Goal: Task Accomplishment & Management: Complete application form

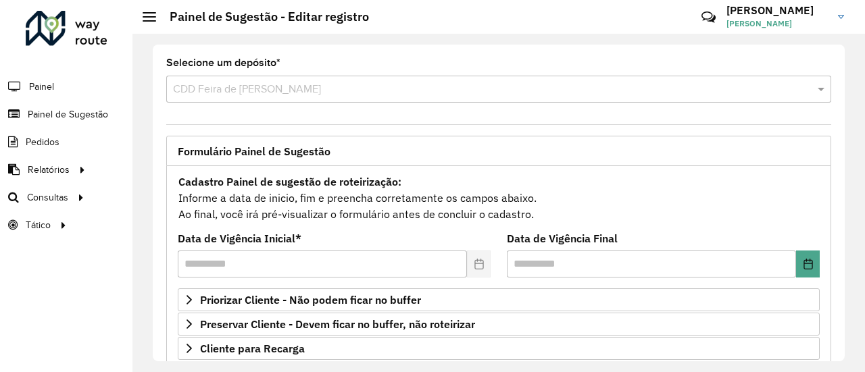
scroll to position [203, 0]
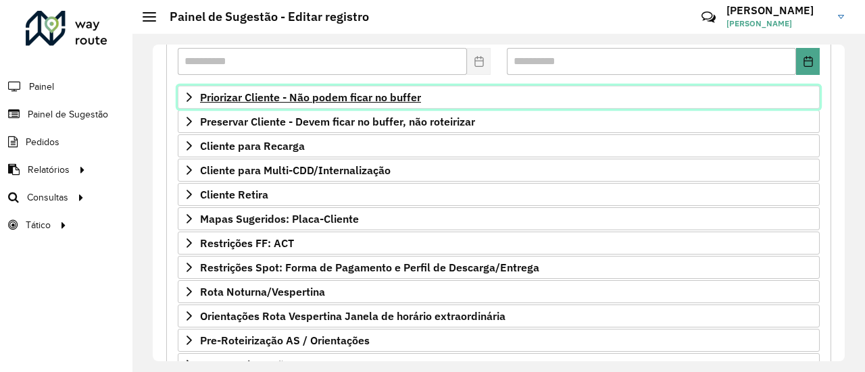
click at [378, 95] on span "Priorizar Cliente - Não podem ficar no buffer" at bounding box center [310, 97] width 221 height 11
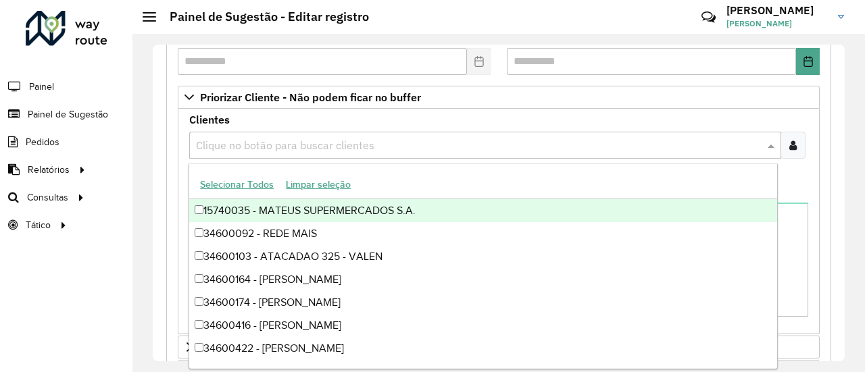
click at [683, 143] on input "text" at bounding box center [478, 146] width 571 height 16
paste input "*****"
type input "*****"
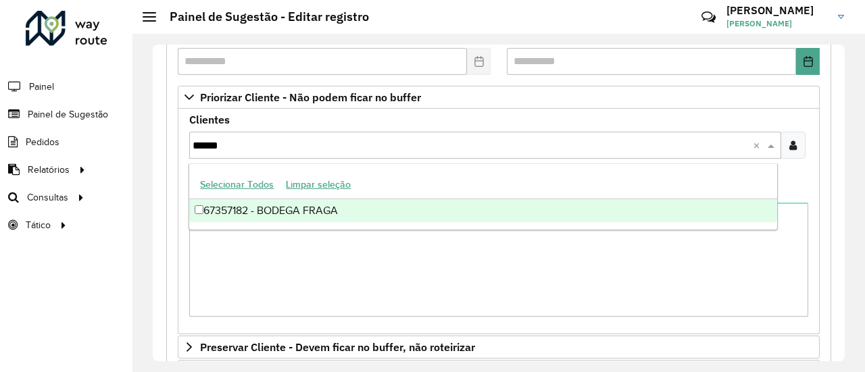
click at [312, 205] on div "67357182 - BODEGA FRAGA" at bounding box center [482, 210] width 587 height 23
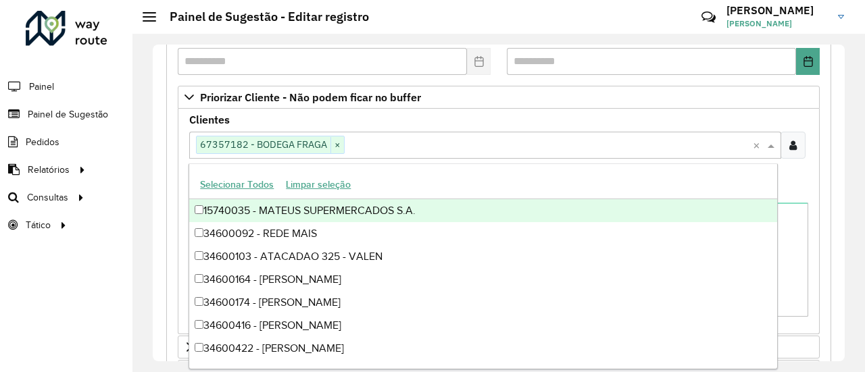
paste input "*****"
type input "*****"
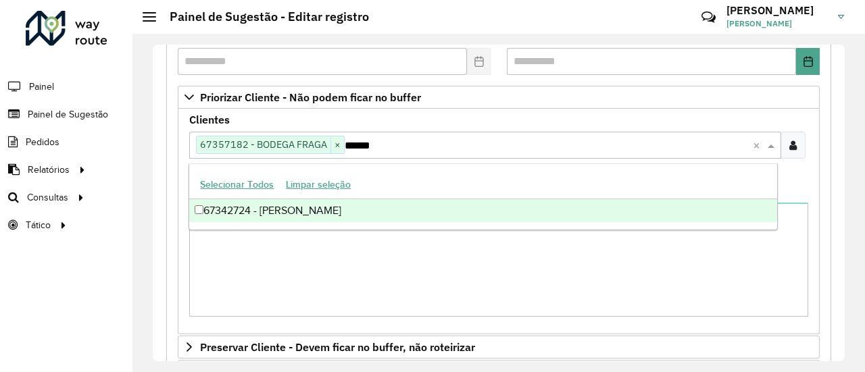
click at [388, 202] on div "67342724 - [PERSON_NAME]" at bounding box center [482, 210] width 587 height 23
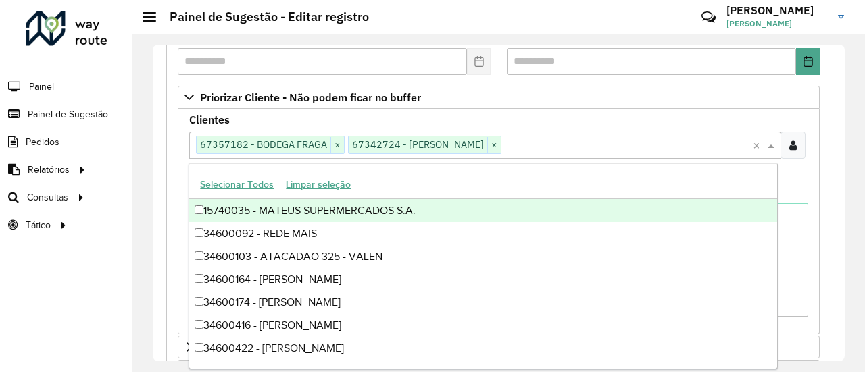
paste input "*****"
type input "*****"
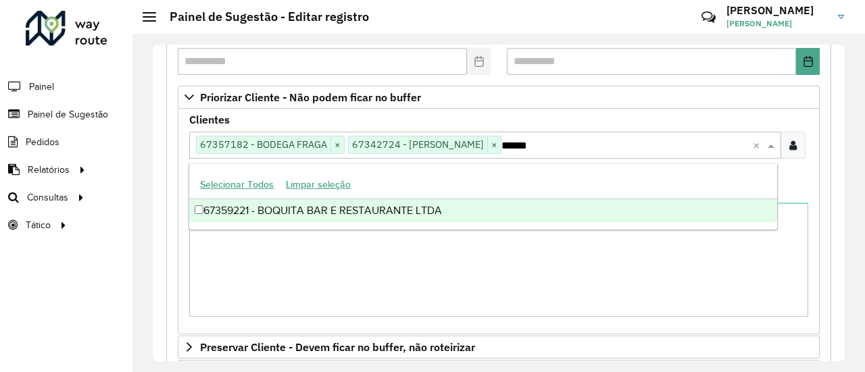
click at [418, 209] on div "67359221 - BOQUITA BAR E RESTAURANTE LTDA" at bounding box center [482, 210] width 587 height 23
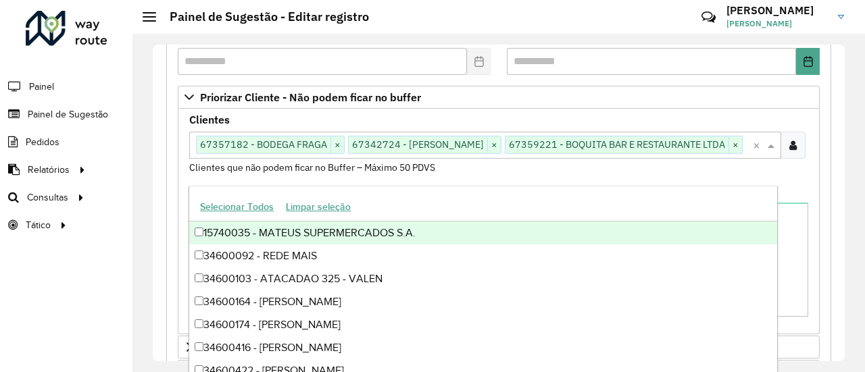
click at [710, 110] on div "Clientes Clique no botão para buscar clientes 67357182 - BODEGA FRAGA × 6734272…" at bounding box center [499, 222] width 642 height 226
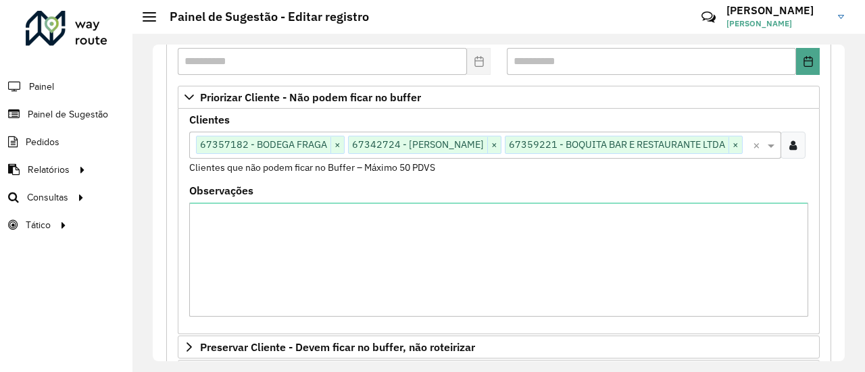
click at [794, 152] on div at bounding box center [792, 145] width 25 height 27
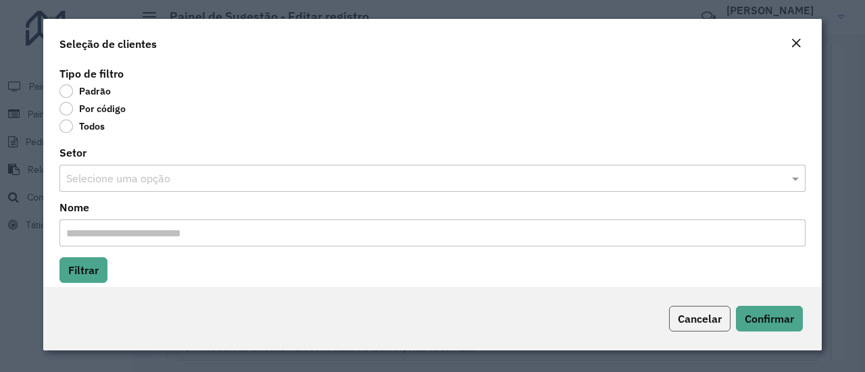
click at [711, 321] on span "Cancelar" at bounding box center [700, 319] width 44 height 14
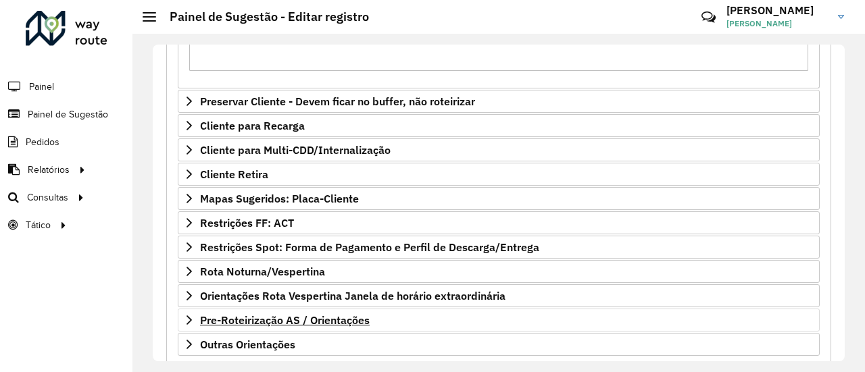
scroll to position [541, 0]
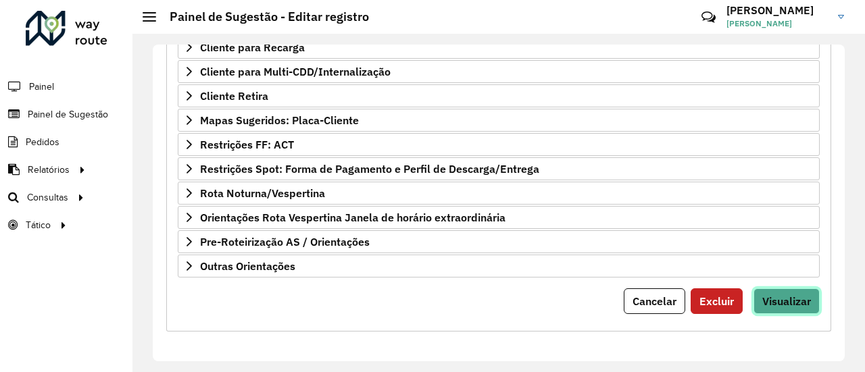
click at [800, 298] on span "Visualizar" at bounding box center [786, 302] width 49 height 14
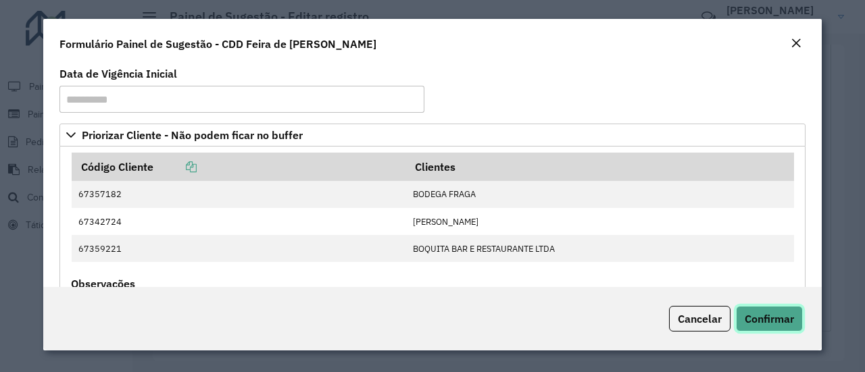
click at [786, 320] on span "Confirmar" at bounding box center [768, 319] width 49 height 14
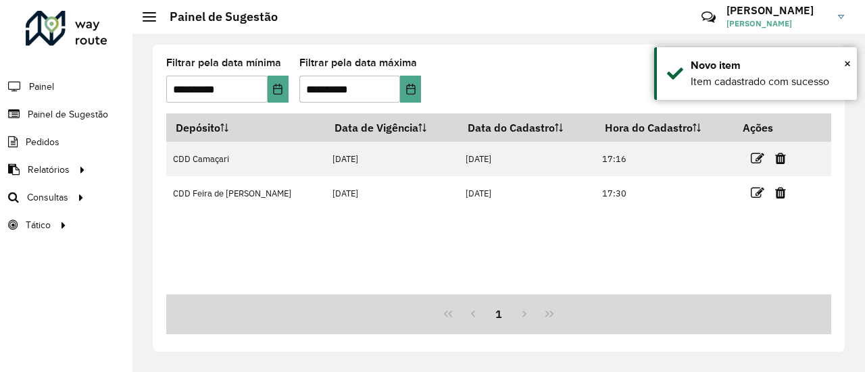
click at [754, 195] on icon at bounding box center [757, 193] width 14 height 14
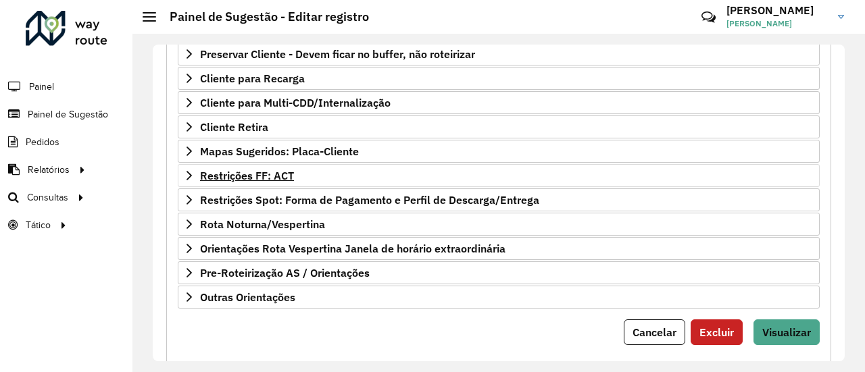
scroll to position [203, 0]
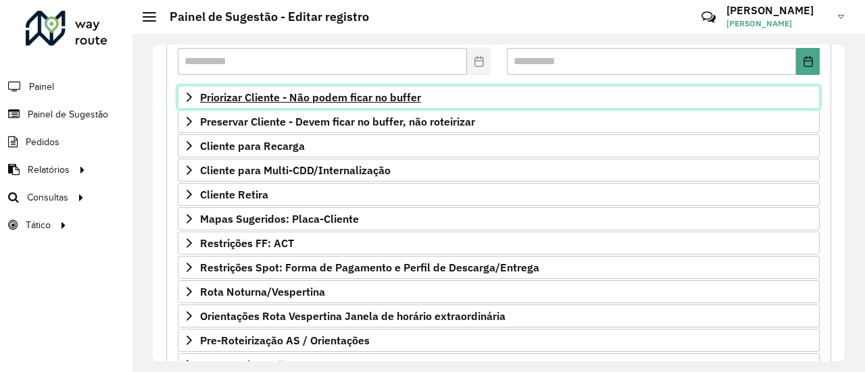
click at [395, 93] on span "Priorizar Cliente - Não podem ficar no buffer" at bounding box center [310, 97] width 221 height 11
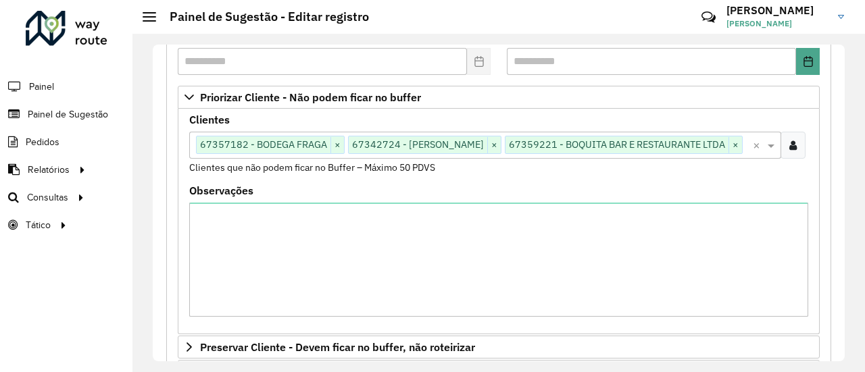
click at [791, 151] on icon at bounding box center [792, 145] width 7 height 11
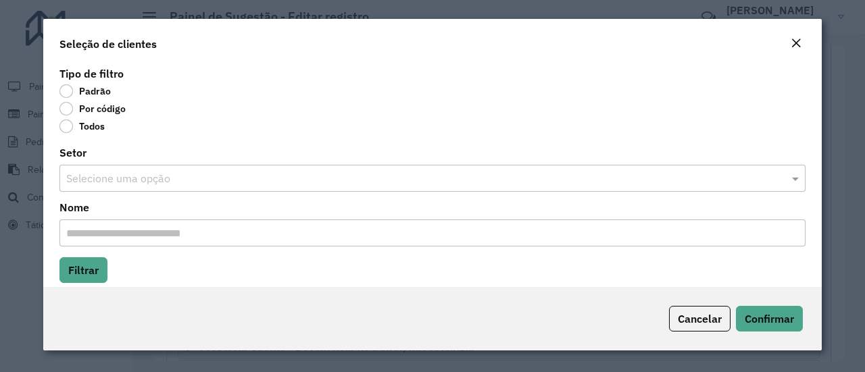
click at [66, 109] on label "Por código" at bounding box center [92, 109] width 66 height 14
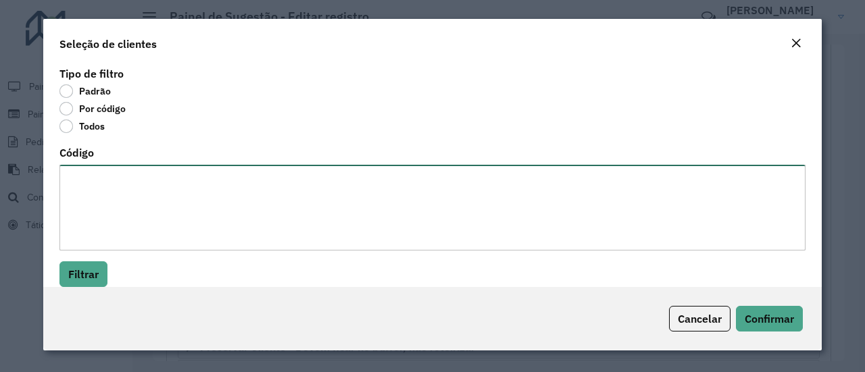
click at [115, 190] on textarea "Código" at bounding box center [432, 208] width 746 height 86
paste textarea "******** ******** ******** ******** ******** ******** ******** ******** *******…"
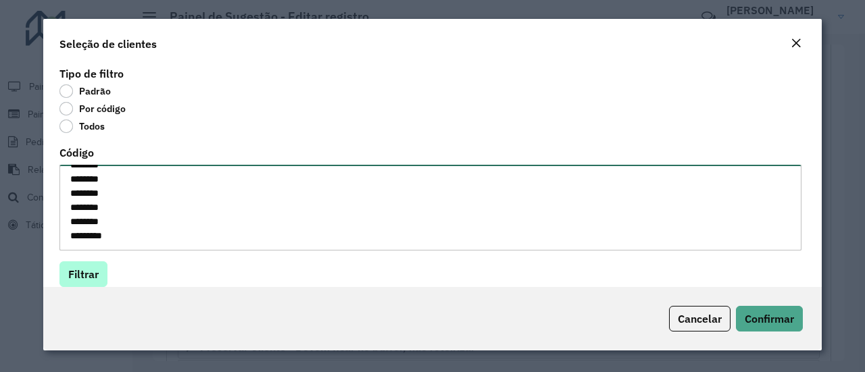
type textarea "******** ******** ******** ******** ******** ******** ******** ******** *******…"
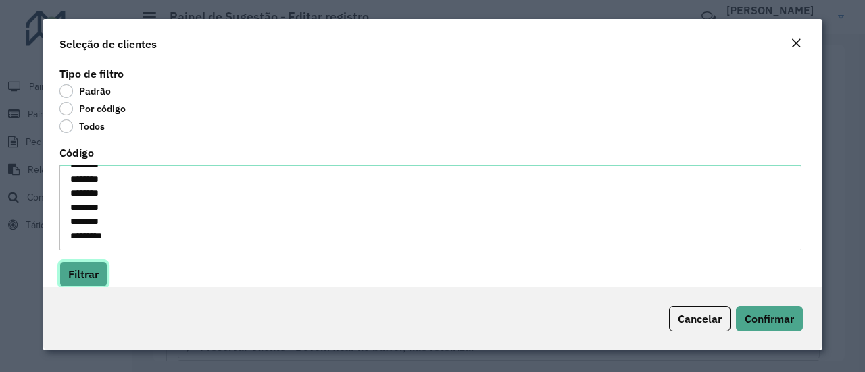
click at [97, 268] on button "Filtrar" at bounding box center [83, 274] width 48 height 26
click at [763, 313] on span "Confirmar" at bounding box center [768, 319] width 49 height 14
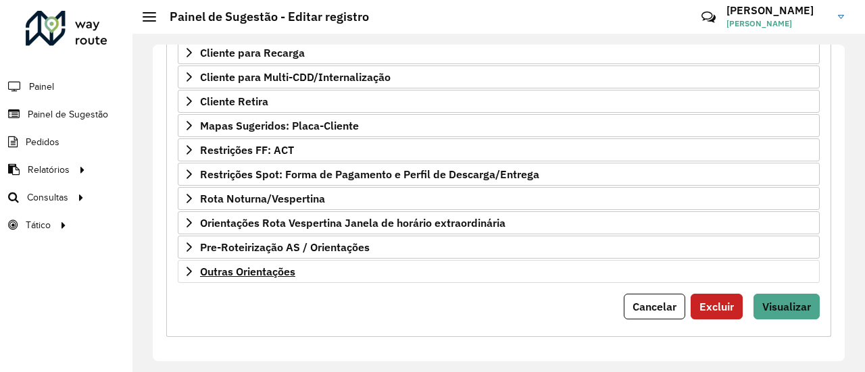
scroll to position [541, 0]
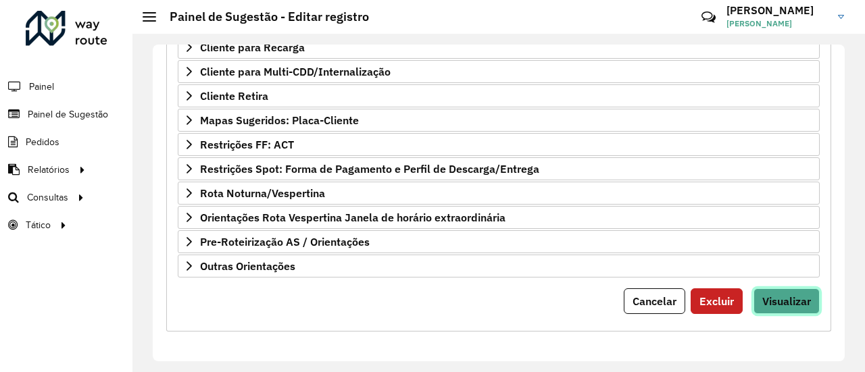
click at [805, 299] on span "Visualizar" at bounding box center [786, 302] width 49 height 14
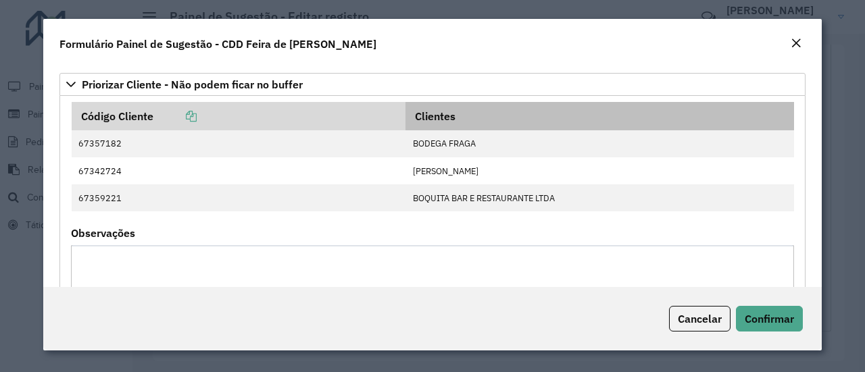
scroll to position [0, 0]
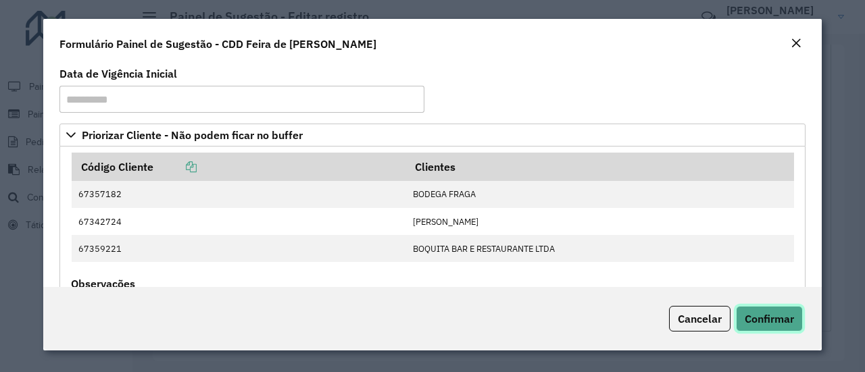
click at [763, 320] on span "Confirmar" at bounding box center [768, 319] width 49 height 14
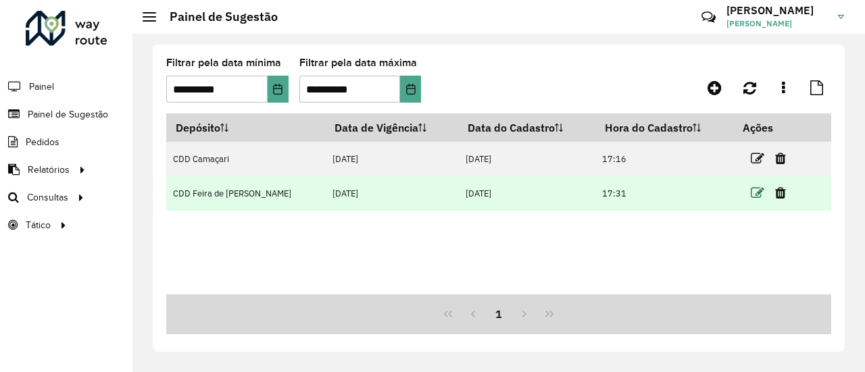
click at [755, 193] on icon at bounding box center [757, 193] width 14 height 14
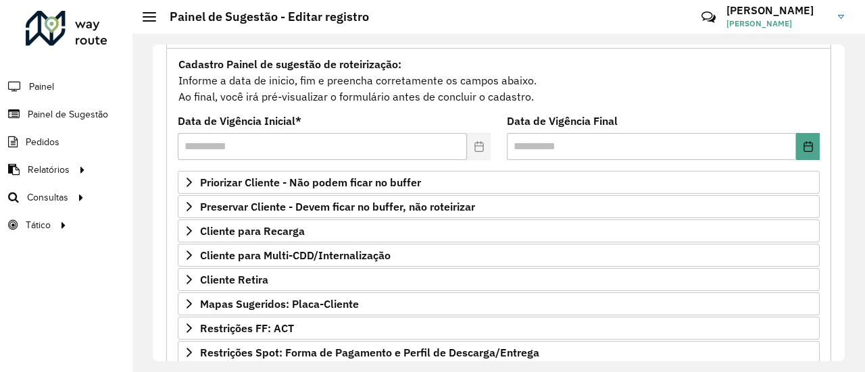
scroll to position [135, 0]
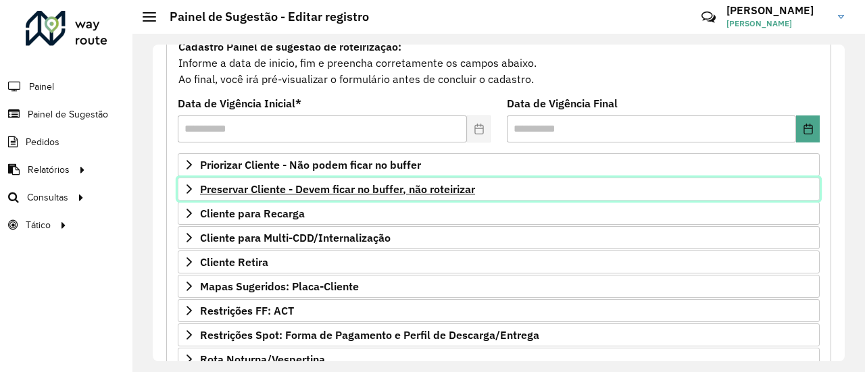
click at [394, 186] on span "Preservar Cliente - Devem ficar no buffer, não roteirizar" at bounding box center [337, 189] width 275 height 11
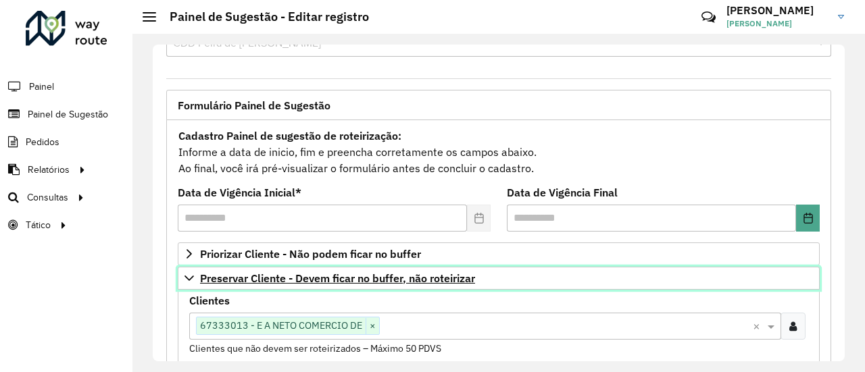
scroll to position [68, 0]
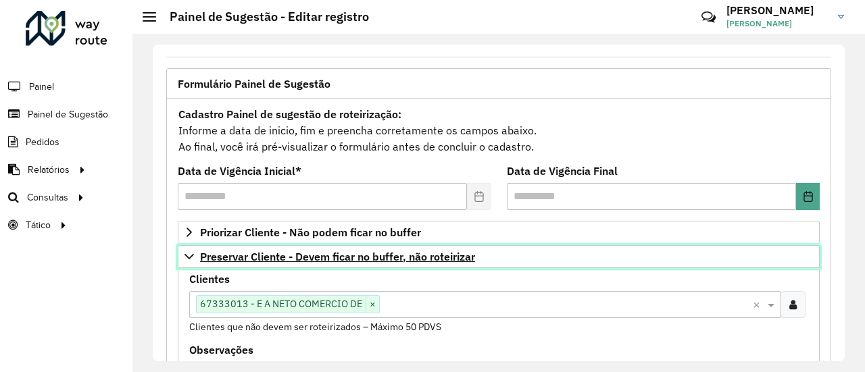
click at [419, 251] on span "Preservar Cliente - Devem ficar no buffer, não roteirizar" at bounding box center [337, 256] width 275 height 11
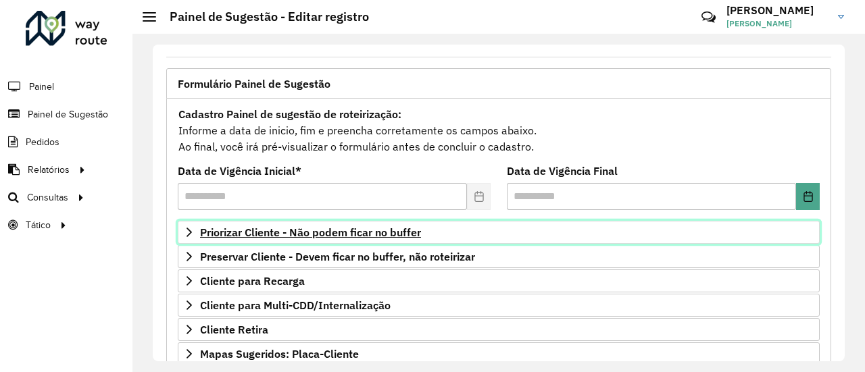
click at [404, 236] on span "Priorizar Cliente - Não podem ficar no buffer" at bounding box center [310, 232] width 221 height 11
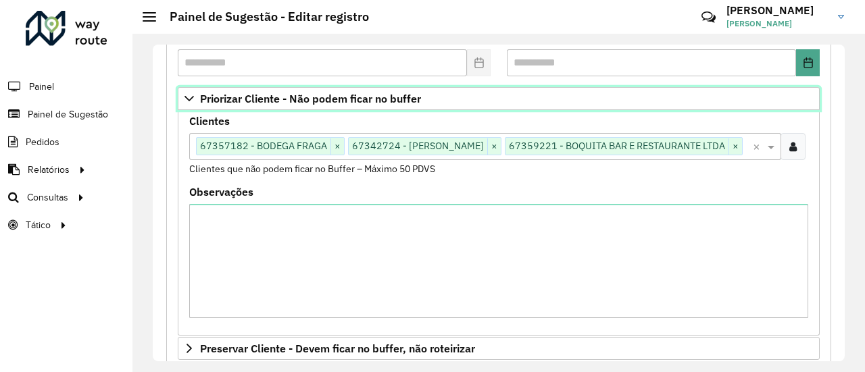
scroll to position [203, 0]
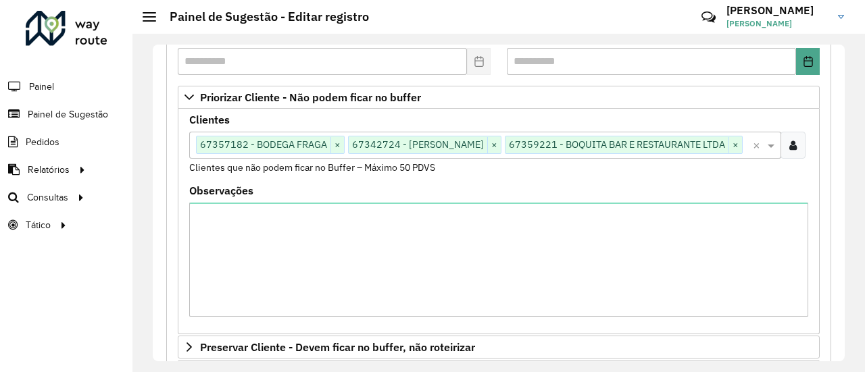
click at [798, 155] on div at bounding box center [792, 145] width 25 height 27
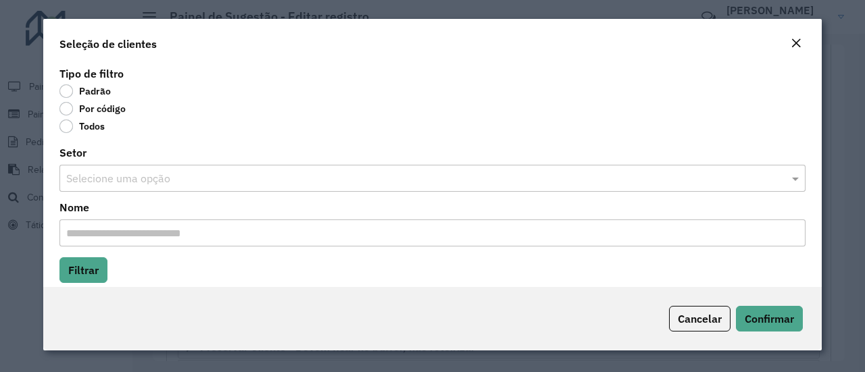
click at [65, 111] on label "Por código" at bounding box center [92, 109] width 66 height 14
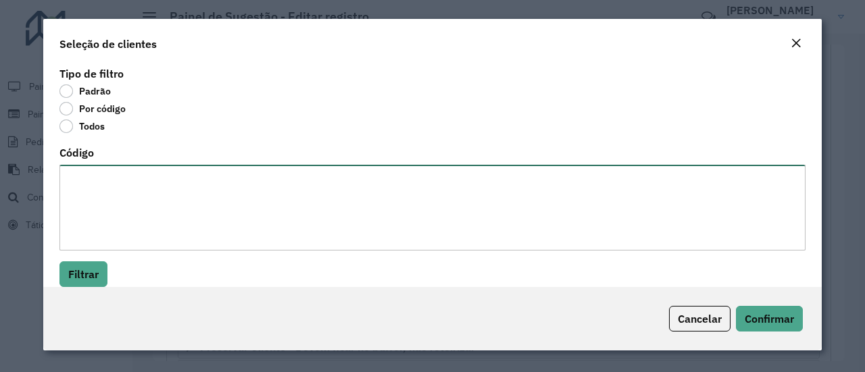
click at [99, 185] on textarea "Código" at bounding box center [432, 208] width 746 height 86
paste textarea "******** ******** ******** ******** ******** ******** ******** ******** *******…"
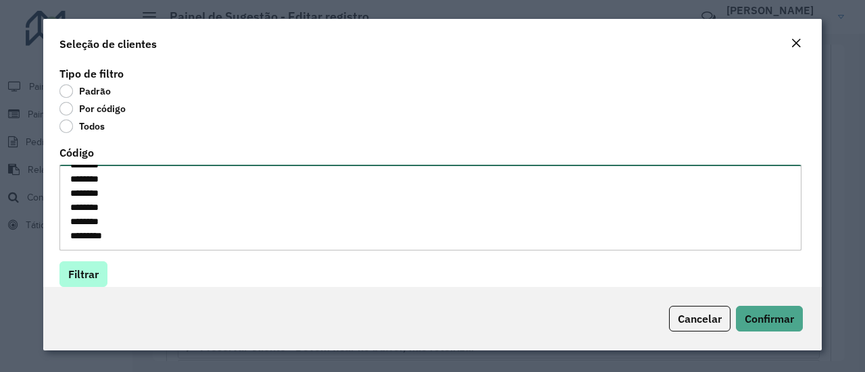
type textarea "******** ******** ******** ******** ******** ******** ******** ******** *******…"
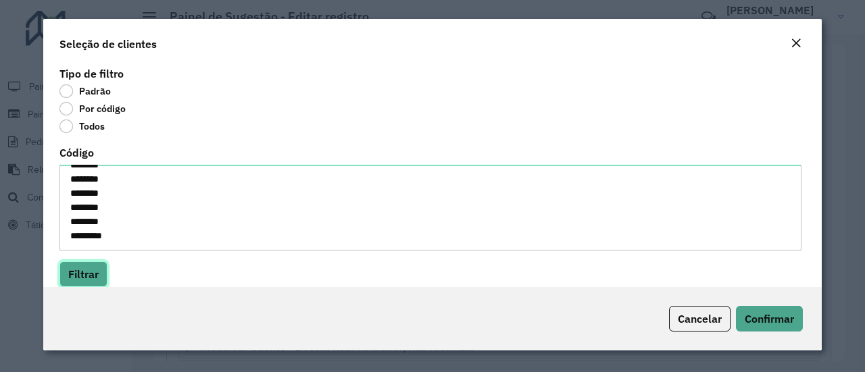
click at [91, 271] on button "Filtrar" at bounding box center [83, 274] width 48 height 26
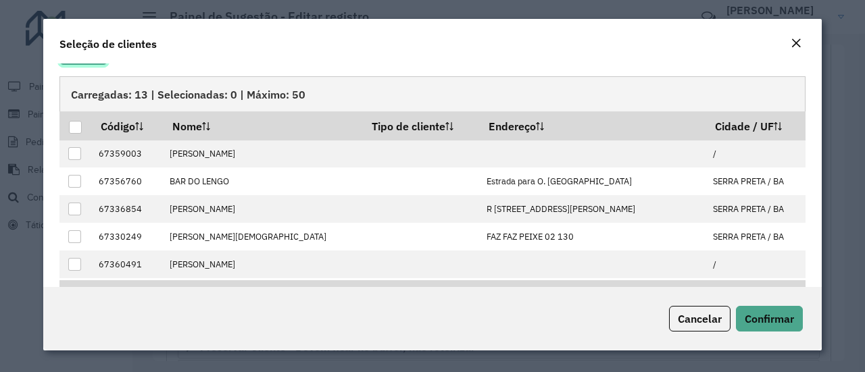
scroll to position [202, 0]
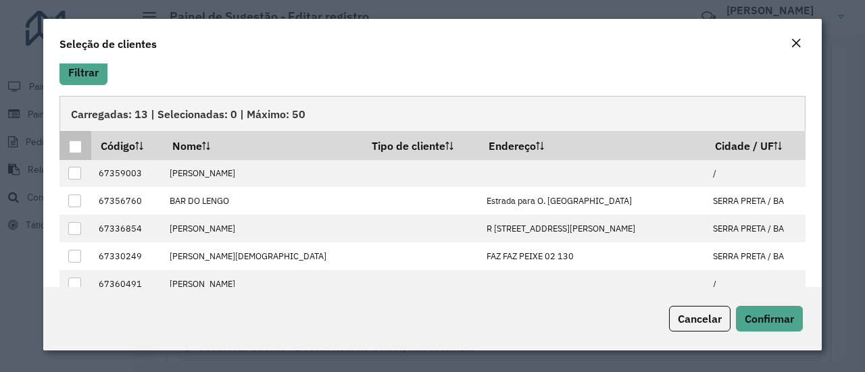
click at [74, 143] on div at bounding box center [75, 147] width 13 height 13
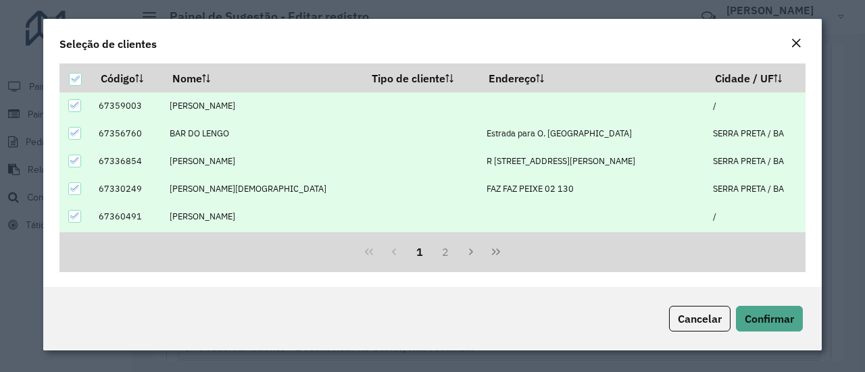
scroll to position [68, 0]
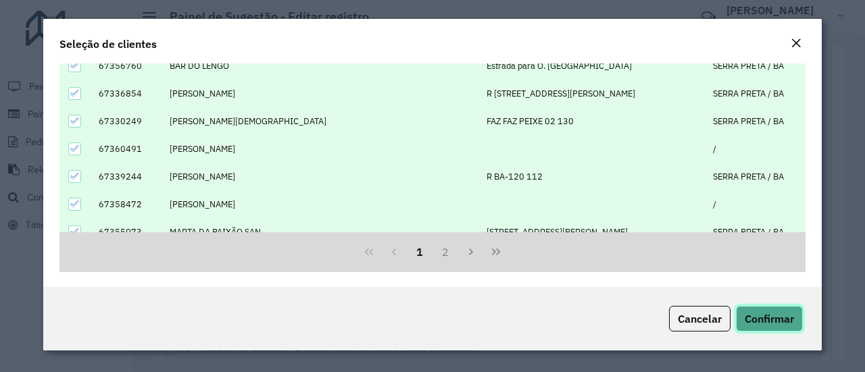
click at [753, 318] on span "Confirmar" at bounding box center [768, 319] width 49 height 14
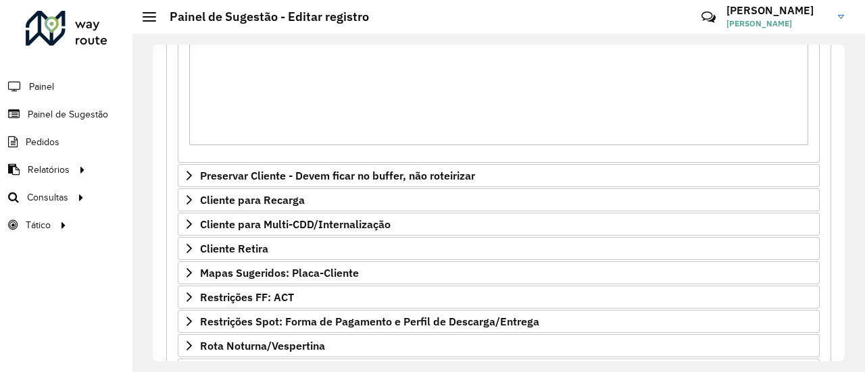
scroll to position [519, 0]
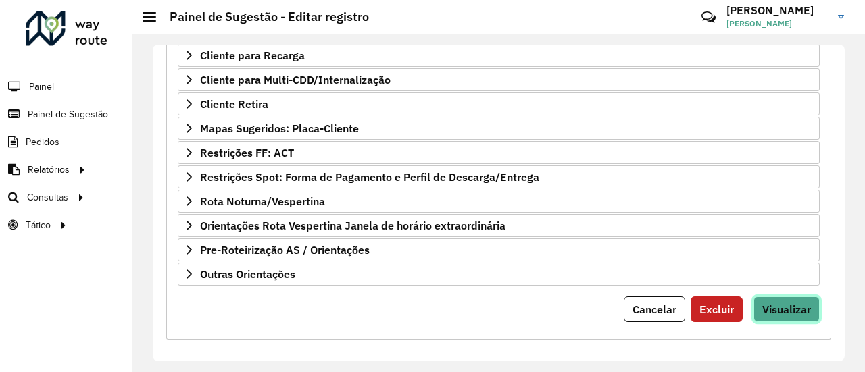
click at [797, 303] on span "Visualizar" at bounding box center [786, 310] width 49 height 14
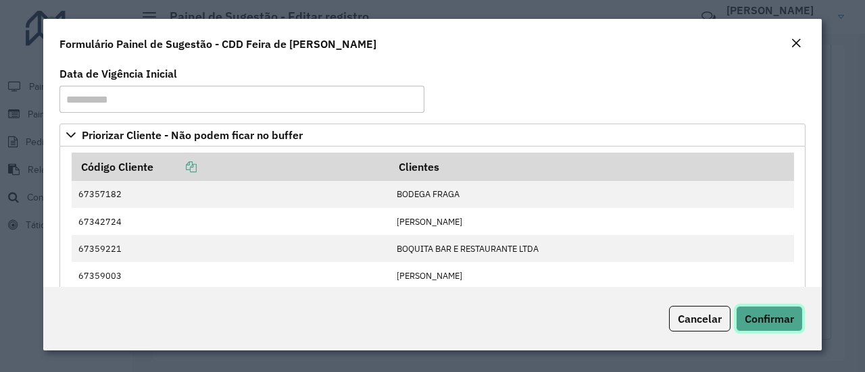
drag, startPoint x: 788, startPoint y: 320, endPoint x: 243, endPoint y: 61, distance: 603.4
click at [782, 317] on span "Confirmar" at bounding box center [768, 319] width 49 height 14
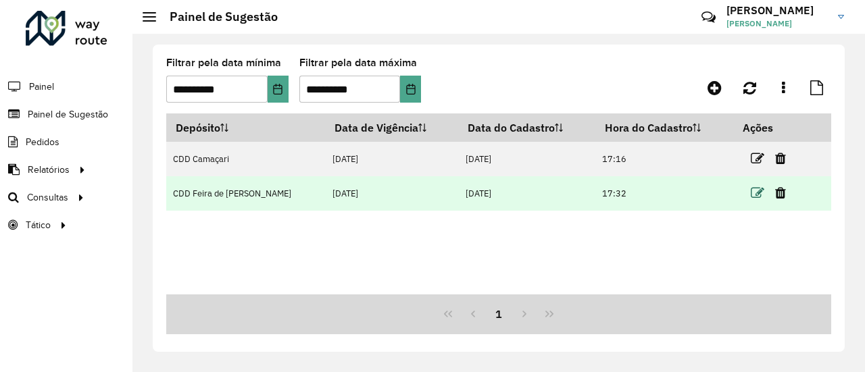
click at [751, 197] on icon at bounding box center [757, 193] width 14 height 14
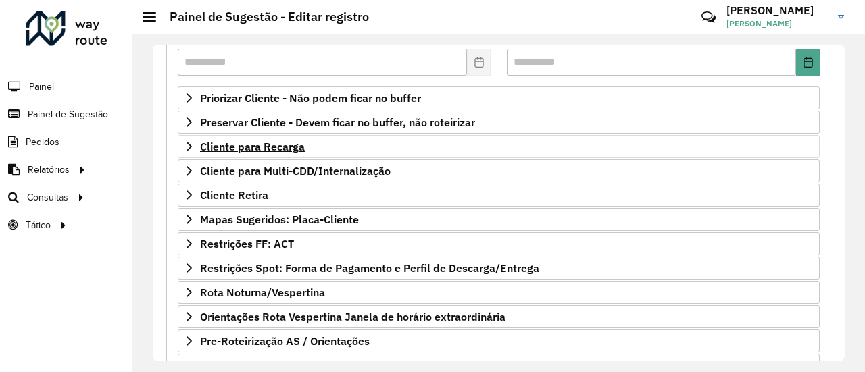
scroll to position [203, 0]
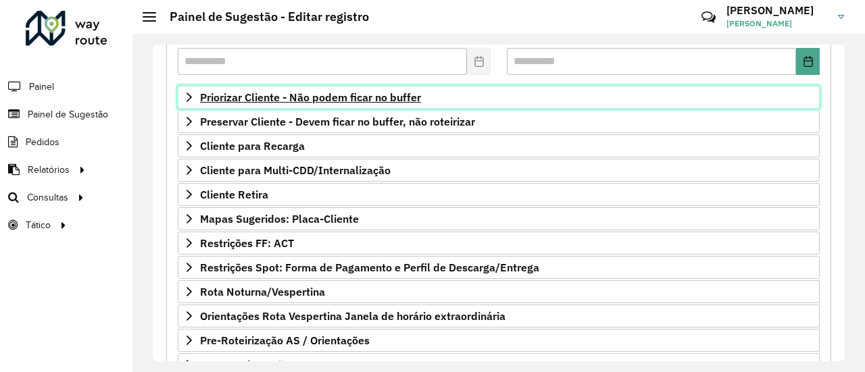
click at [403, 92] on span "Priorizar Cliente - Não podem ficar no buffer" at bounding box center [310, 97] width 221 height 11
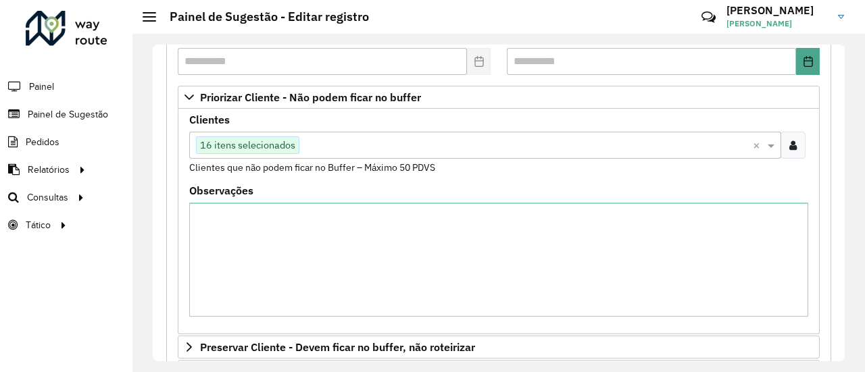
click at [667, 143] on input "text" at bounding box center [525, 146] width 453 height 16
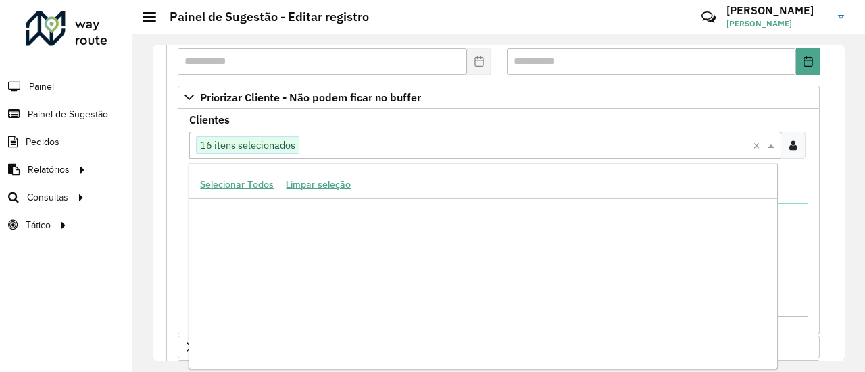
scroll to position [985011, 0]
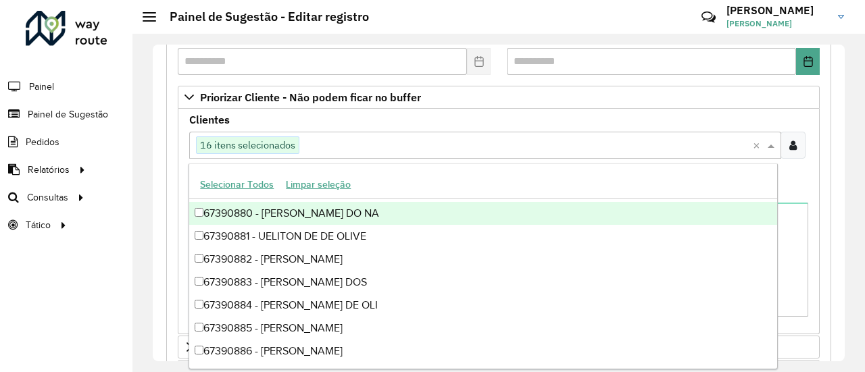
paste input "*****"
type input "*****"
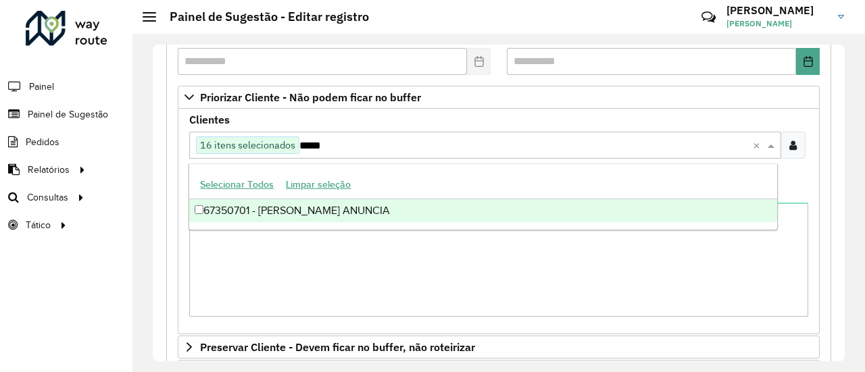
scroll to position [0, 0]
click at [332, 208] on div "67350701 - [PERSON_NAME] ANUNCIA" at bounding box center [482, 210] width 587 height 23
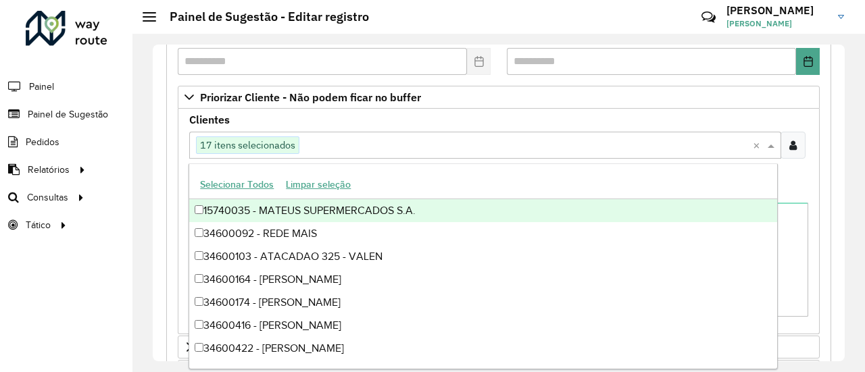
click at [788, 186] on div "Observações" at bounding box center [498, 251] width 619 height 131
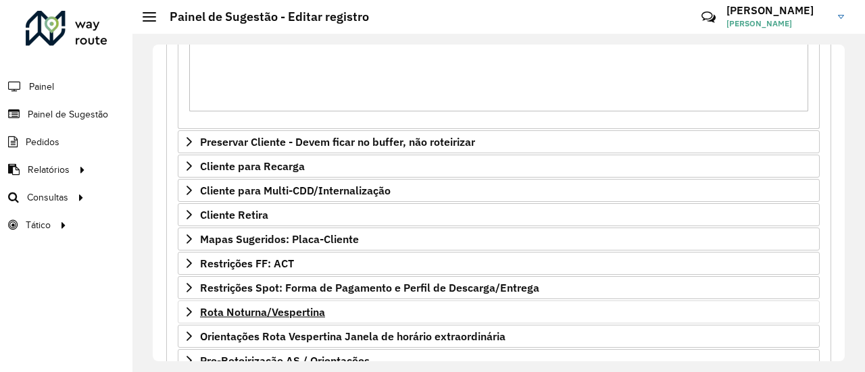
scroll to position [519, 0]
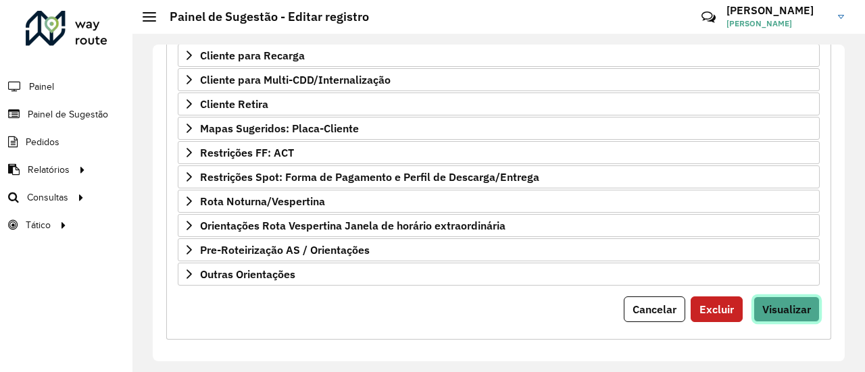
click at [796, 309] on span "Visualizar" at bounding box center [786, 310] width 49 height 14
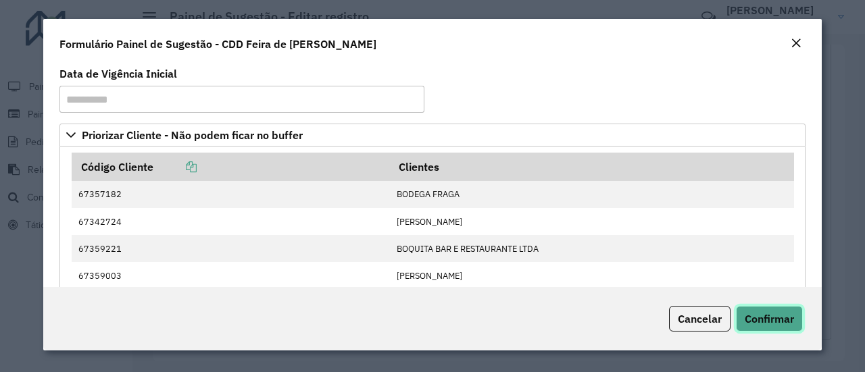
click at [786, 316] on span "Confirmar" at bounding box center [768, 319] width 49 height 14
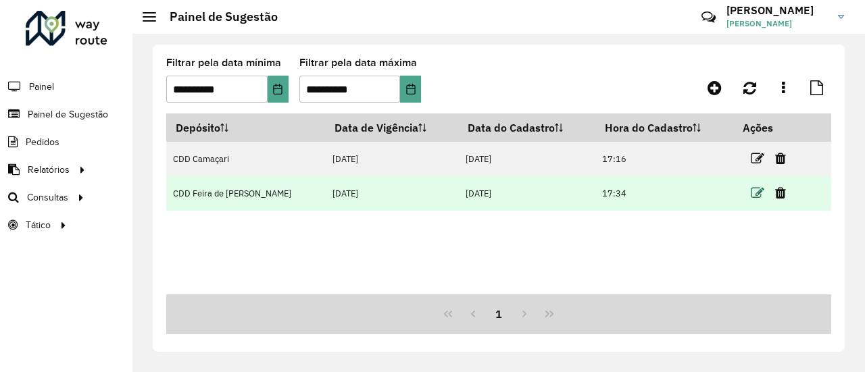
click at [753, 193] on icon at bounding box center [757, 193] width 14 height 14
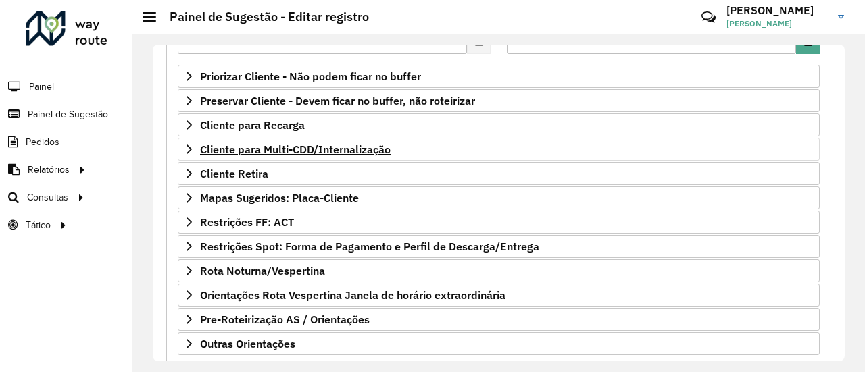
scroll to position [203, 0]
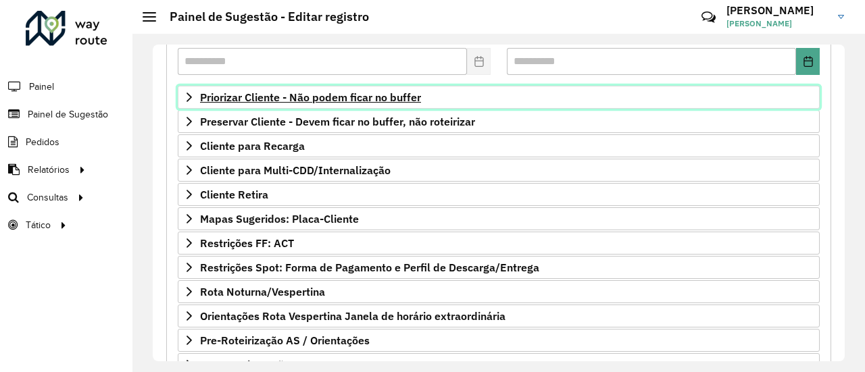
click at [404, 103] on link "Priorizar Cliente - Não podem ficar no buffer" at bounding box center [499, 97] width 642 height 23
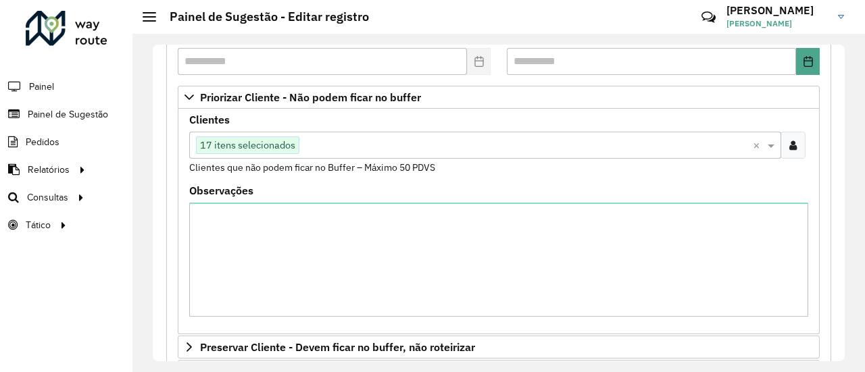
click at [790, 142] on icon at bounding box center [792, 145] width 7 height 11
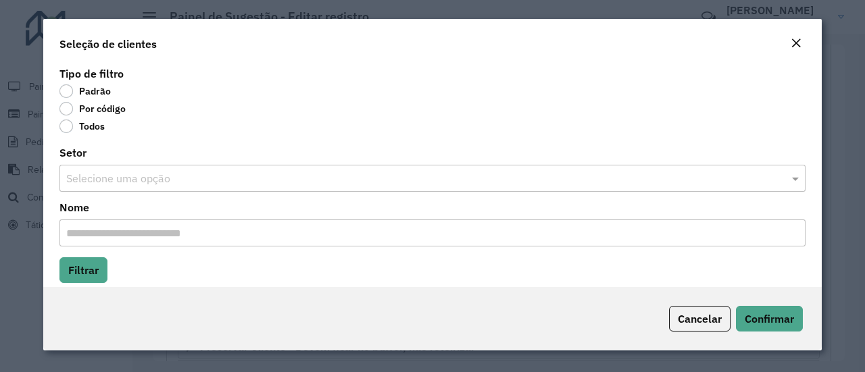
click at [69, 107] on label "Por código" at bounding box center [92, 109] width 66 height 14
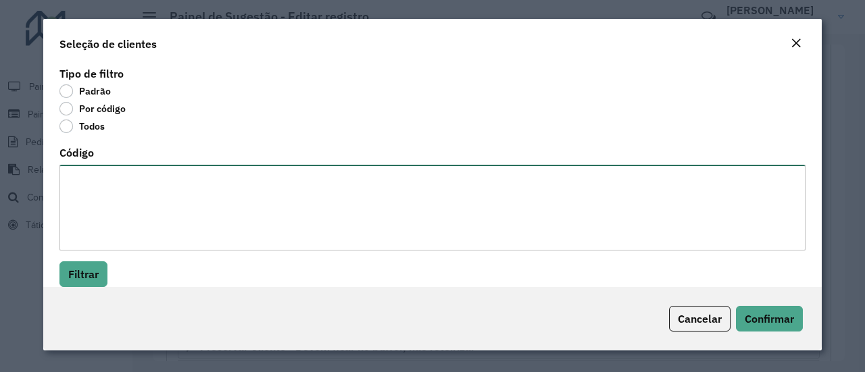
click at [142, 174] on textarea "Código" at bounding box center [432, 208] width 746 height 86
paste textarea "******** ******** ******** ******** ********"
type textarea "******** ******** ******** ******** ********"
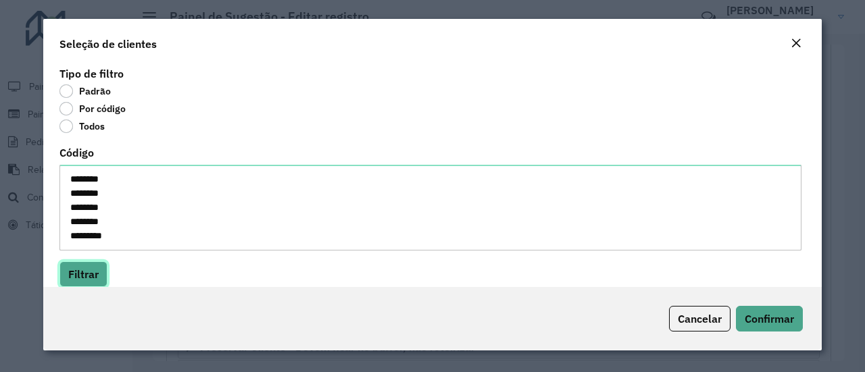
click at [93, 267] on button "Filtrar" at bounding box center [83, 274] width 48 height 26
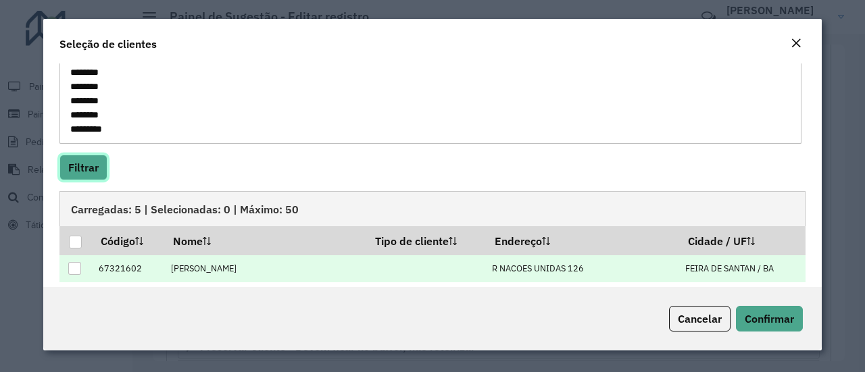
scroll to position [227, 0]
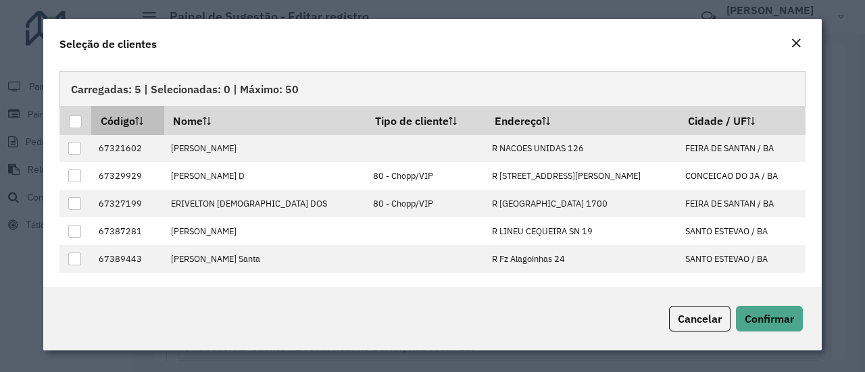
click at [74, 121] on div at bounding box center [75, 122] width 13 height 13
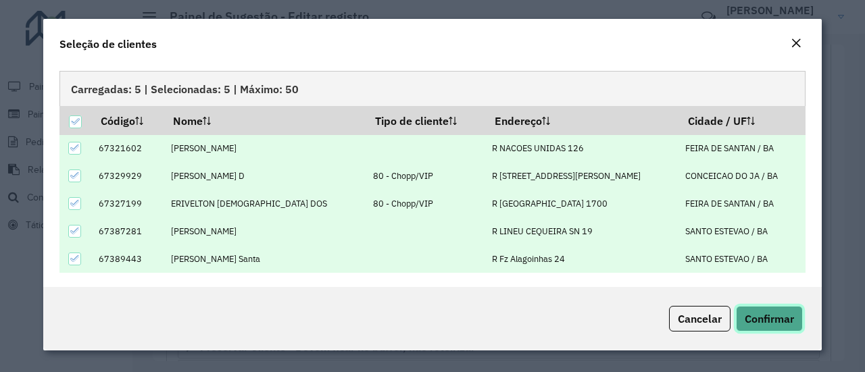
click at [777, 322] on span "Confirmar" at bounding box center [768, 319] width 49 height 14
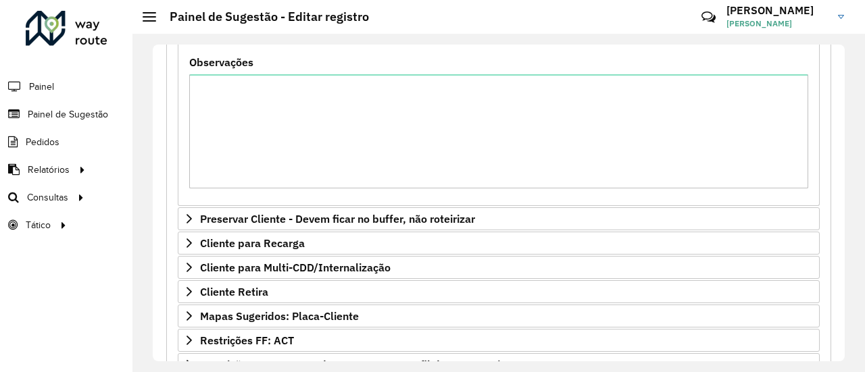
scroll to position [519, 0]
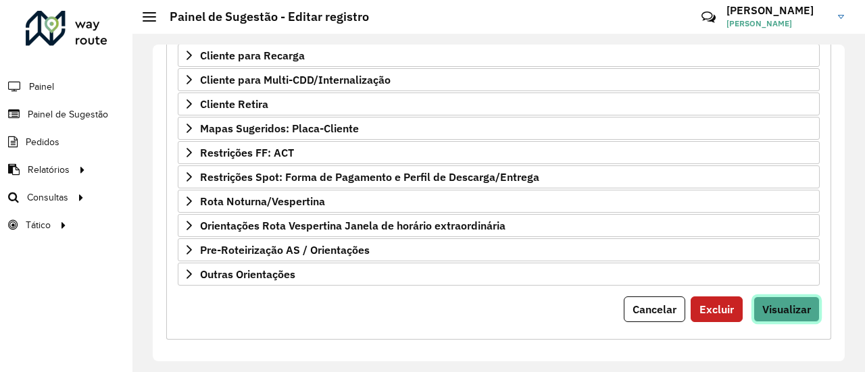
click at [766, 303] on span "Visualizar" at bounding box center [786, 310] width 49 height 14
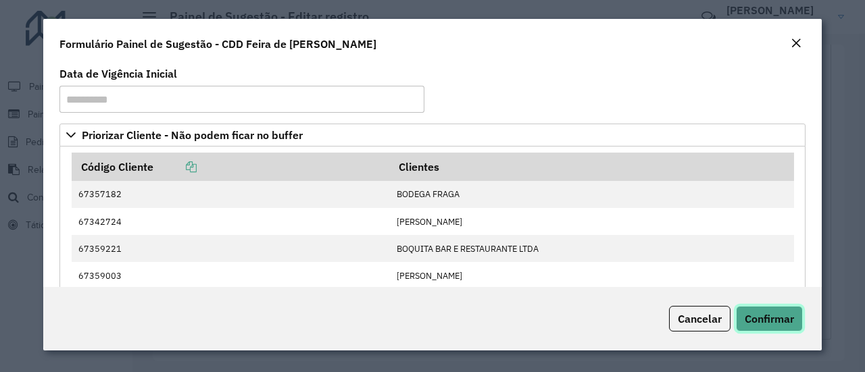
click at [783, 318] on span "Confirmar" at bounding box center [768, 319] width 49 height 14
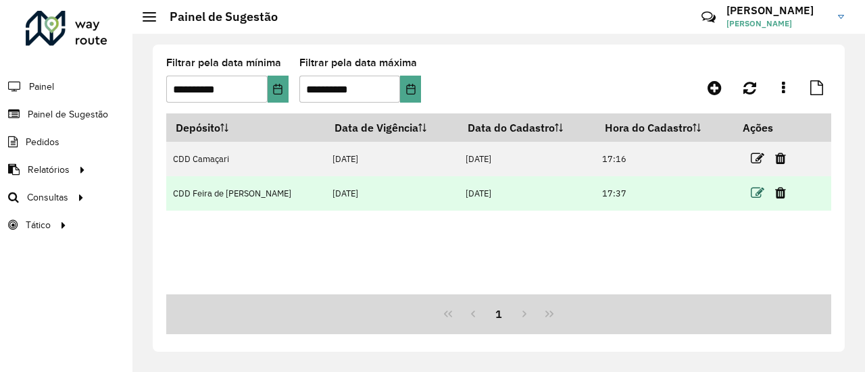
click at [751, 195] on icon at bounding box center [757, 193] width 14 height 14
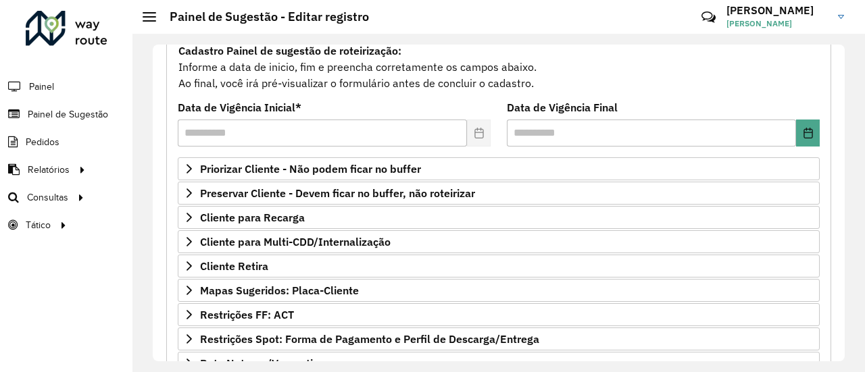
scroll to position [135, 0]
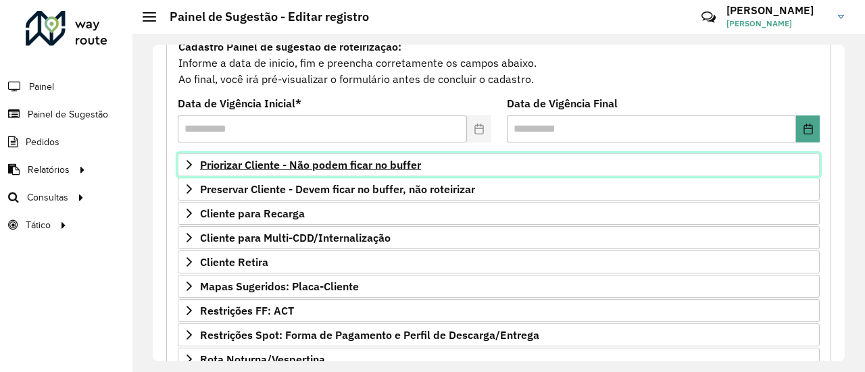
click at [416, 159] on span "Priorizar Cliente - Não podem ficar no buffer" at bounding box center [310, 164] width 221 height 11
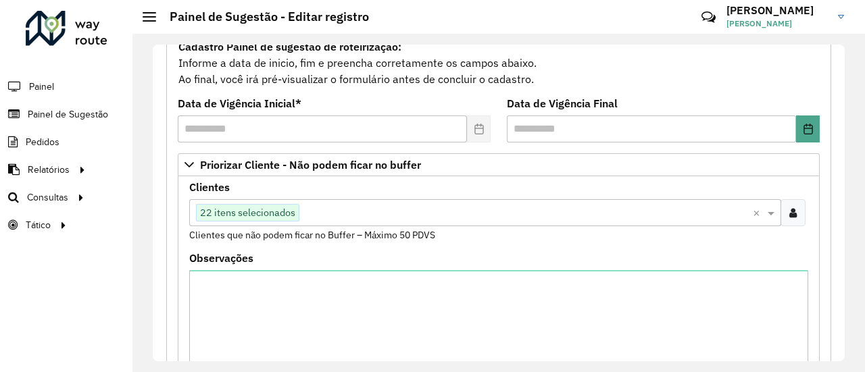
click at [490, 213] on input "text" at bounding box center [525, 213] width 453 height 16
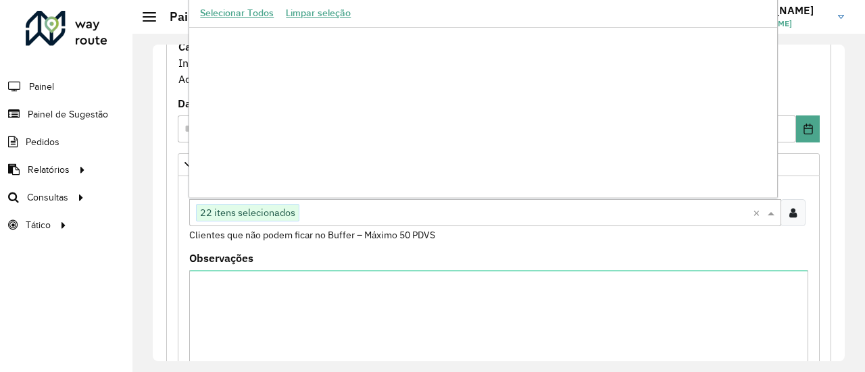
scroll to position [964225, 0]
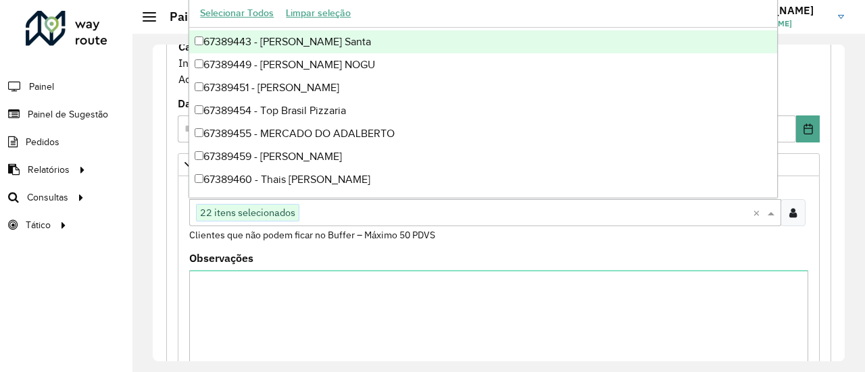
paste input "*****"
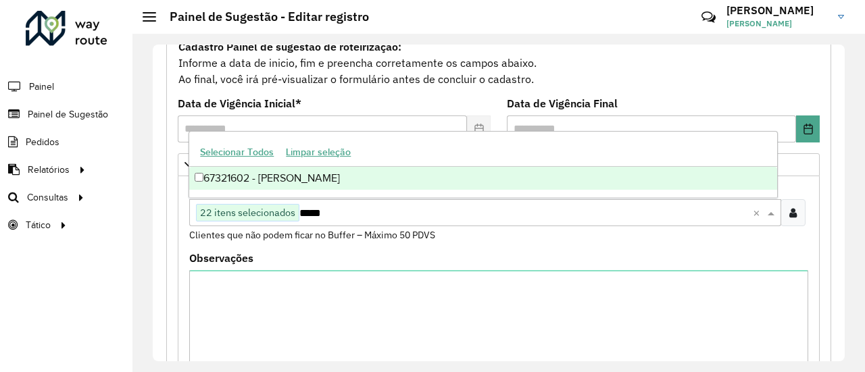
scroll to position [0, 0]
type input "*****"
click at [528, 236] on div "Clientes Clique no botão para buscar clientes 22 itens selecionados ***** × Cli…" at bounding box center [498, 212] width 619 height 60
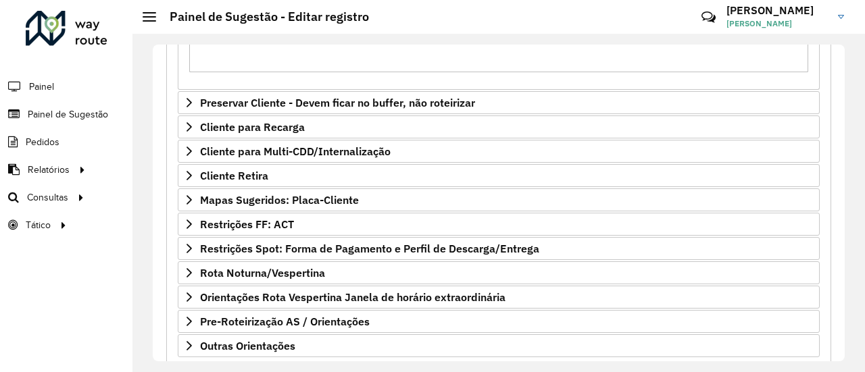
scroll to position [519, 0]
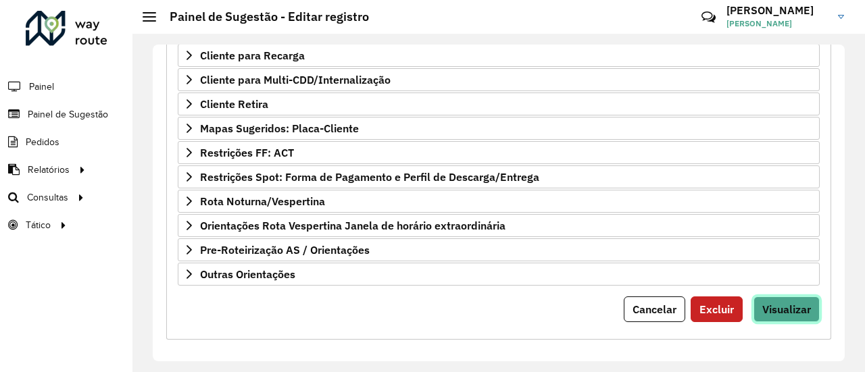
click at [786, 303] on span "Visualizar" at bounding box center [786, 310] width 49 height 14
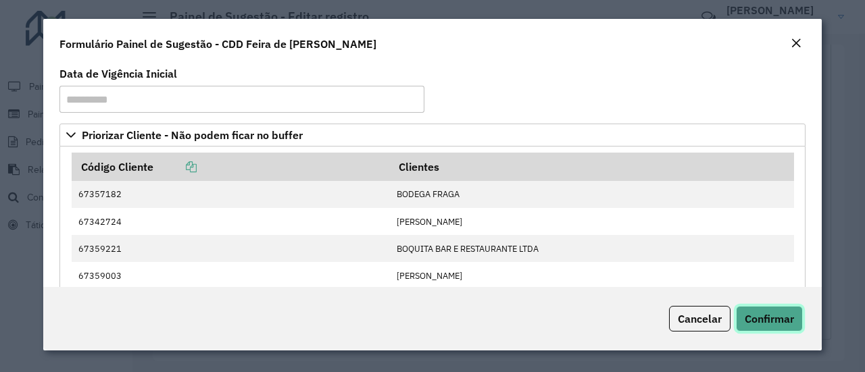
click at [786, 315] on span "Confirmar" at bounding box center [768, 319] width 49 height 14
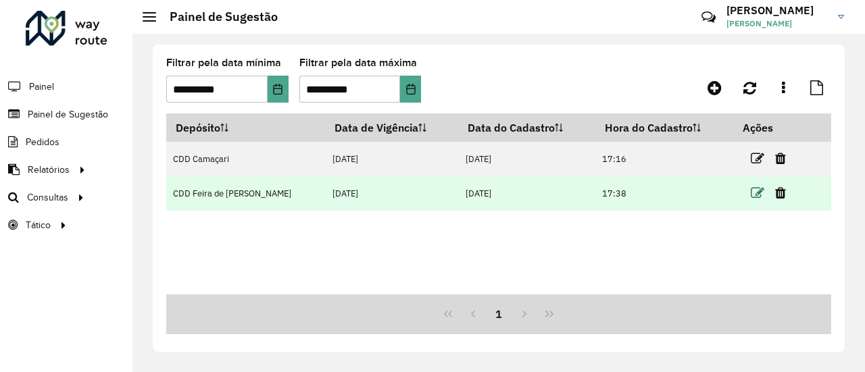
click at [753, 196] on icon at bounding box center [757, 193] width 14 height 14
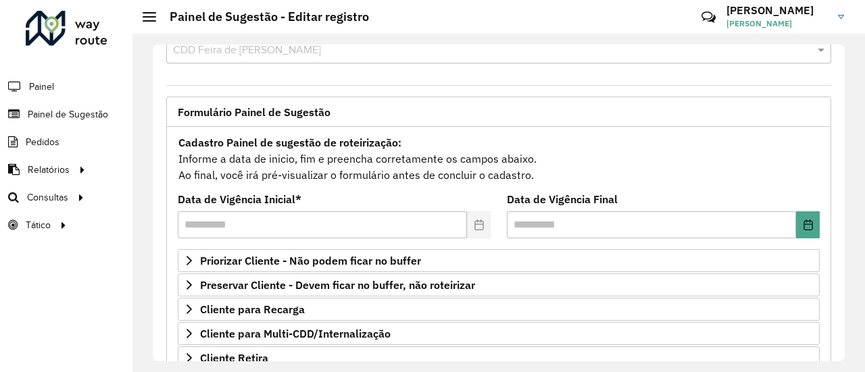
scroll to position [68, 0]
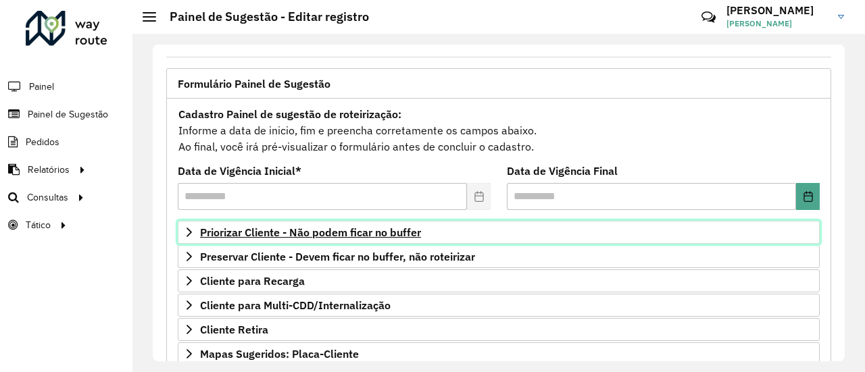
click at [374, 227] on span "Priorizar Cliente - Não podem ficar no buffer" at bounding box center [310, 232] width 221 height 11
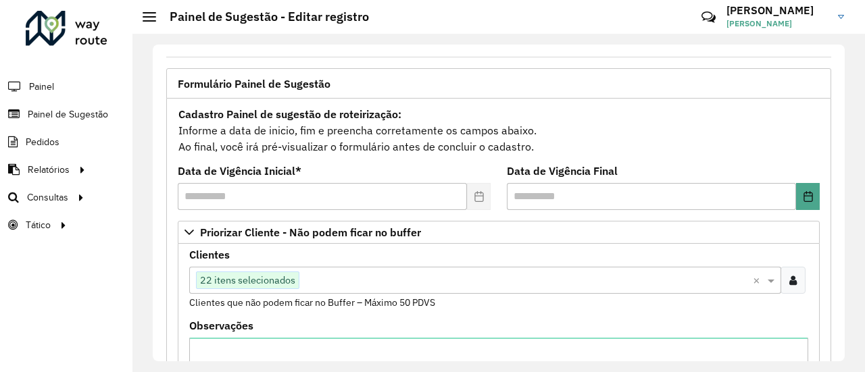
click at [415, 279] on input "text" at bounding box center [525, 281] width 453 height 16
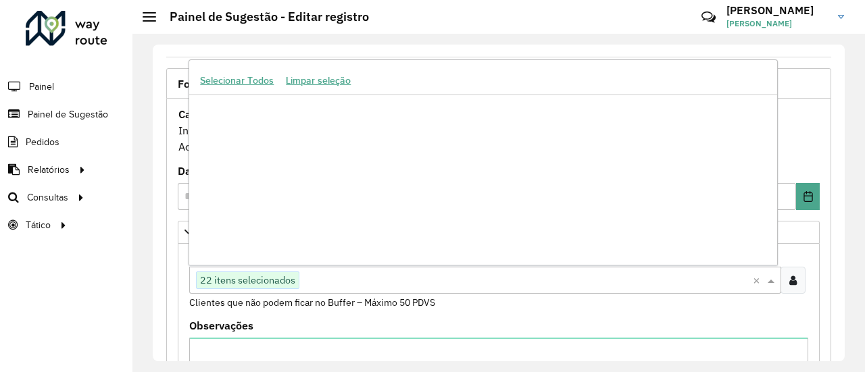
scroll to position [964225, 0]
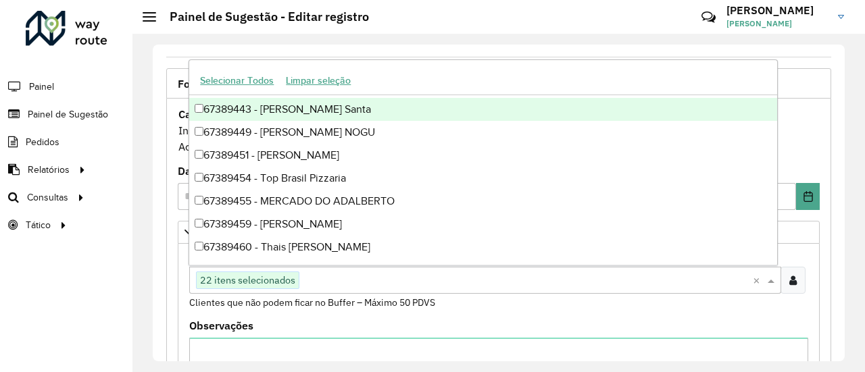
paste input "*****"
type input "*****"
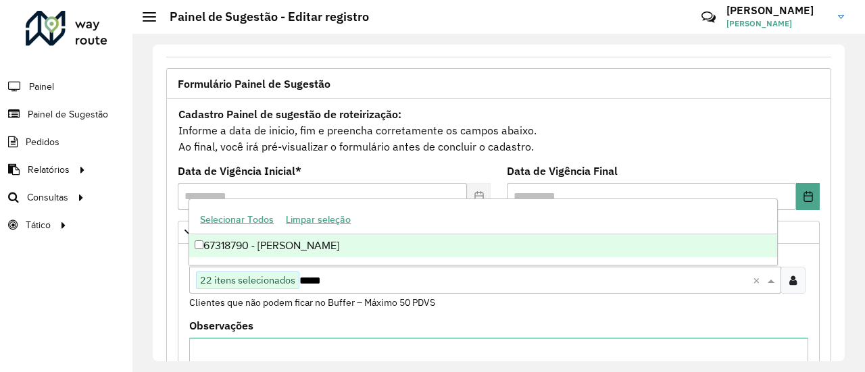
scroll to position [0, 0]
click at [375, 248] on div "67318790 - [PERSON_NAME]" at bounding box center [482, 245] width 587 height 23
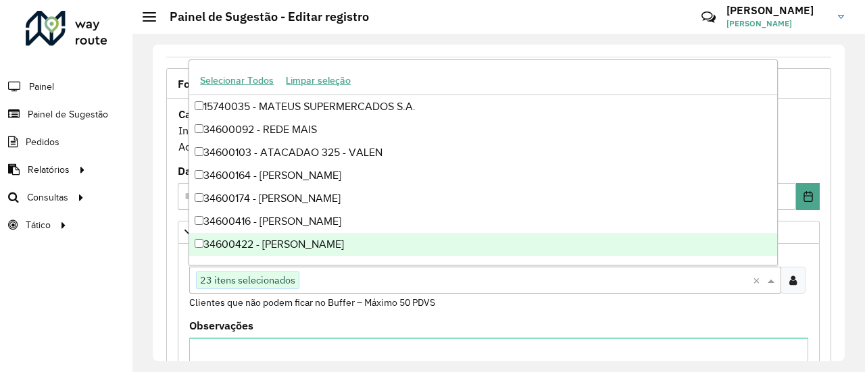
paste input "*****"
type input "*****"
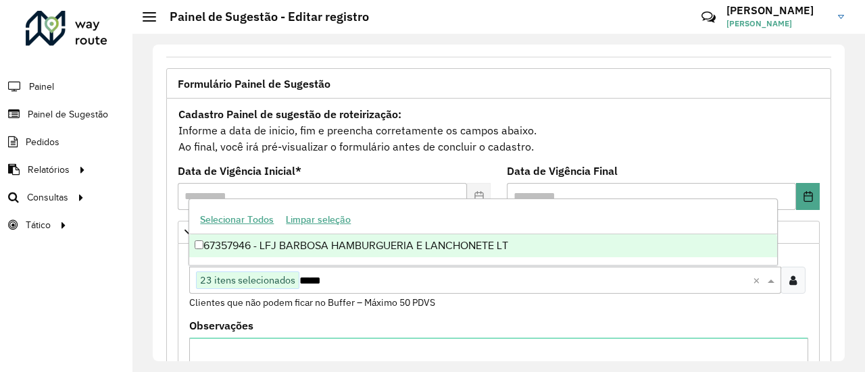
click at [340, 246] on div "67357946 - LFJ BARBOSA HAMBURGUERIA E LANCHONETE LT" at bounding box center [482, 245] width 587 height 23
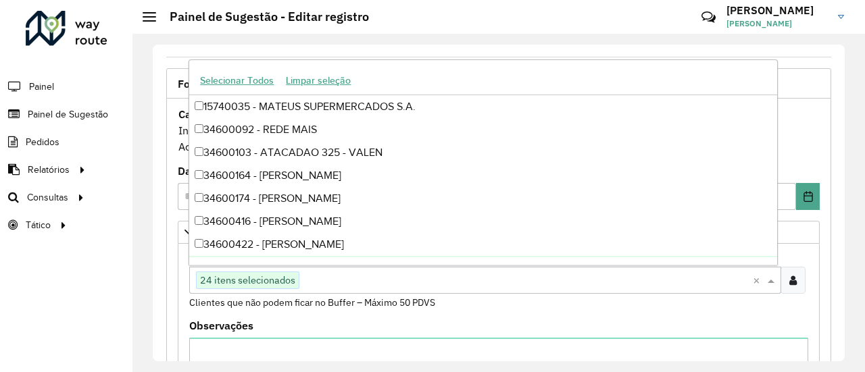
paste input "*****"
type input "*****"
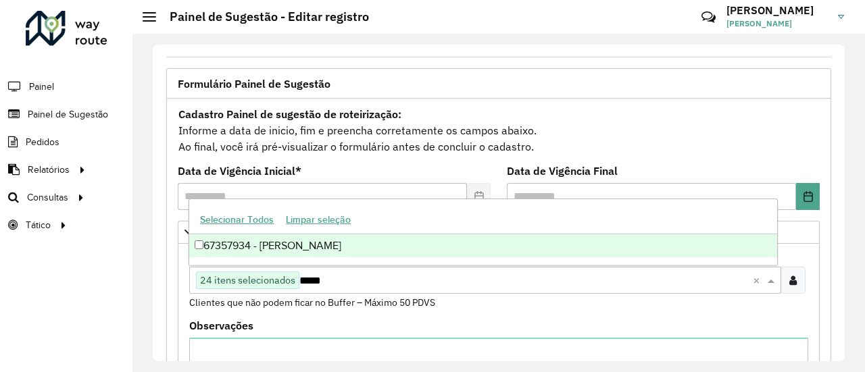
click at [322, 243] on div "67357934 - [PERSON_NAME]" at bounding box center [482, 245] width 587 height 23
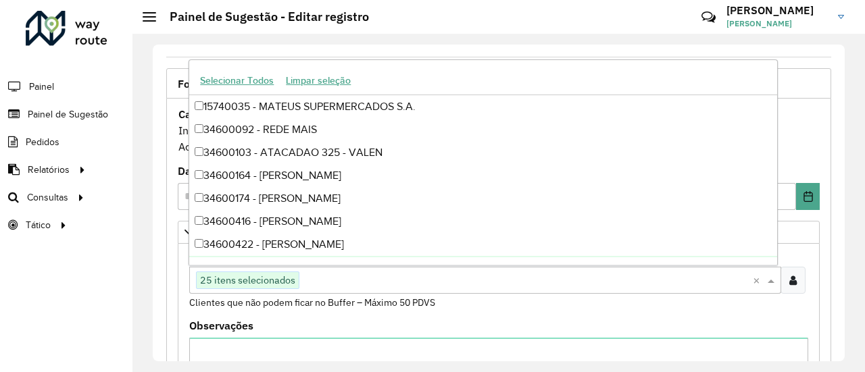
click at [571, 313] on formly-field "Clientes Clique no botão para buscar clientes 25 itens selecionados × Clientes …" at bounding box center [498, 285] width 635 height 71
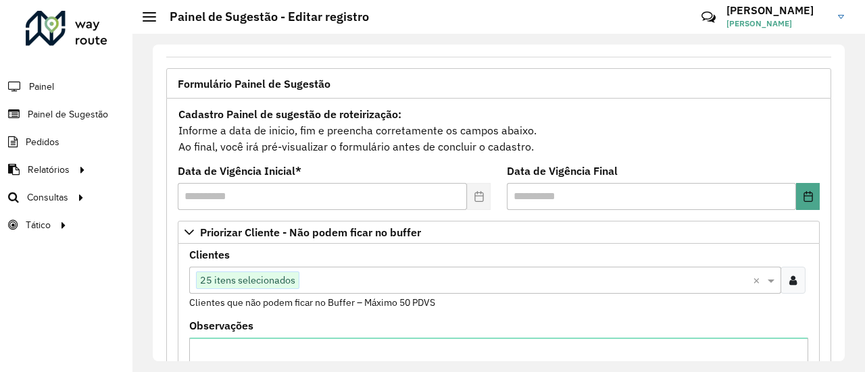
scroll to position [519, 0]
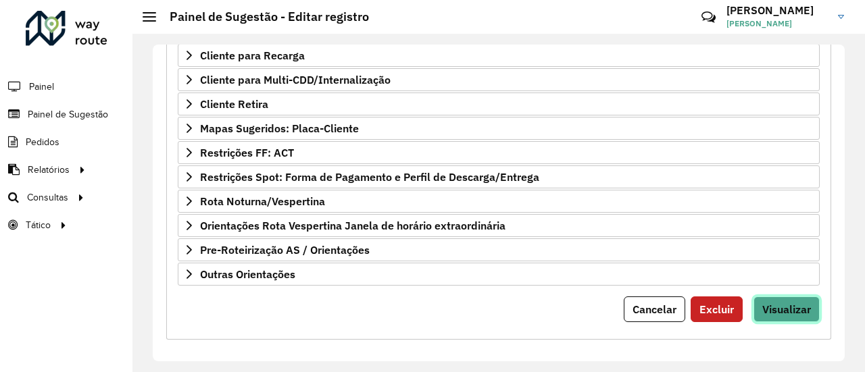
click at [798, 310] on button "Visualizar" at bounding box center [786, 310] width 66 height 26
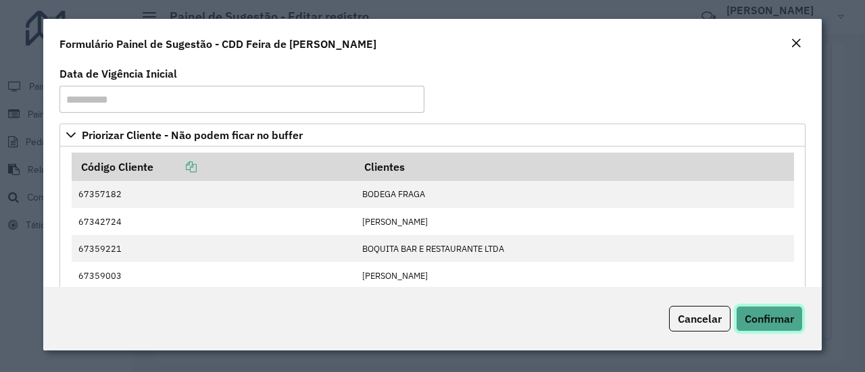
click at [784, 314] on span "Confirmar" at bounding box center [768, 319] width 49 height 14
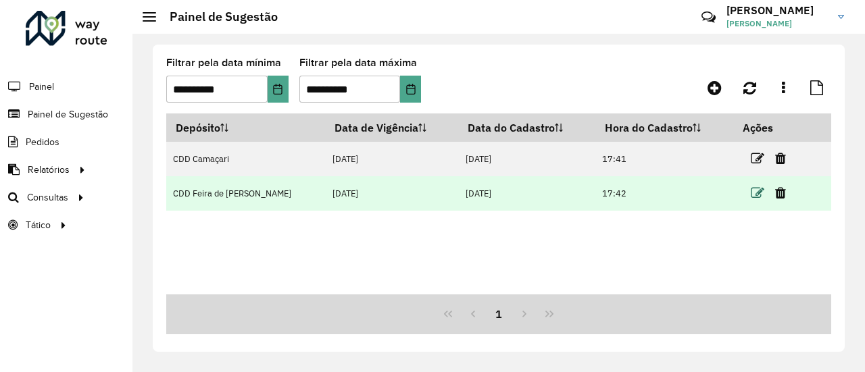
click at [750, 191] on icon at bounding box center [757, 193] width 14 height 14
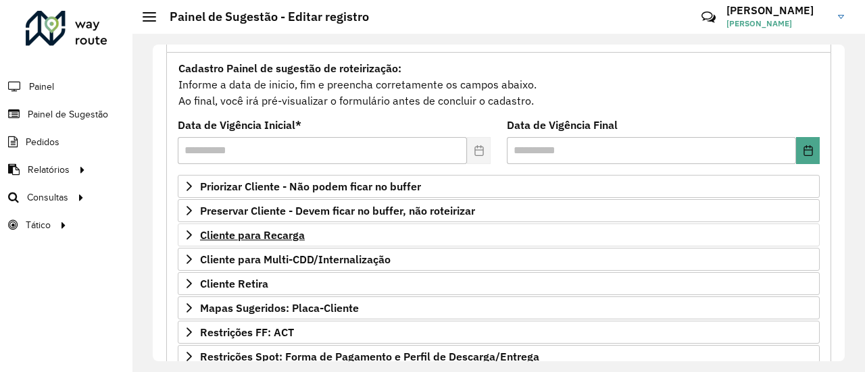
scroll to position [135, 0]
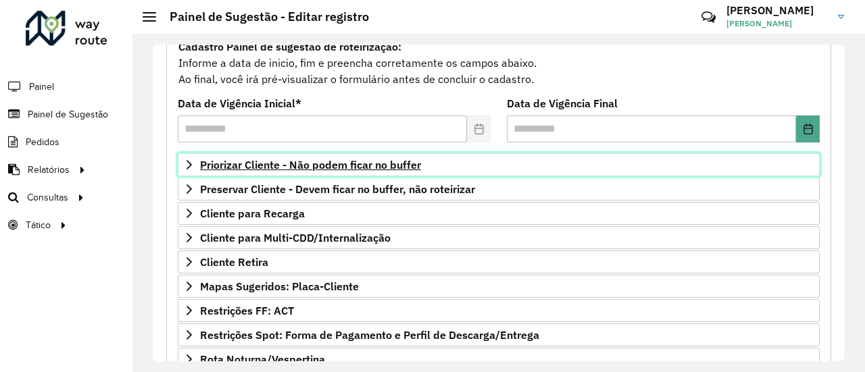
click at [390, 159] on span "Priorizar Cliente - Não podem ficar no buffer" at bounding box center [310, 164] width 221 height 11
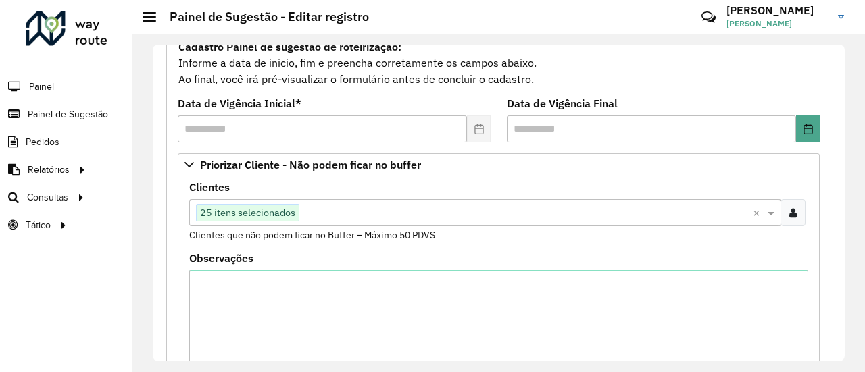
click at [790, 212] on icon at bounding box center [792, 212] width 7 height 11
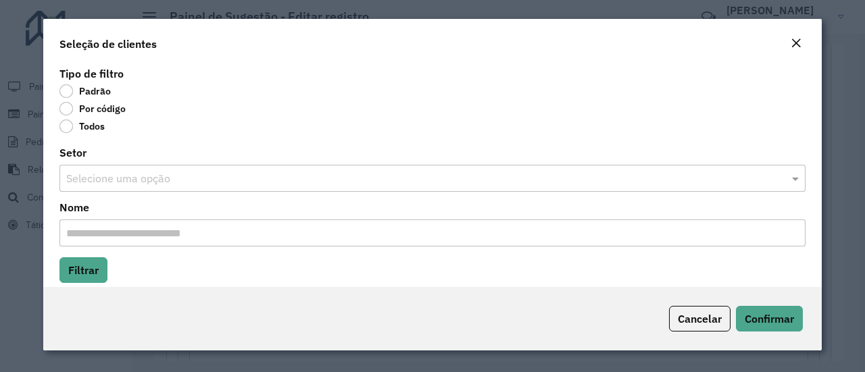
click at [65, 110] on label "Por código" at bounding box center [92, 109] width 66 height 14
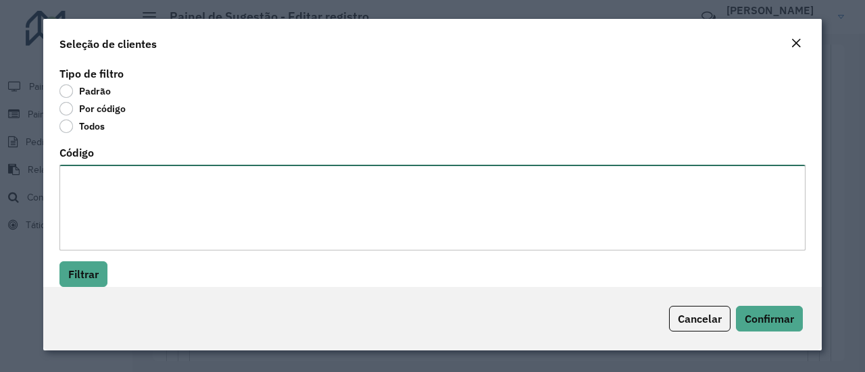
click at [114, 187] on textarea "Código" at bounding box center [432, 208] width 746 height 86
paste textarea "******** ******** ******** ******** ******** ******** ******** ******** *******…"
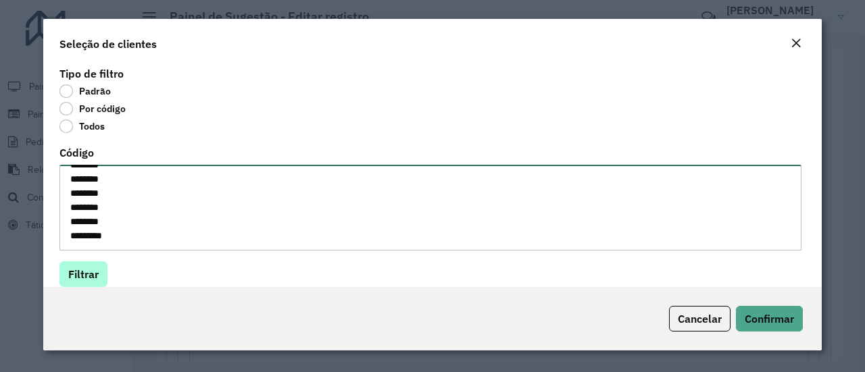
type textarea "******** ******** ******** ******** ******** ******** ******** ******** *******…"
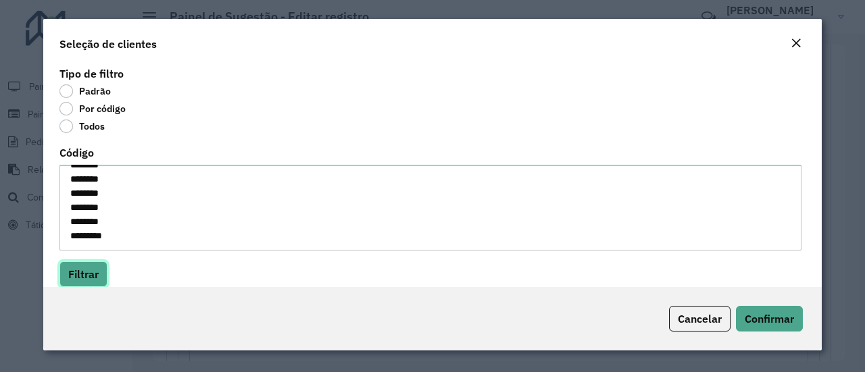
click at [80, 263] on button "Filtrar" at bounding box center [83, 274] width 48 height 26
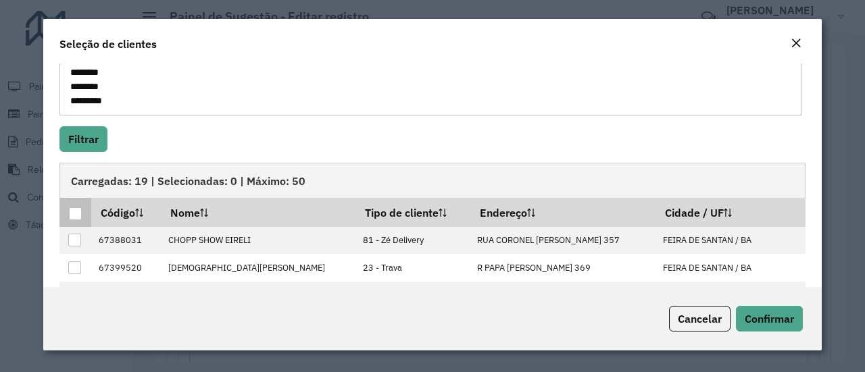
click at [78, 214] on div at bounding box center [75, 213] width 13 height 13
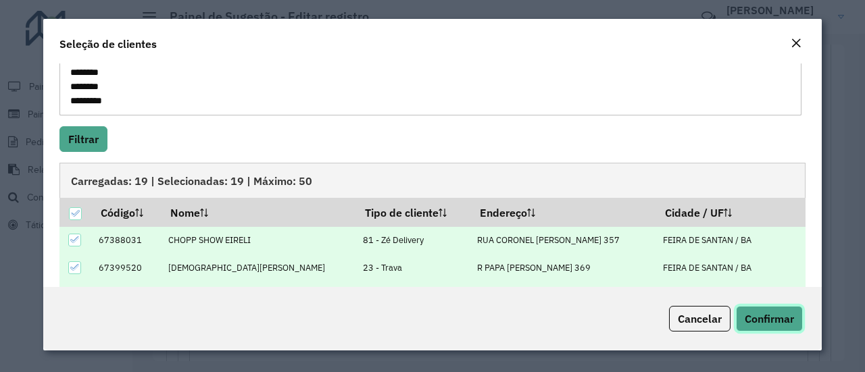
click at [777, 312] on span "Confirmar" at bounding box center [768, 319] width 49 height 14
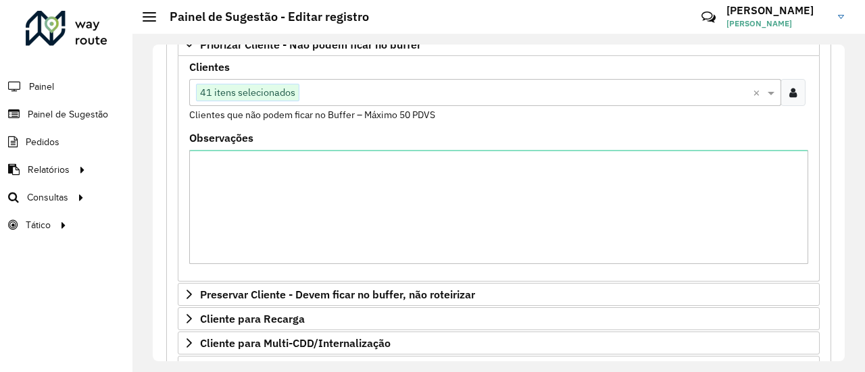
scroll to position [473, 0]
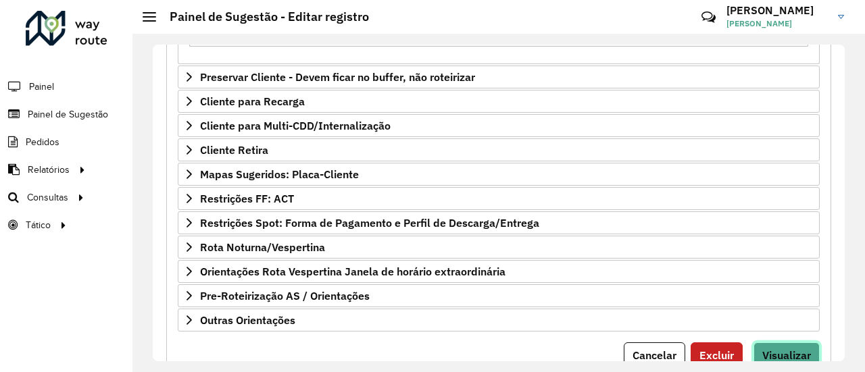
click at [762, 349] on span "Visualizar" at bounding box center [786, 356] width 49 height 14
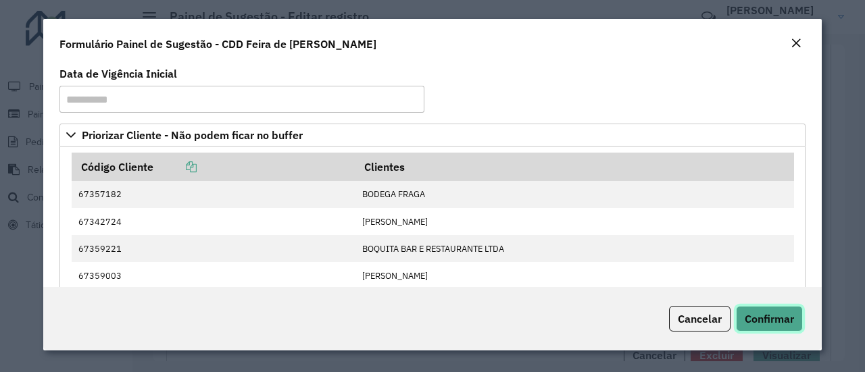
click at [780, 322] on span "Confirmar" at bounding box center [768, 319] width 49 height 14
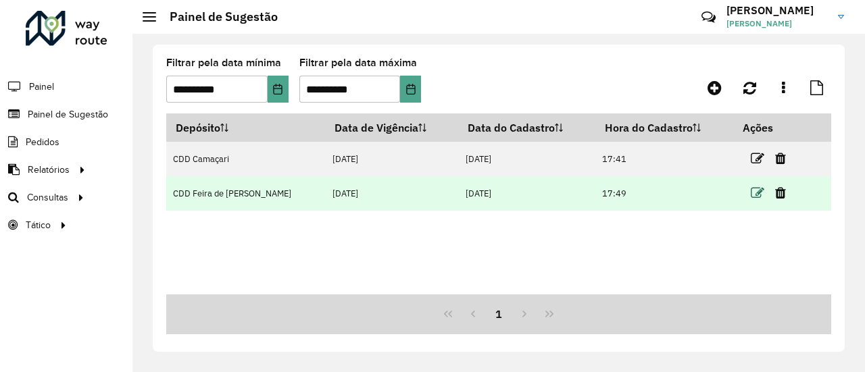
click at [751, 193] on icon at bounding box center [757, 193] width 14 height 14
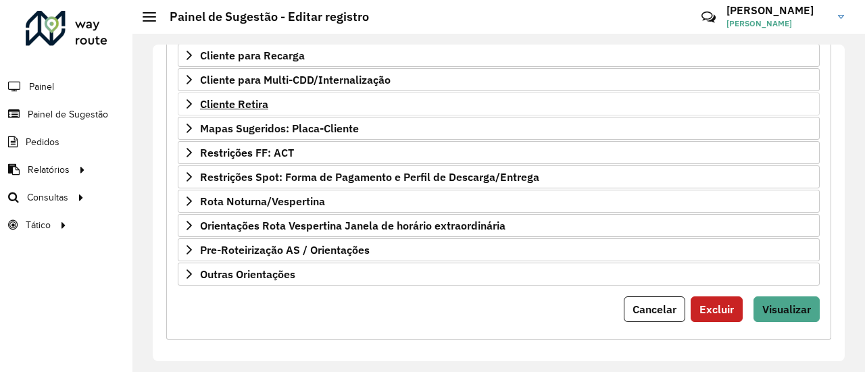
scroll to position [226, 0]
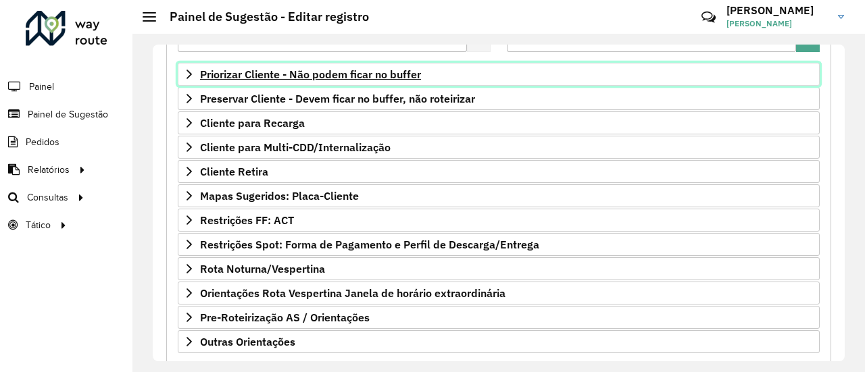
click at [383, 69] on span "Priorizar Cliente - Não podem ficar no buffer" at bounding box center [310, 74] width 221 height 11
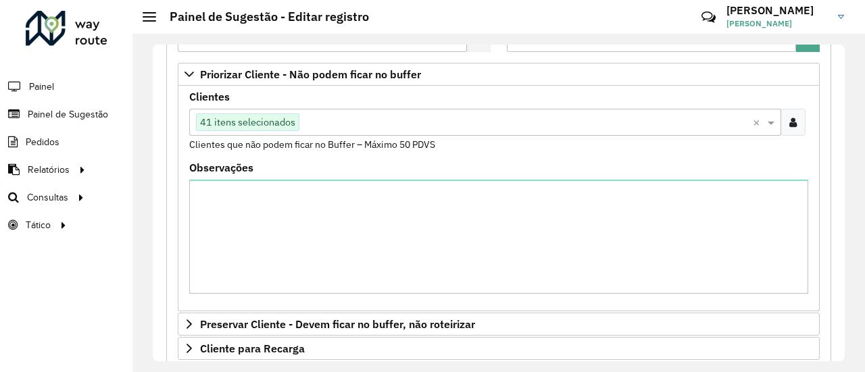
click at [792, 119] on icon at bounding box center [792, 122] width 7 height 11
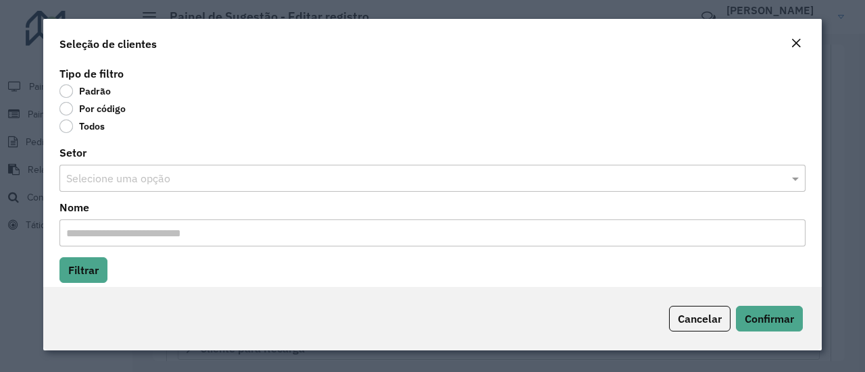
drag, startPoint x: 65, startPoint y: 110, endPoint x: 93, endPoint y: 136, distance: 38.7
click at [65, 111] on label "Por código" at bounding box center [92, 109] width 66 height 14
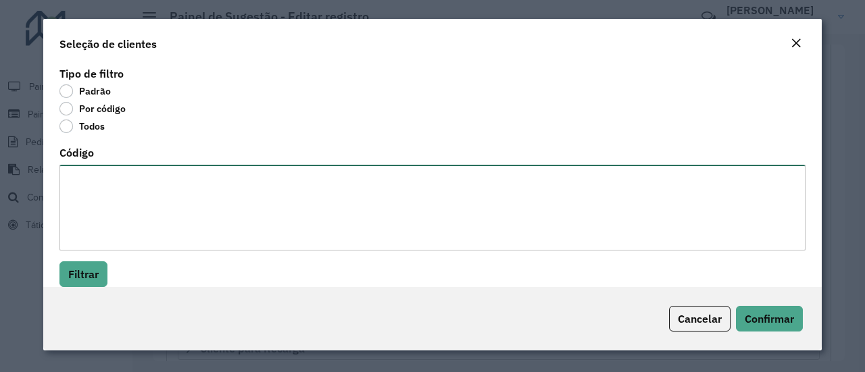
click at [142, 194] on textarea "Código" at bounding box center [432, 208] width 746 height 86
paste textarea "******** ******** ******** ********"
type textarea "******** ******** ******** ********"
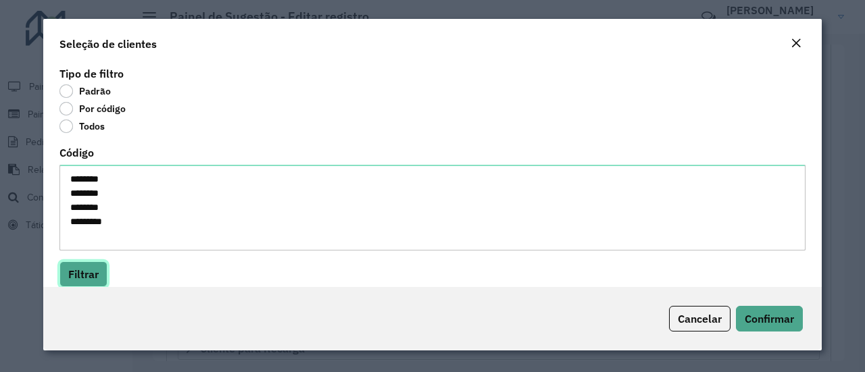
click at [80, 267] on button "Filtrar" at bounding box center [83, 274] width 48 height 26
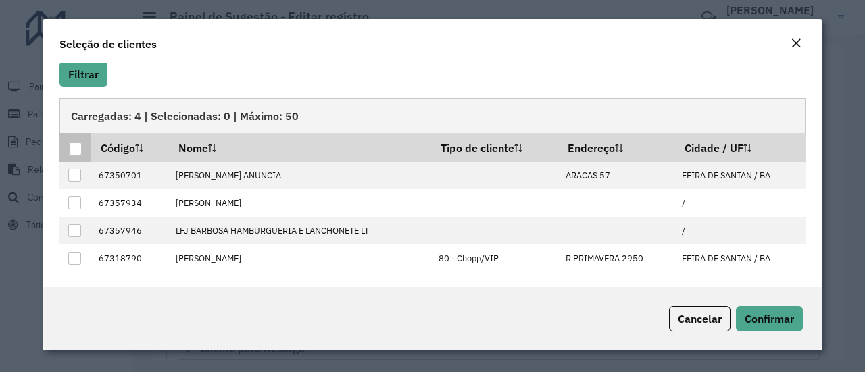
click at [71, 147] on div at bounding box center [75, 149] width 13 height 13
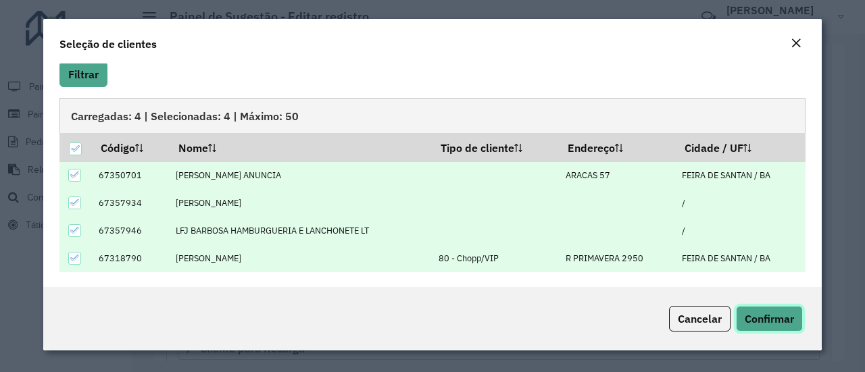
click at [771, 318] on span "Confirmar" at bounding box center [768, 319] width 49 height 14
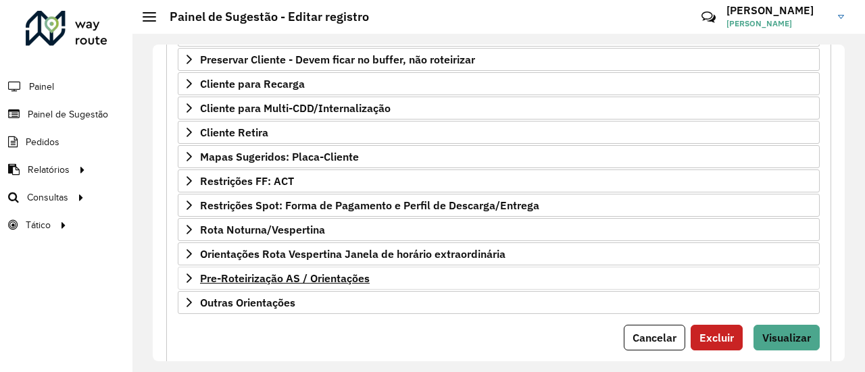
scroll to position [519, 0]
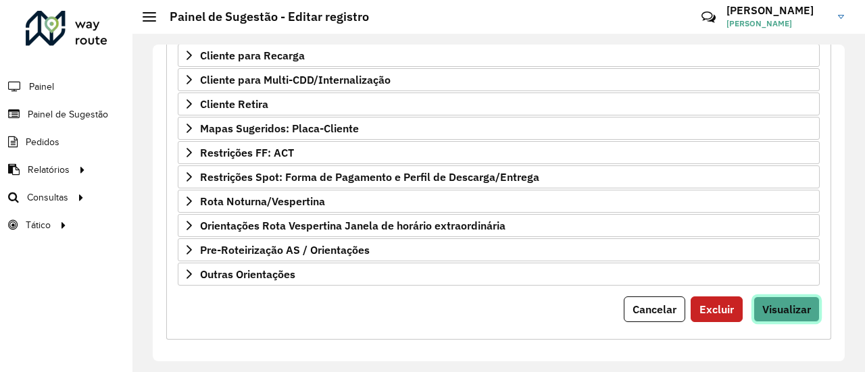
click at [775, 297] on button "Visualizar" at bounding box center [786, 310] width 66 height 26
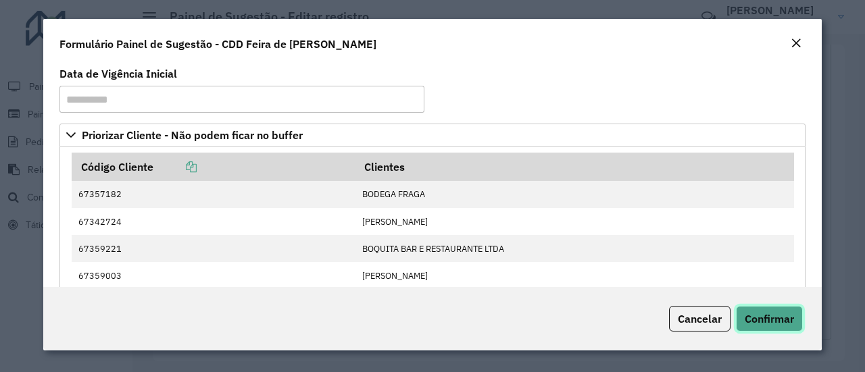
click at [782, 322] on span "Confirmar" at bounding box center [768, 319] width 49 height 14
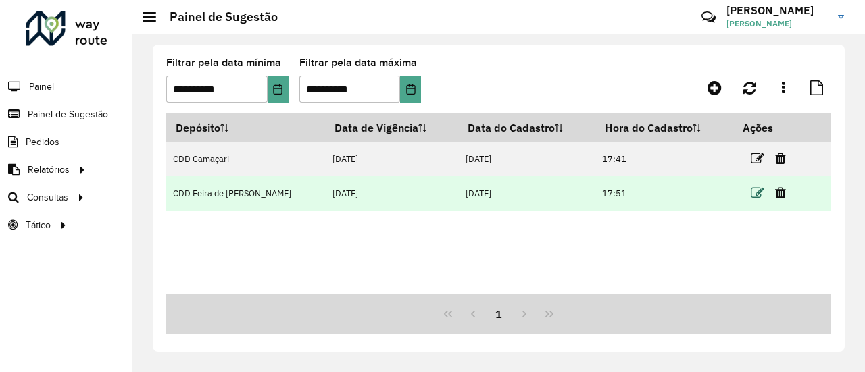
click at [754, 193] on icon at bounding box center [757, 193] width 14 height 14
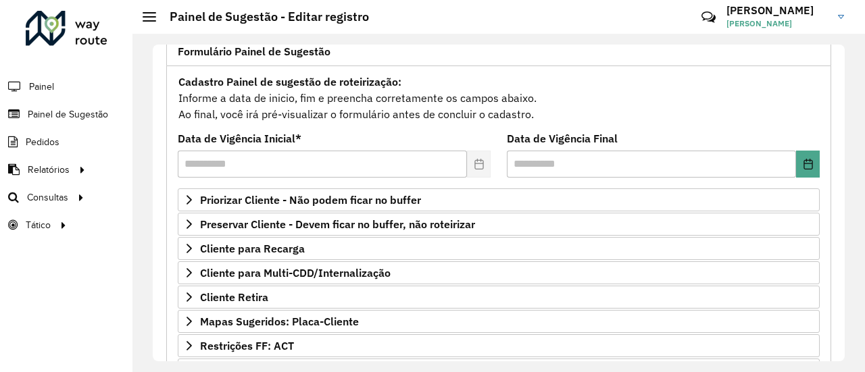
scroll to position [135, 0]
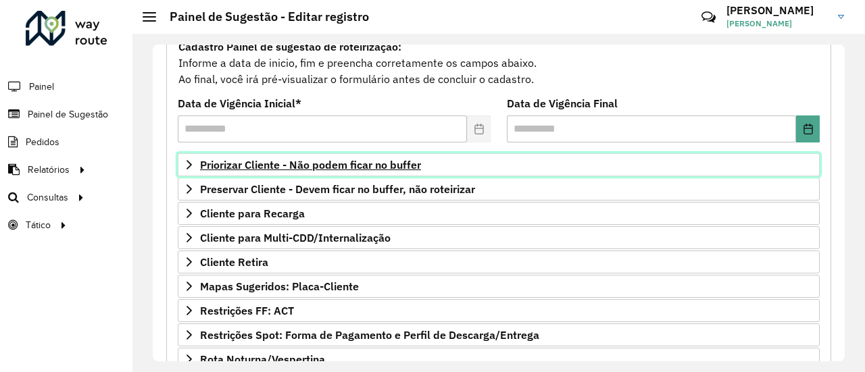
click at [394, 166] on span "Priorizar Cliente - Não podem ficar no buffer" at bounding box center [310, 164] width 221 height 11
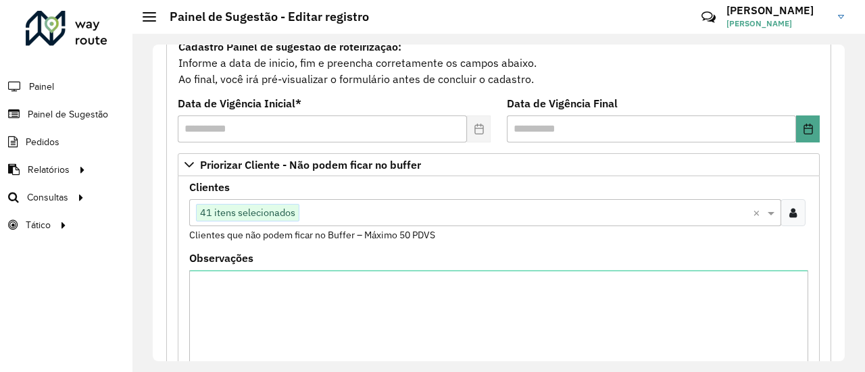
click at [796, 215] on div at bounding box center [792, 212] width 25 height 27
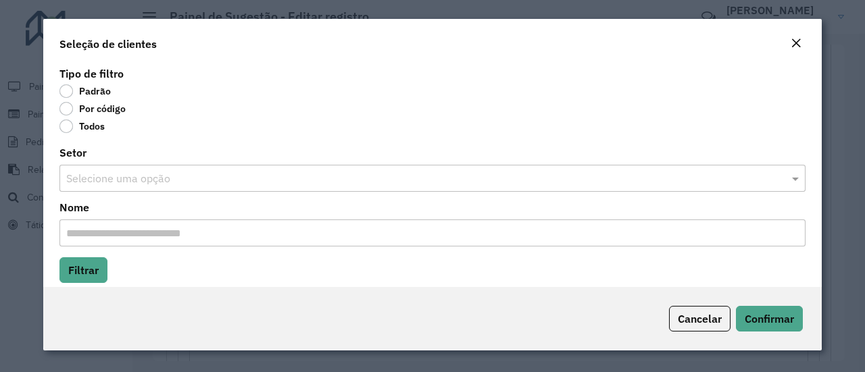
drag, startPoint x: 66, startPoint y: 107, endPoint x: 99, endPoint y: 147, distance: 51.3
click at [66, 107] on label "Por código" at bounding box center [92, 109] width 66 height 14
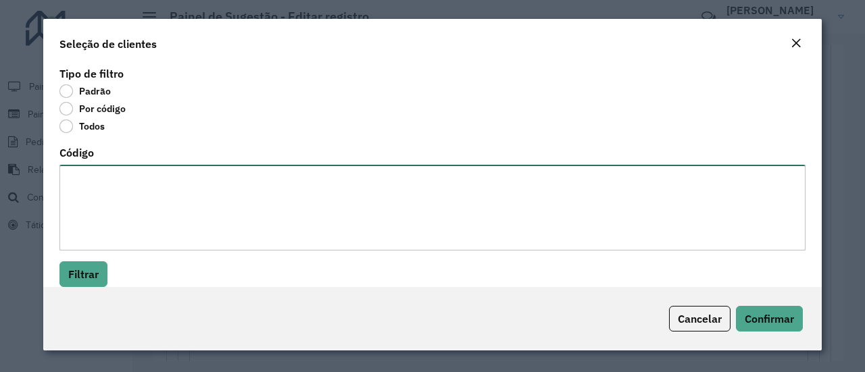
click at [135, 184] on textarea "Código" at bounding box center [432, 208] width 746 height 86
paste textarea "******** ******** ******* ******* ******** ******** ******** ******** ******** …"
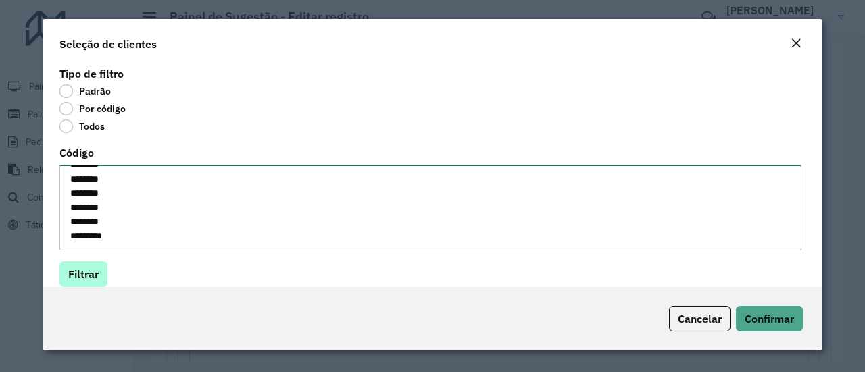
type textarea "******** ******** ******* ******* ******** ******** ******** ******** ******** …"
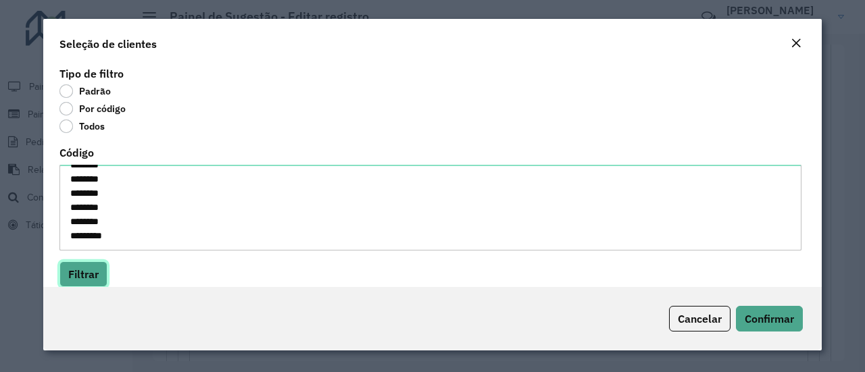
click at [80, 268] on button "Filtrar" at bounding box center [83, 274] width 48 height 26
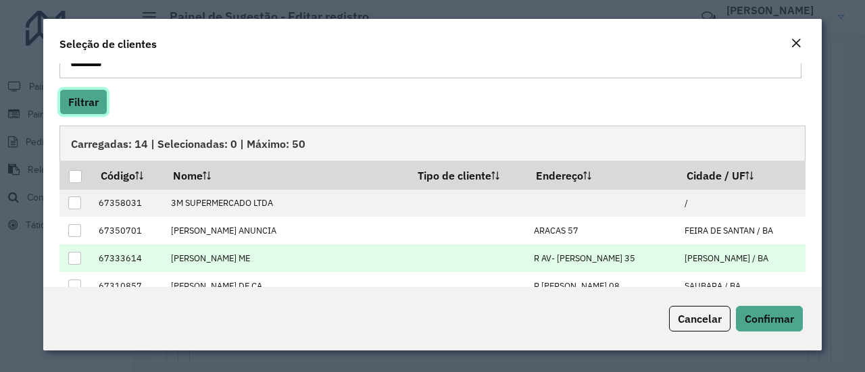
scroll to position [203, 0]
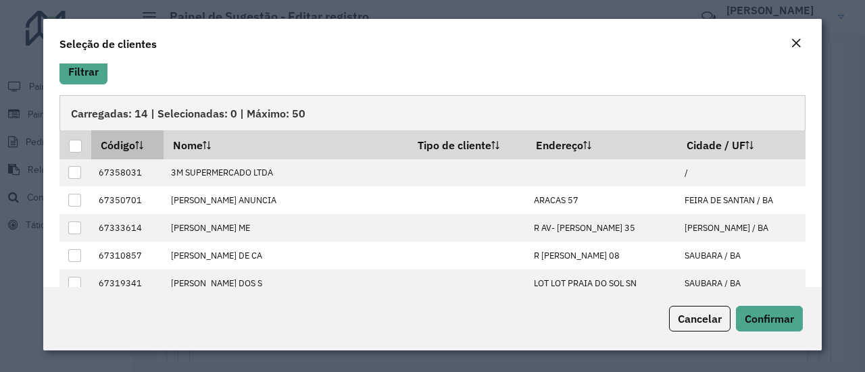
click at [78, 145] on div at bounding box center [75, 146] width 13 height 13
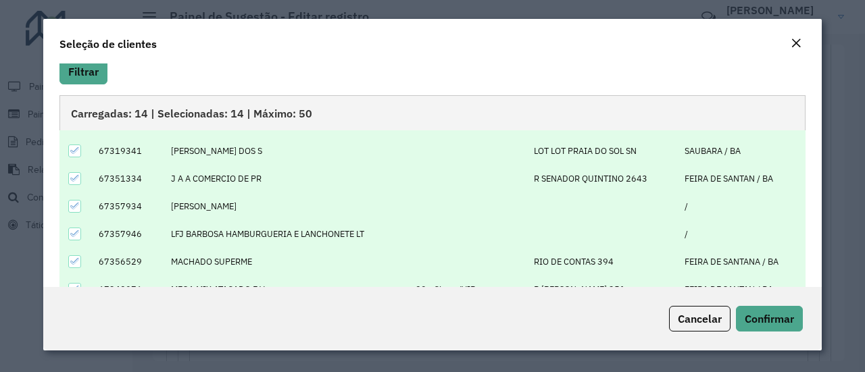
scroll to position [134, 0]
click at [755, 315] on span "Confirmar" at bounding box center [768, 319] width 49 height 14
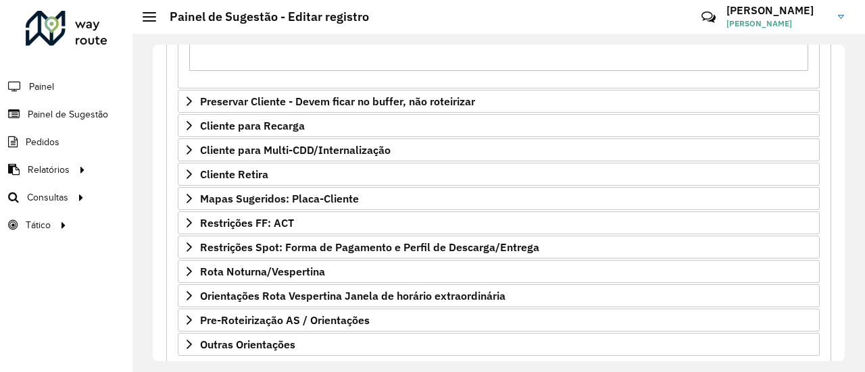
scroll to position [519, 0]
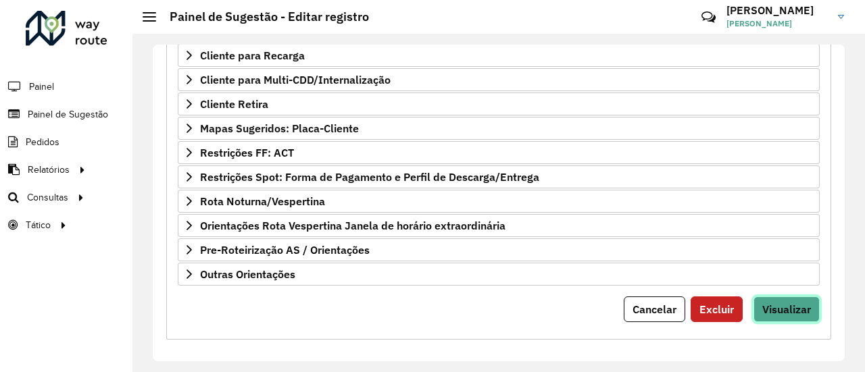
click at [777, 303] on span "Visualizar" at bounding box center [786, 310] width 49 height 14
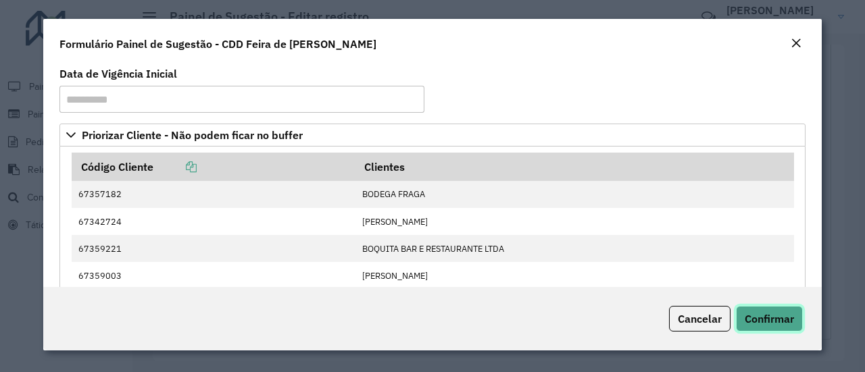
click at [784, 313] on span "Confirmar" at bounding box center [768, 319] width 49 height 14
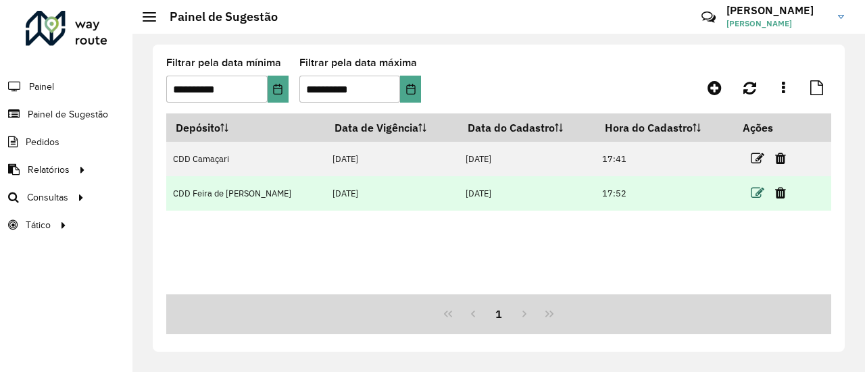
click at [753, 195] on icon at bounding box center [757, 193] width 14 height 14
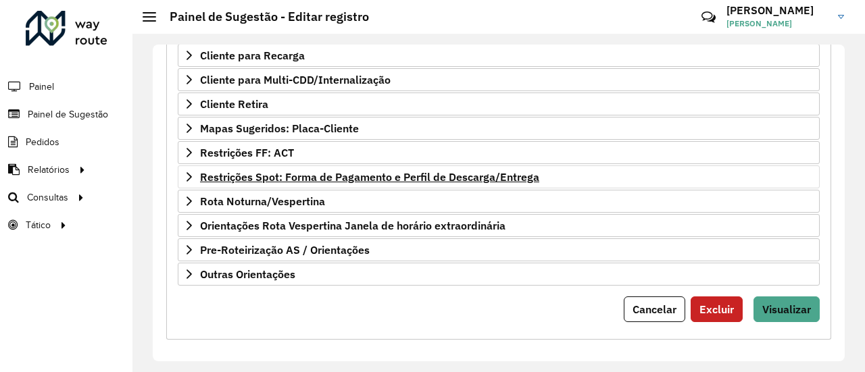
scroll to position [226, 0]
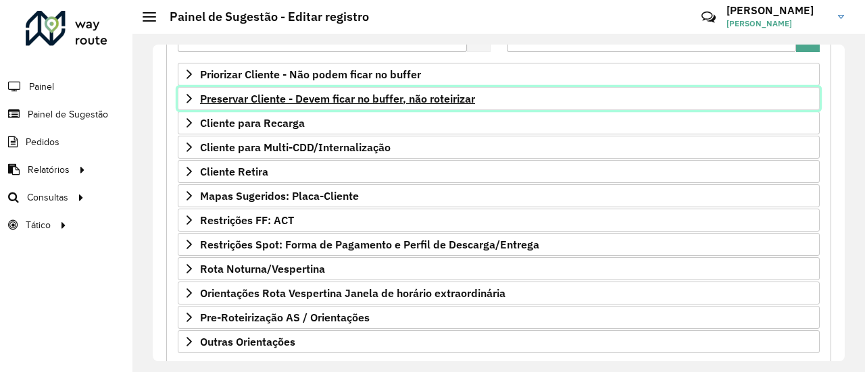
click at [345, 93] on span "Preservar Cliente - Devem ficar no buffer, não roteirizar" at bounding box center [337, 98] width 275 height 11
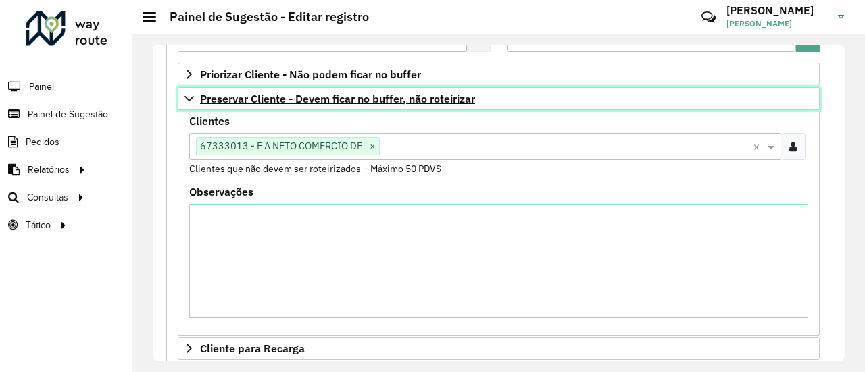
click at [461, 93] on span "Preservar Cliente - Devem ficar no buffer, não roteirizar" at bounding box center [337, 98] width 275 height 11
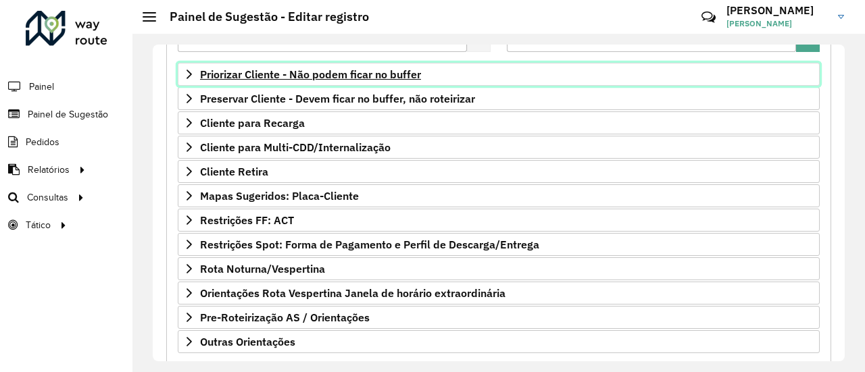
click at [410, 63] on link "Priorizar Cliente - Não podem ficar no buffer" at bounding box center [499, 74] width 642 height 23
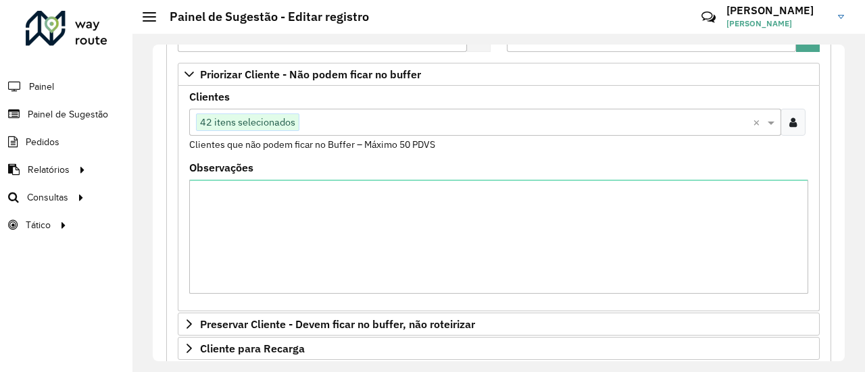
click at [795, 127] on div at bounding box center [792, 122] width 25 height 27
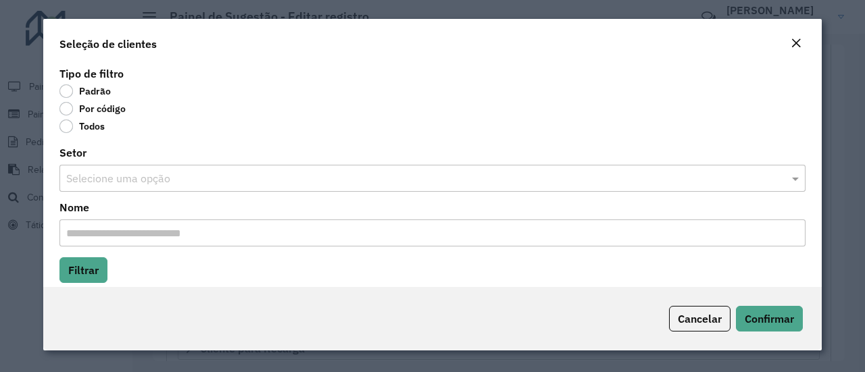
click at [67, 109] on label "Por código" at bounding box center [92, 109] width 66 height 14
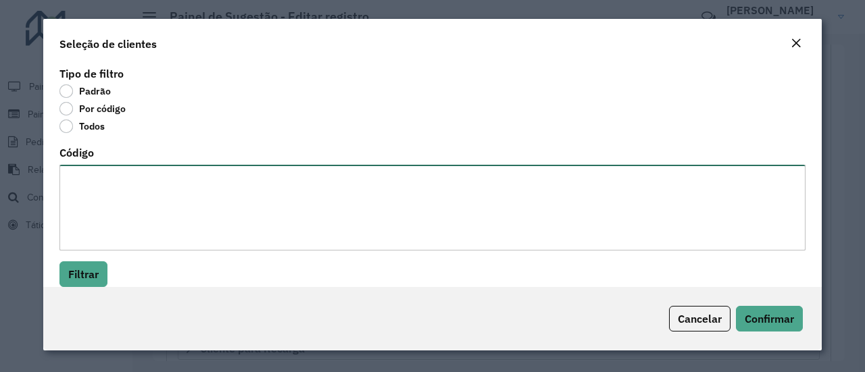
click at [122, 210] on textarea "Código" at bounding box center [432, 208] width 746 height 86
paste textarea "******** ******* ******** ******** ******** ******* ******** ********"
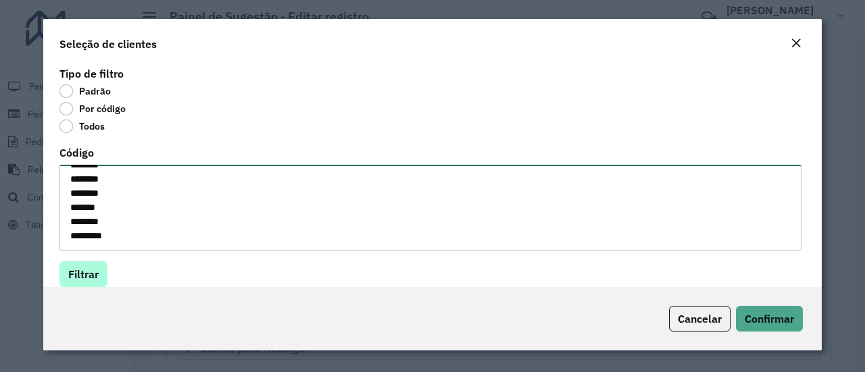
type textarea "******** ******* ******** ******** ******** ******* ******** ********"
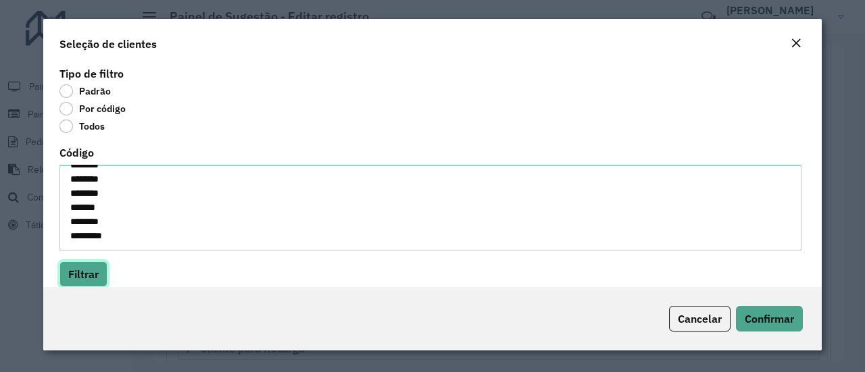
click at [91, 267] on button "Filtrar" at bounding box center [83, 274] width 48 height 26
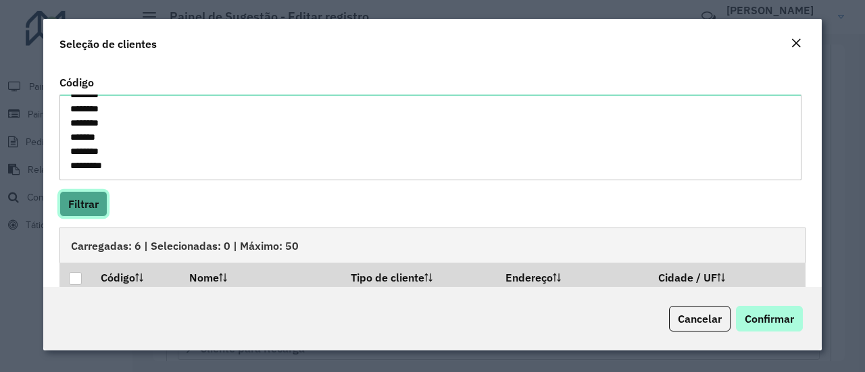
scroll to position [203, 0]
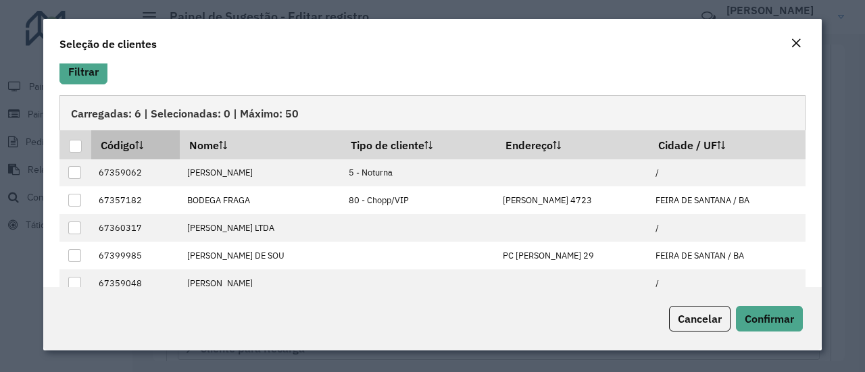
drag, startPoint x: 80, startPoint y: 147, endPoint x: 137, endPoint y: 157, distance: 57.6
click at [80, 146] on div at bounding box center [75, 146] width 13 height 13
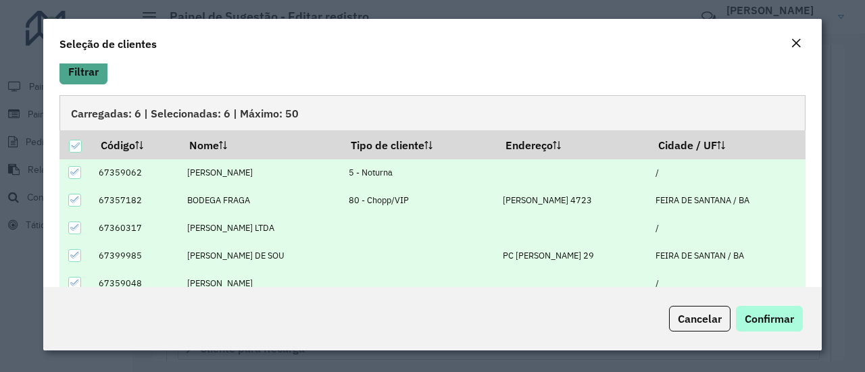
drag, startPoint x: 788, startPoint y: 336, endPoint x: 784, endPoint y: 324, distance: 13.7
click at [788, 336] on div "Cancelar Confirmar" at bounding box center [432, 318] width 778 height 63
click at [778, 315] on span "Confirmar" at bounding box center [768, 319] width 49 height 14
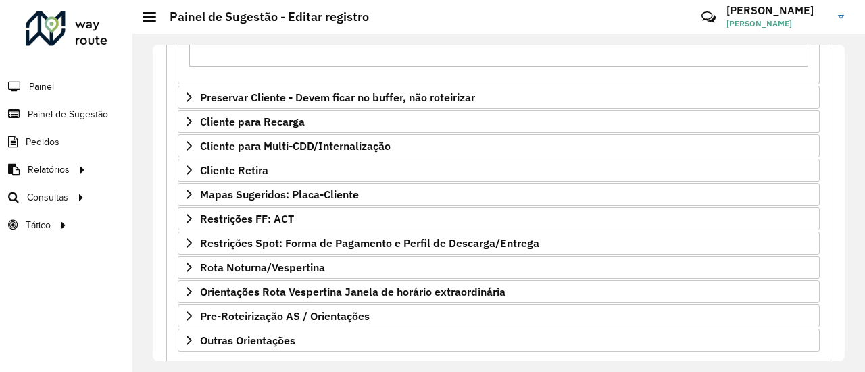
scroll to position [519, 0]
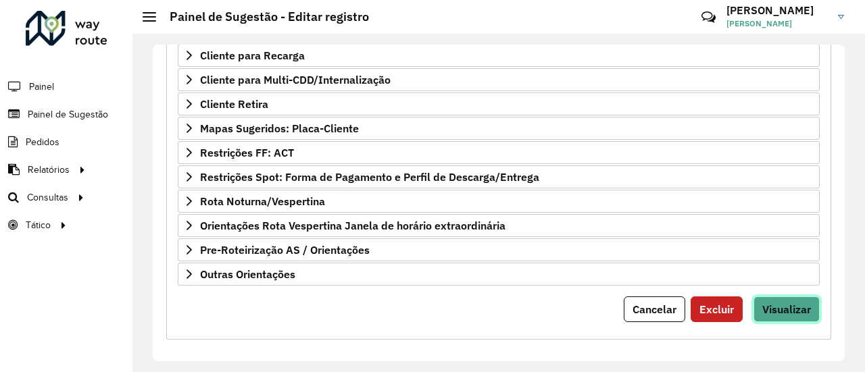
click at [790, 303] on span "Visualizar" at bounding box center [786, 310] width 49 height 14
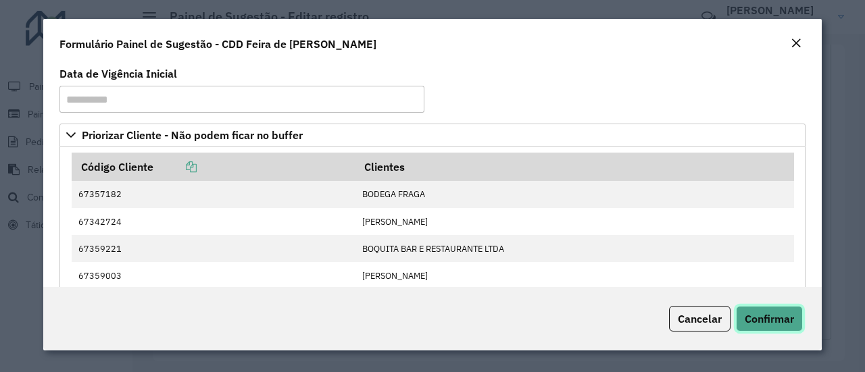
click at [783, 317] on span "Confirmar" at bounding box center [768, 319] width 49 height 14
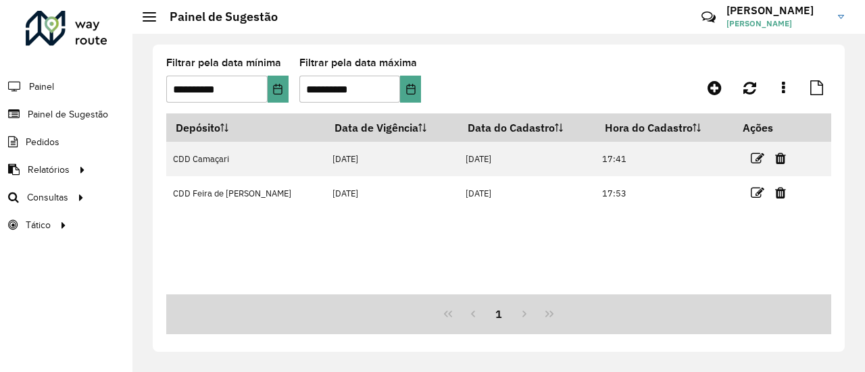
click at [469, 228] on div "Depósito Data de Vigência Data do Cadastro Hora do Cadastro Ações CDD Camaçari …" at bounding box center [498, 203] width 665 height 181
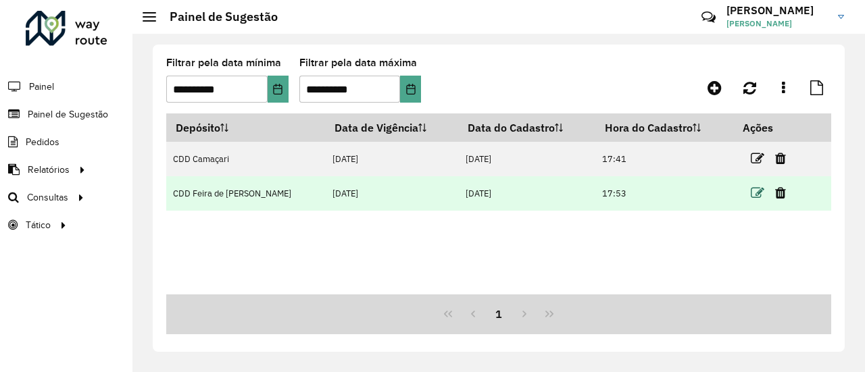
click at [750, 190] on icon at bounding box center [757, 193] width 14 height 14
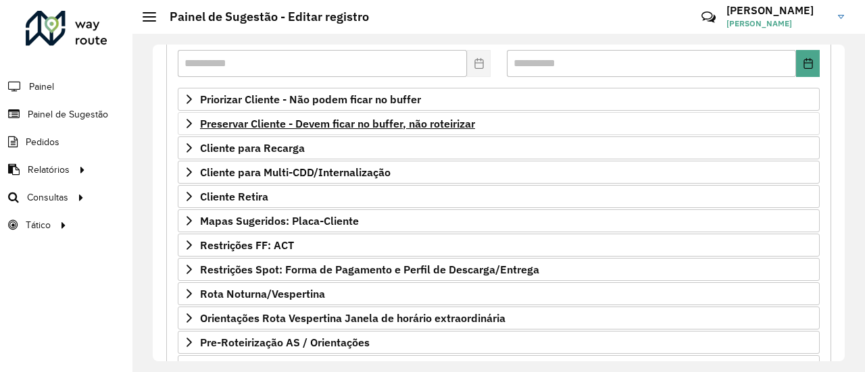
scroll to position [203, 0]
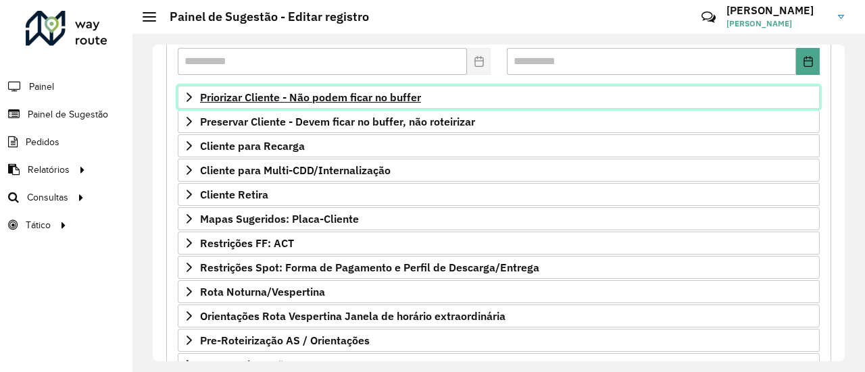
click at [385, 92] on span "Priorizar Cliente - Não podem ficar no buffer" at bounding box center [310, 97] width 221 height 11
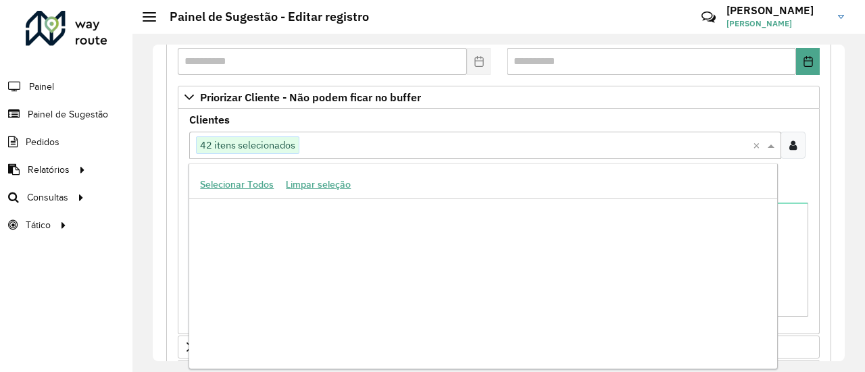
click at [625, 138] on input "text" at bounding box center [525, 146] width 453 height 16
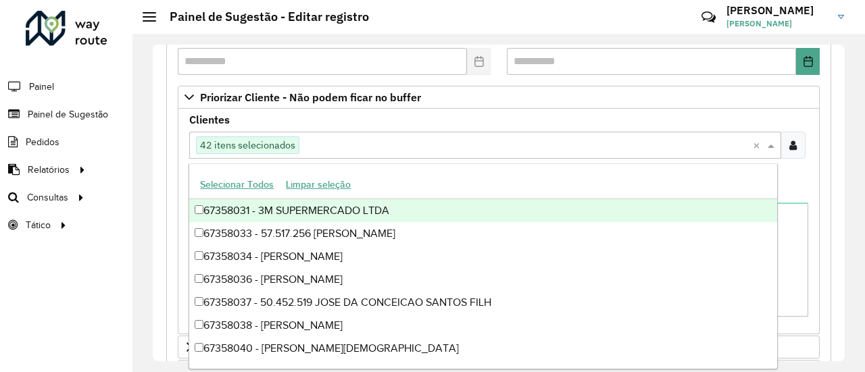
paste input "*****"
type input "*****"
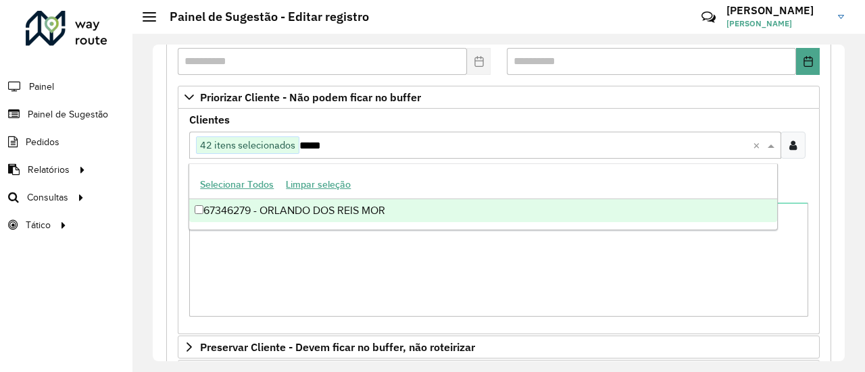
click at [305, 209] on div "67346279 - ORLANDO DOS REIS MOR" at bounding box center [482, 210] width 587 height 23
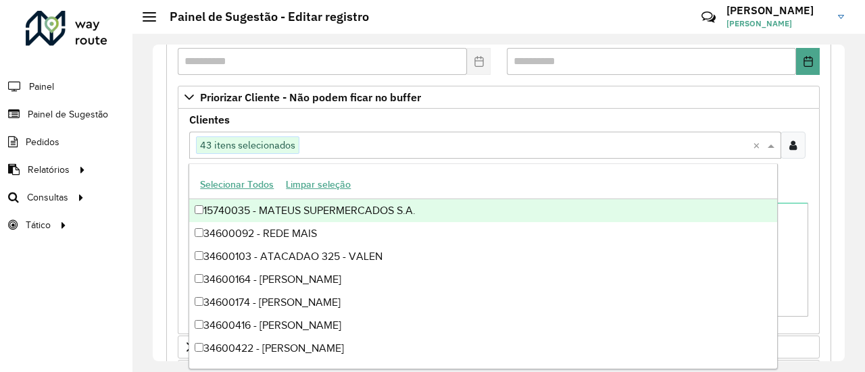
click at [799, 178] on formly-field "Clientes Clique no botão para buscar clientes 43 itens selecionados × Clientes …" at bounding box center [498, 150] width 635 height 71
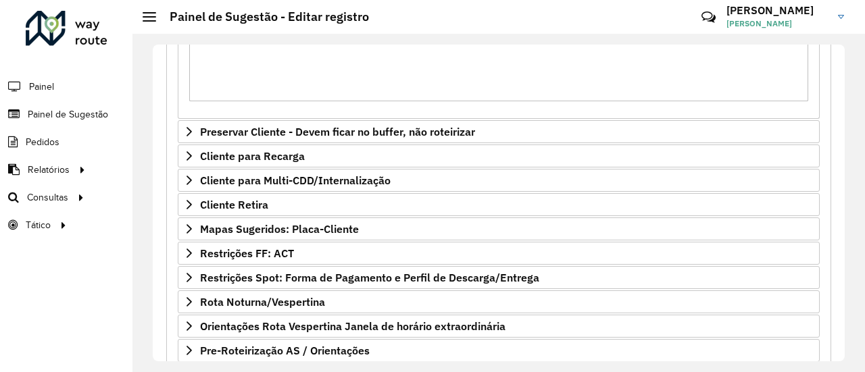
scroll to position [519, 0]
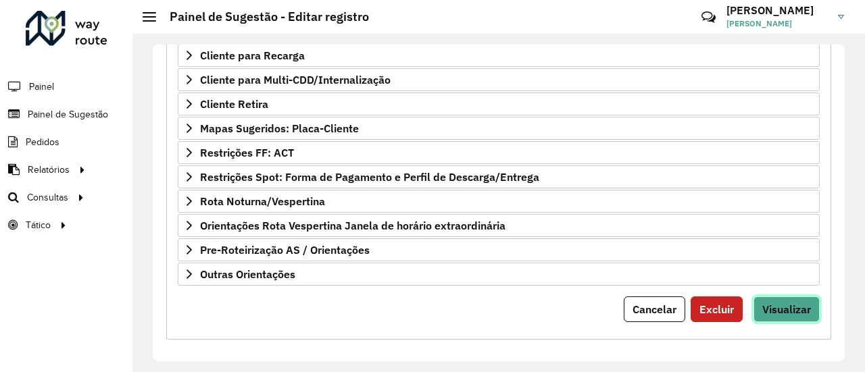
click at [788, 310] on button "Visualizar" at bounding box center [786, 310] width 66 height 26
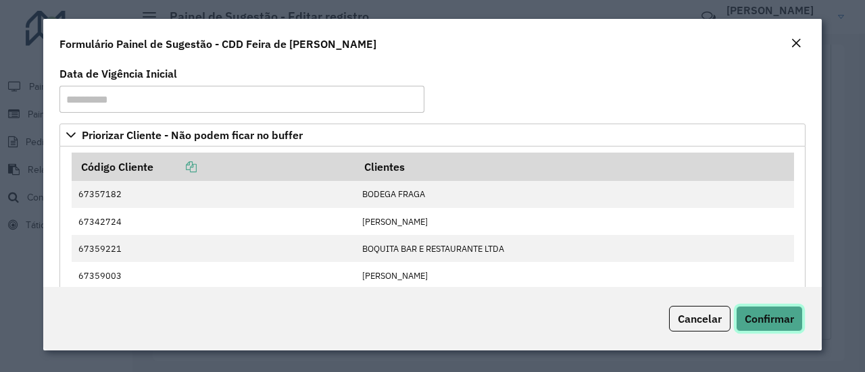
click at [792, 325] on span "Confirmar" at bounding box center [768, 319] width 49 height 14
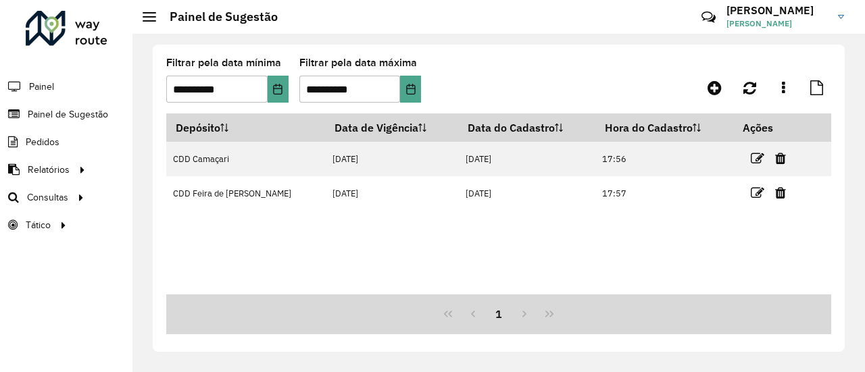
click at [751, 186] on link at bounding box center [757, 193] width 14 height 18
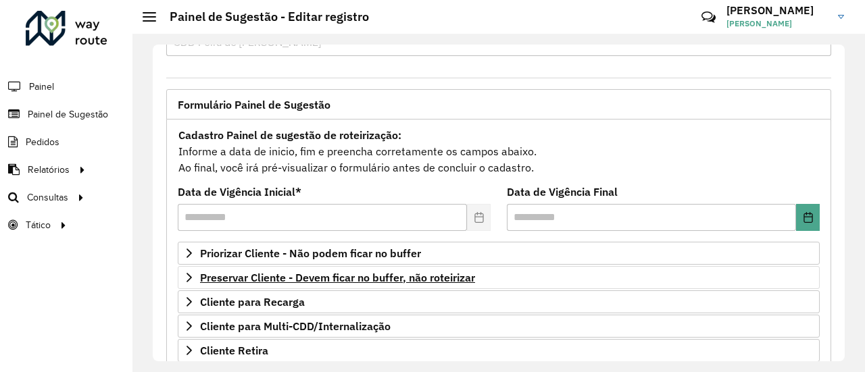
scroll to position [68, 0]
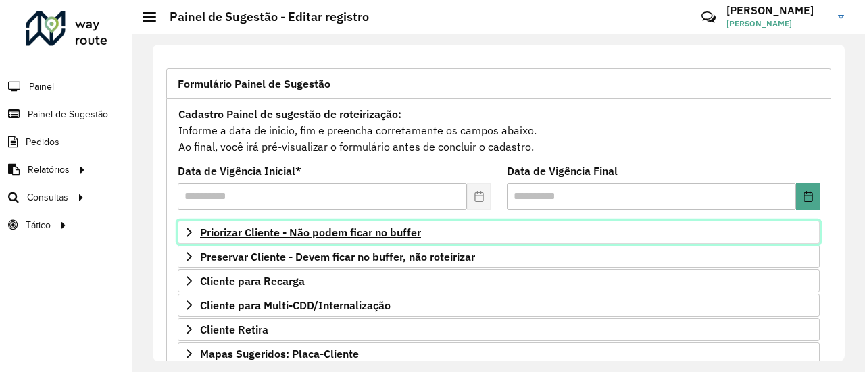
click at [353, 229] on span "Priorizar Cliente - Não podem ficar no buffer" at bounding box center [310, 232] width 221 height 11
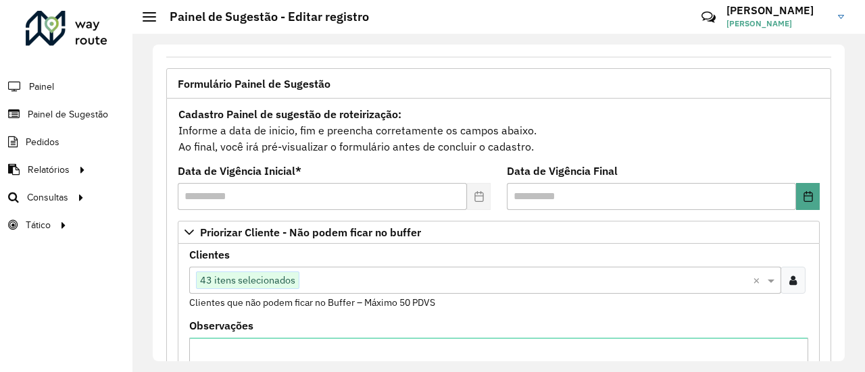
click at [486, 273] on input "text" at bounding box center [525, 281] width 453 height 16
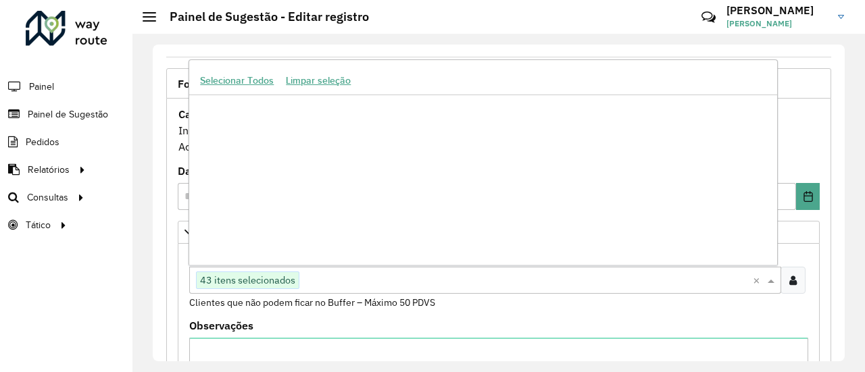
paste input "*****"
type input "*****"
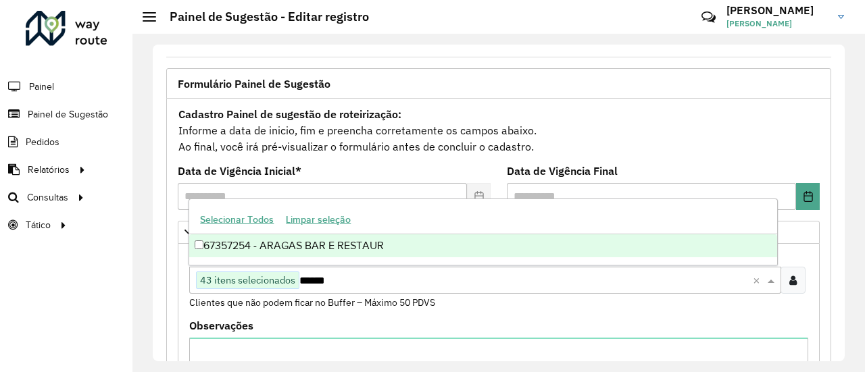
click at [428, 244] on div "67357254 - ARAGAS BAR E RESTAUR" at bounding box center [482, 245] width 587 height 23
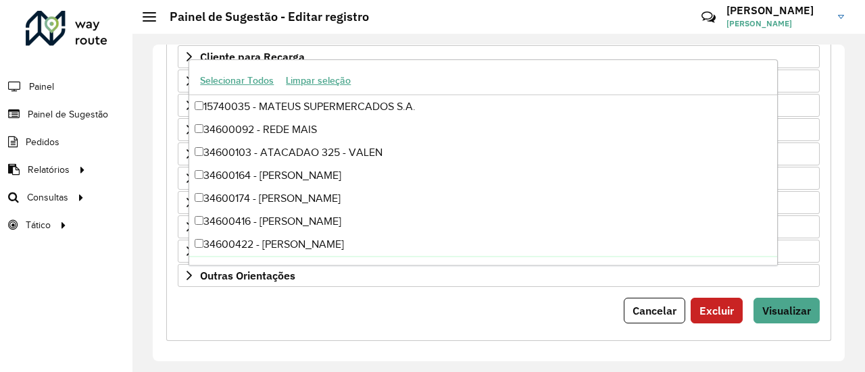
scroll to position [519, 0]
click at [767, 309] on button "Visualizar" at bounding box center [786, 310] width 66 height 26
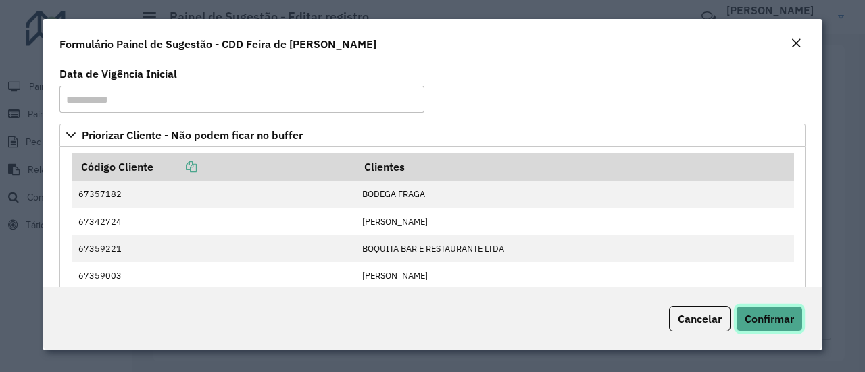
click at [781, 324] on span "Confirmar" at bounding box center [768, 319] width 49 height 14
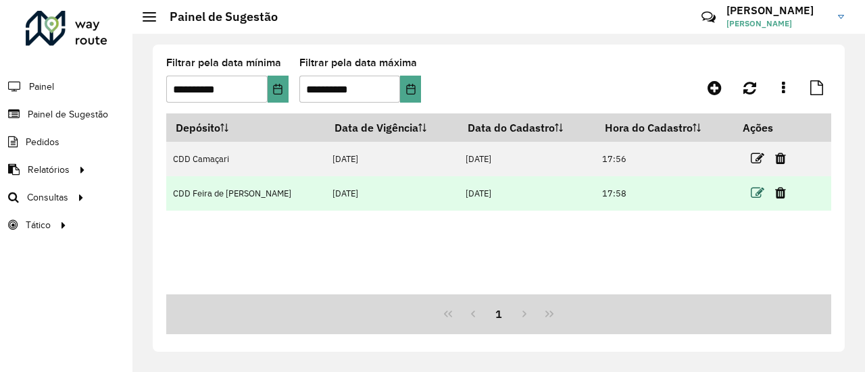
click at [750, 193] on icon at bounding box center [757, 193] width 14 height 14
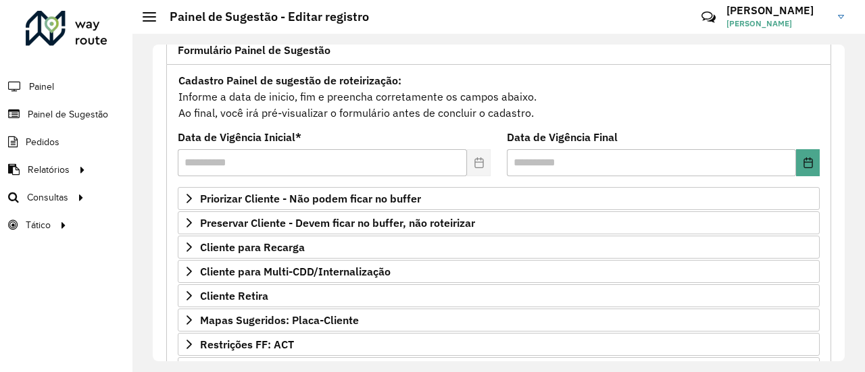
scroll to position [135, 0]
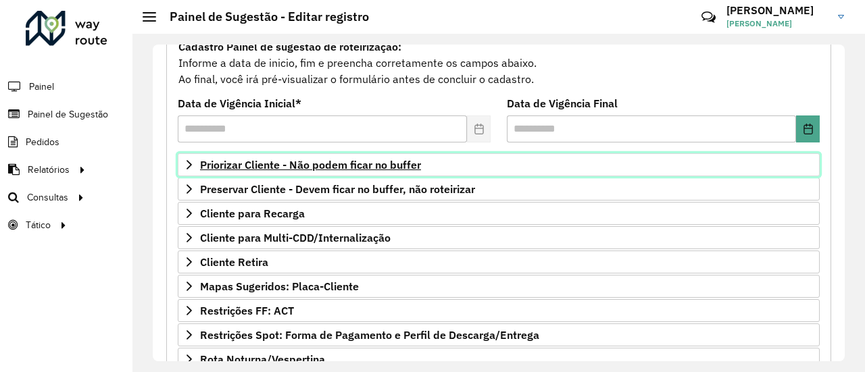
click at [397, 162] on span "Priorizar Cliente - Não podem ficar no buffer" at bounding box center [310, 164] width 221 height 11
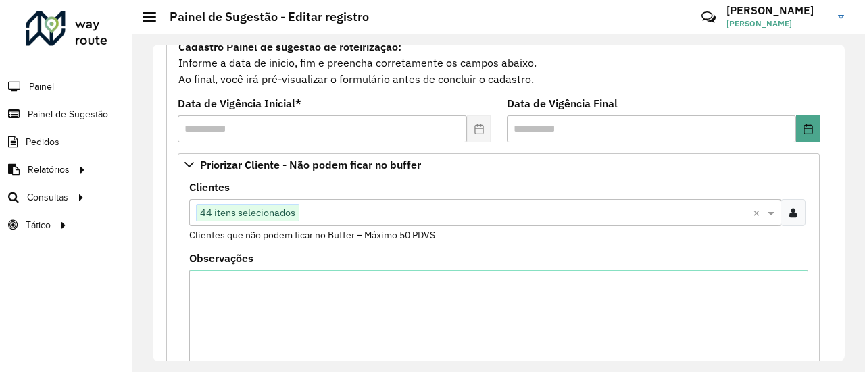
click at [788, 218] on div at bounding box center [792, 212] width 25 height 27
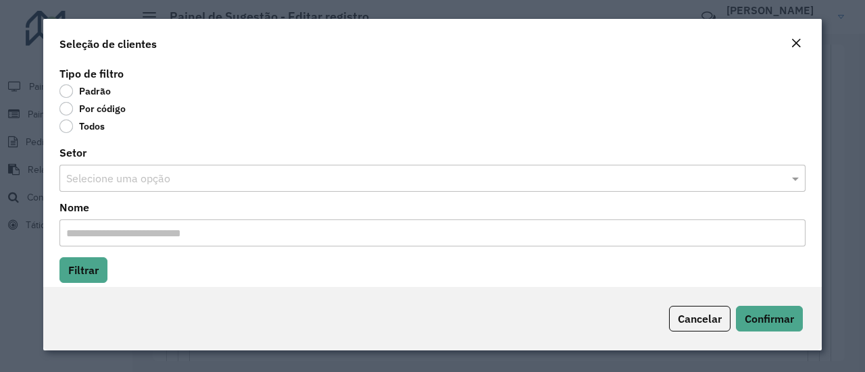
click at [66, 109] on label "Por código" at bounding box center [92, 109] width 66 height 14
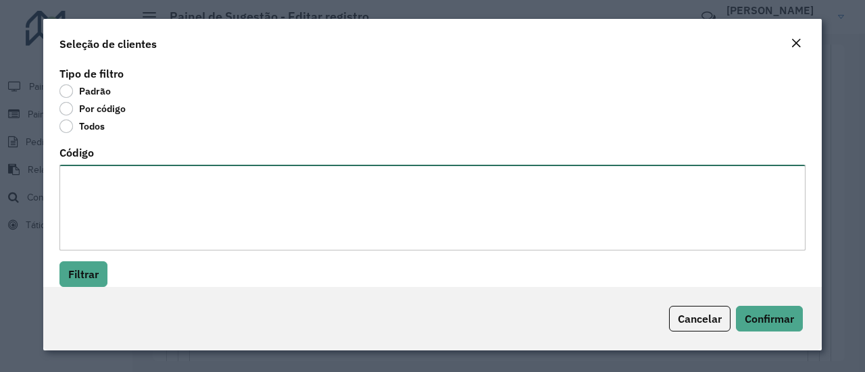
click at [131, 207] on textarea "Código" at bounding box center [432, 208] width 746 height 86
paste textarea "******** ******** ******** ******** ******** ******** ******** ******** *******…"
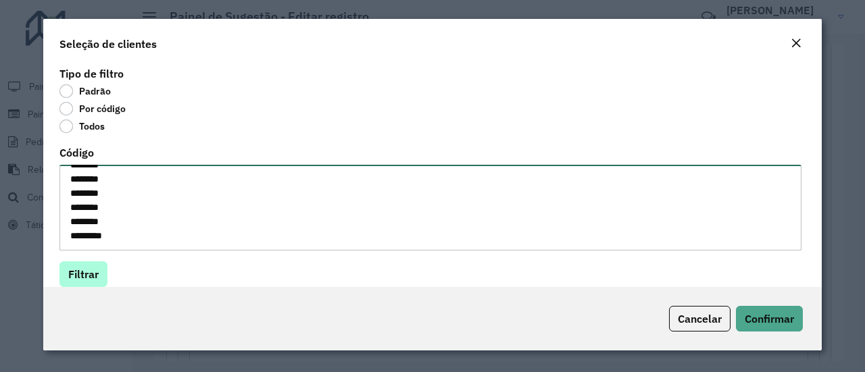
type textarea "******** ******** ******** ******** ******** ******** ******** ******** *******…"
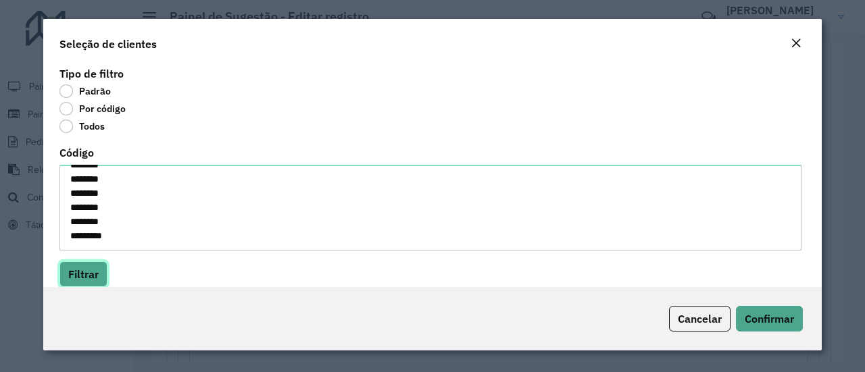
click at [74, 265] on button "Filtrar" at bounding box center [83, 274] width 48 height 26
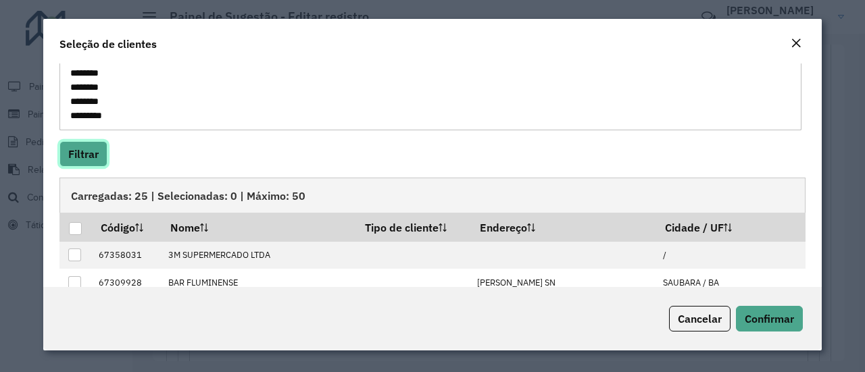
scroll to position [270, 0]
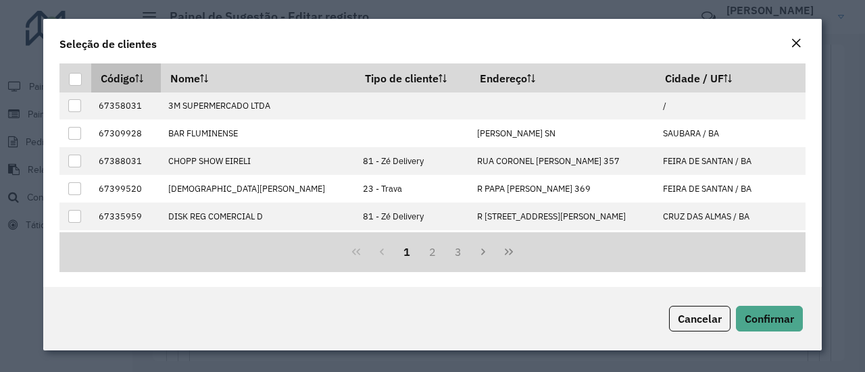
drag, startPoint x: 71, startPoint y: 78, endPoint x: 142, endPoint y: 88, distance: 71.6
click at [71, 77] on div at bounding box center [75, 79] width 13 height 13
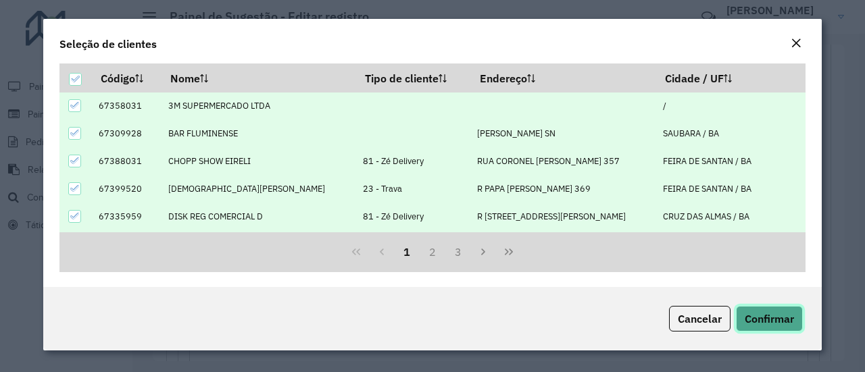
click at [780, 316] on span "Confirmar" at bounding box center [768, 319] width 49 height 14
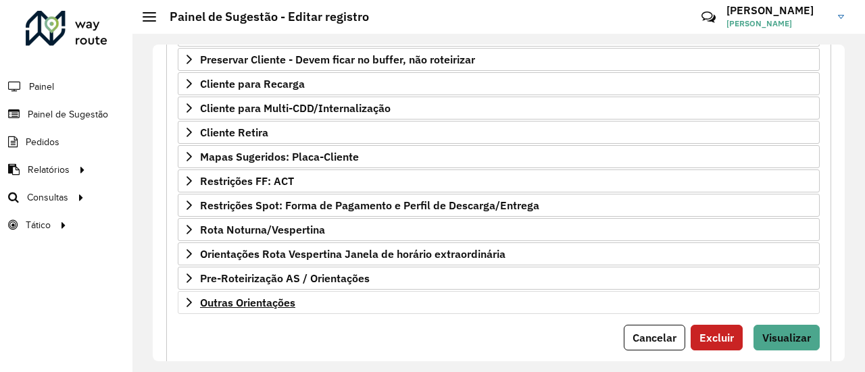
scroll to position [519, 0]
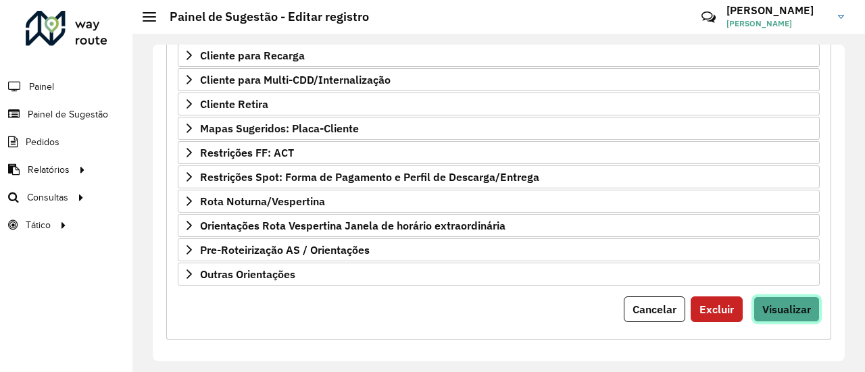
click at [802, 303] on span "Visualizar" at bounding box center [786, 310] width 49 height 14
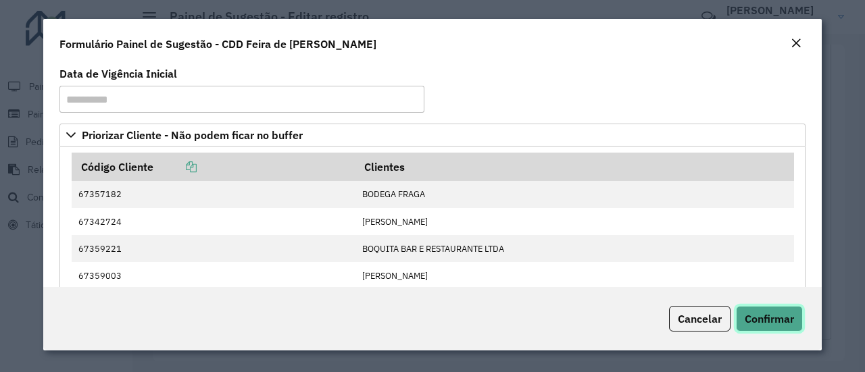
click at [793, 314] on button "Confirmar" at bounding box center [769, 319] width 67 height 26
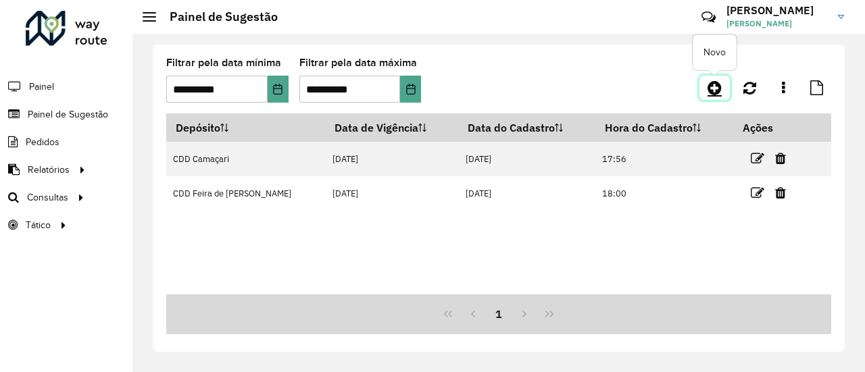
click at [709, 90] on icon at bounding box center [714, 88] width 14 height 16
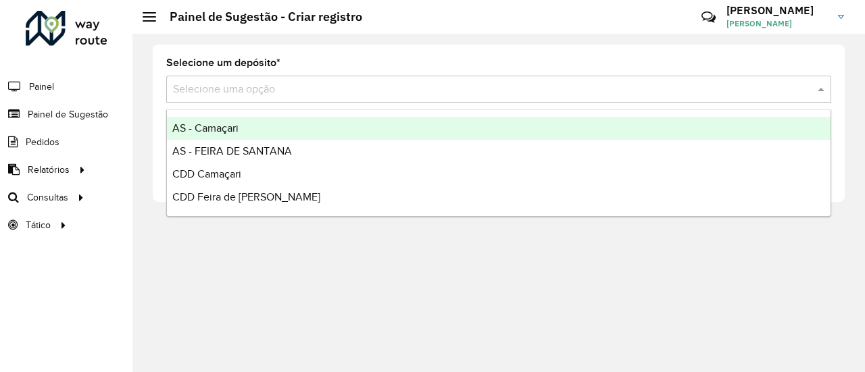
click at [261, 87] on input "text" at bounding box center [485, 90] width 624 height 16
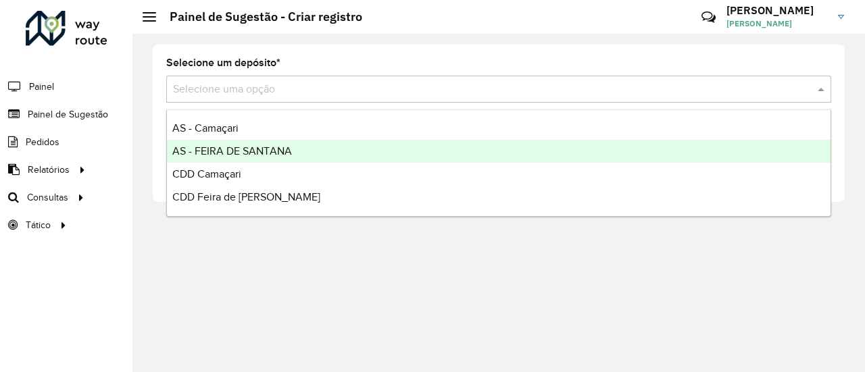
click at [242, 153] on span "AS - FEIRA DE SANTANA" at bounding box center [232, 150] width 120 height 11
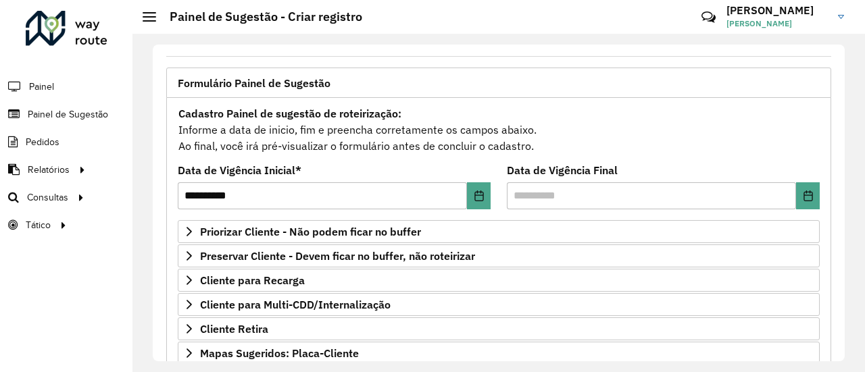
scroll to position [135, 0]
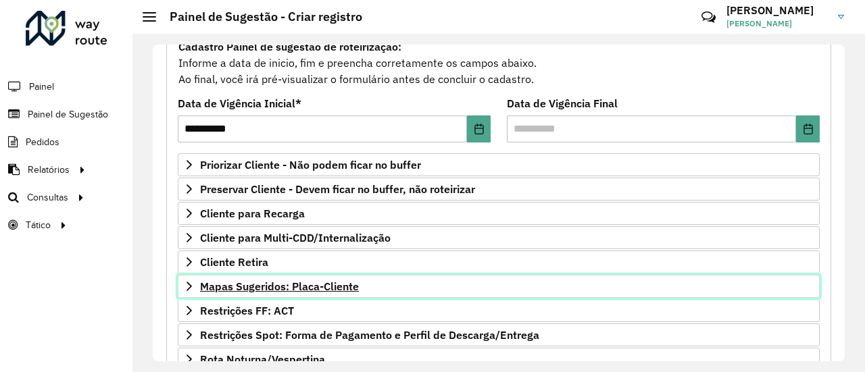
click at [267, 288] on span "Mapas Sugeridos: Placa-Cliente" at bounding box center [279, 286] width 159 height 11
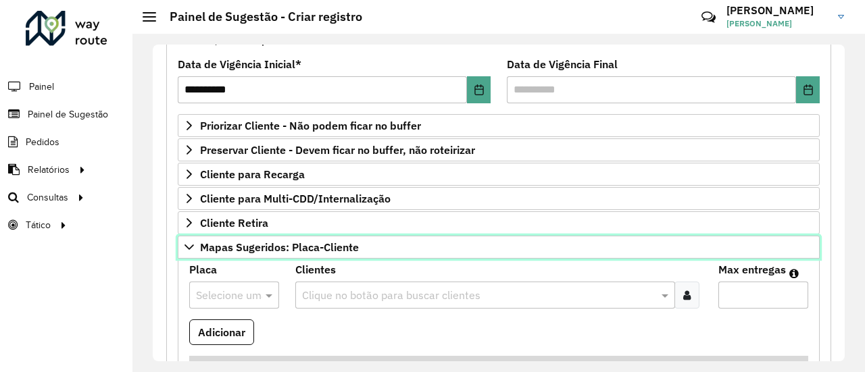
scroll to position [203, 0]
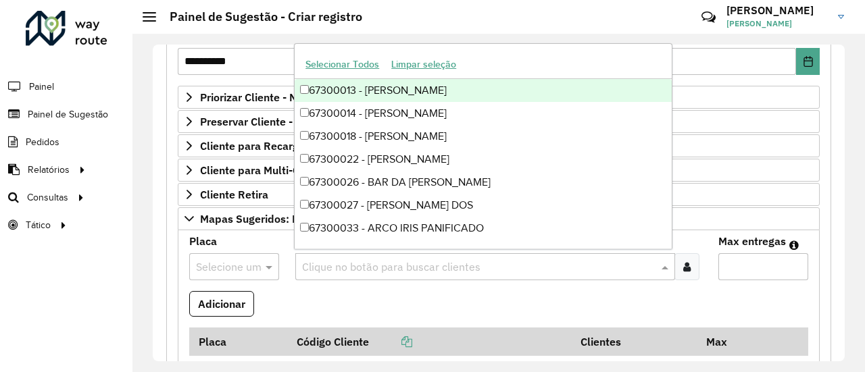
click at [358, 261] on input "text" at bounding box center [479, 267] width 360 height 16
paste input "****"
type input "****"
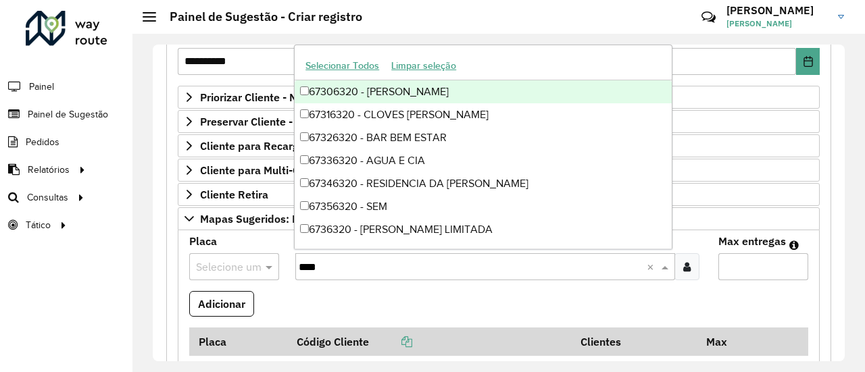
click at [465, 88] on div "67306320 - [PERSON_NAME]" at bounding box center [483, 91] width 377 height 23
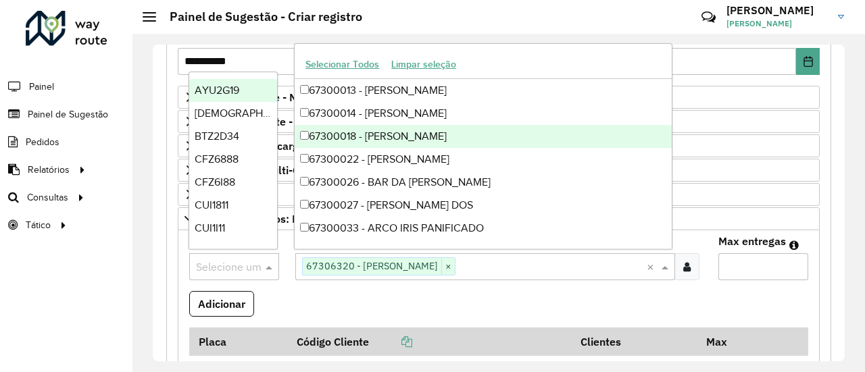
click at [226, 262] on input "text" at bounding box center [220, 267] width 49 height 16
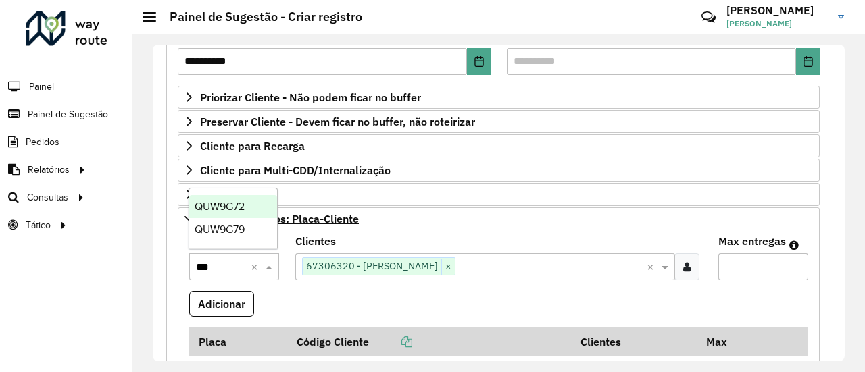
type input "****"
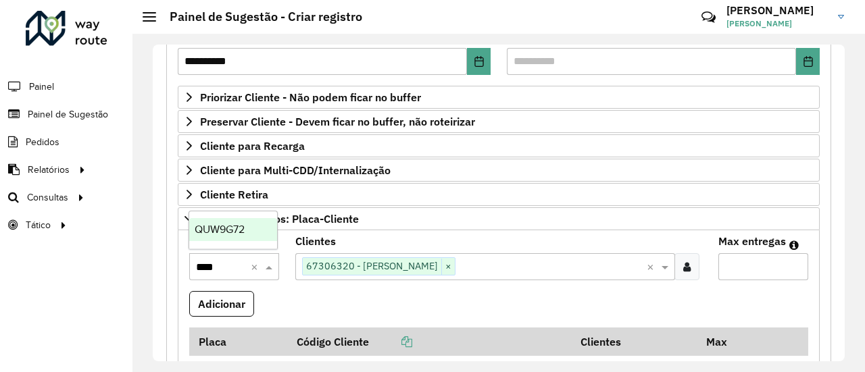
click at [226, 236] on div "QUW9G72" at bounding box center [233, 229] width 88 height 23
click at [772, 262] on input "Max entregas" at bounding box center [763, 266] width 90 height 27
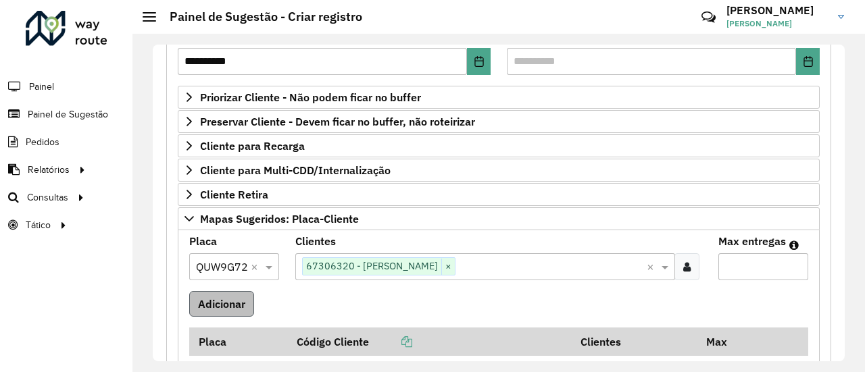
type input "*"
click at [211, 311] on button "Adicionar" at bounding box center [221, 304] width 65 height 26
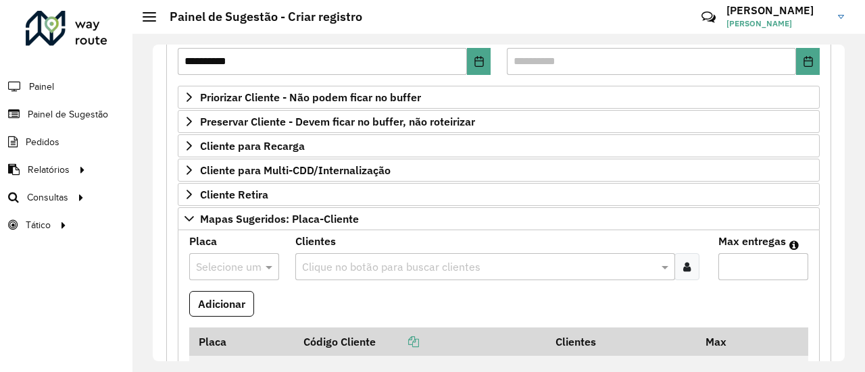
click at [232, 265] on input "text" at bounding box center [220, 267] width 49 height 16
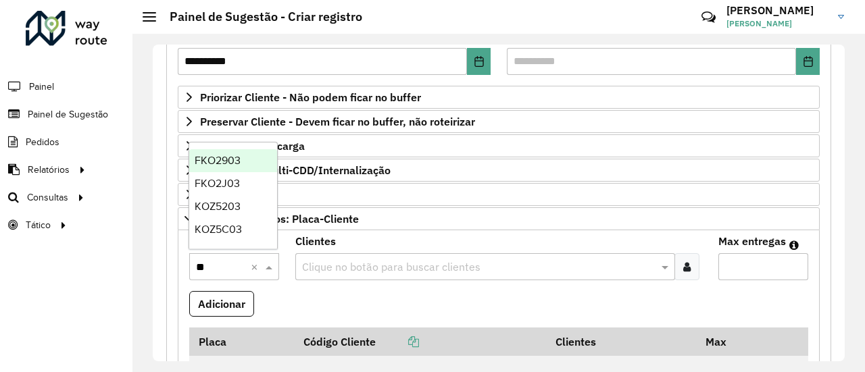
type input "***"
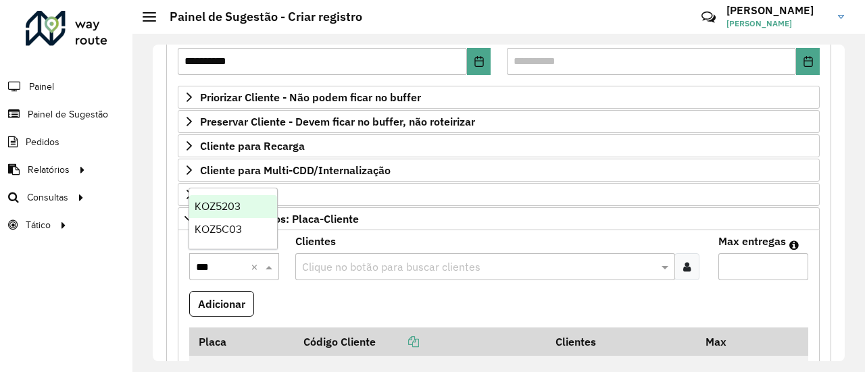
click at [233, 236] on div "KOZ5C03" at bounding box center [233, 229] width 88 height 23
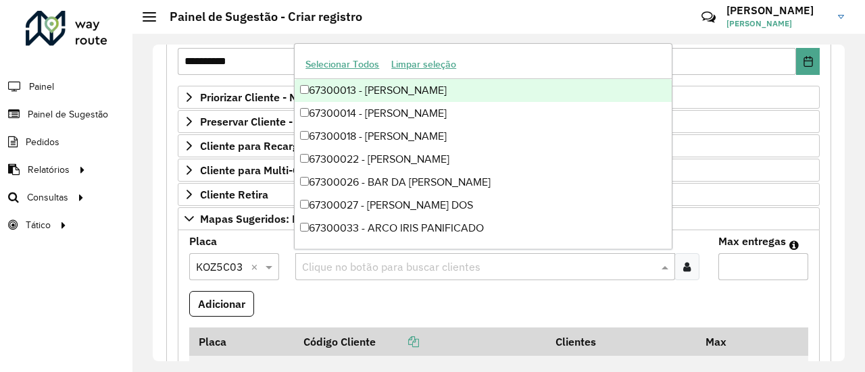
click at [403, 260] on input "text" at bounding box center [479, 267] width 360 height 16
paste input "*****"
type input "*****"
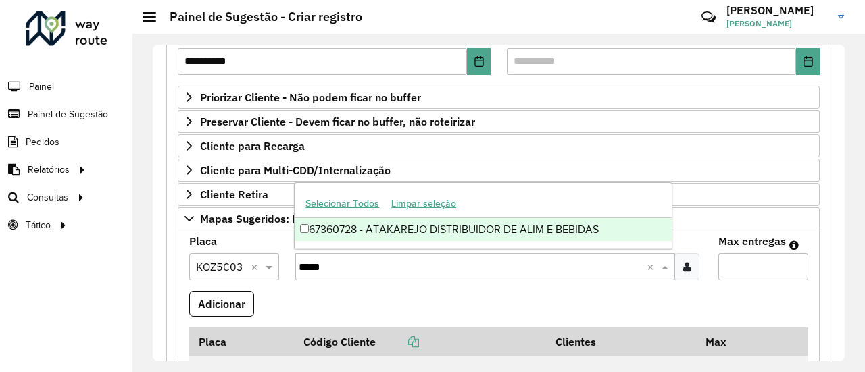
click at [434, 232] on div "67360728 - ATAKAREJO DISTRIBUIDOR DE ALIM E BEBIDAS" at bounding box center [483, 229] width 377 height 23
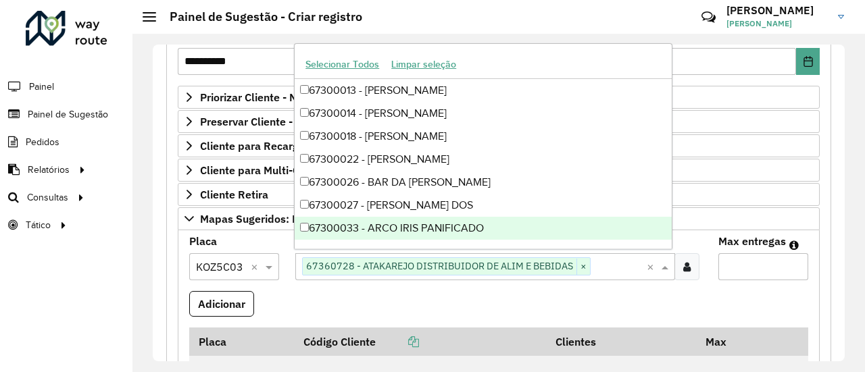
click at [742, 263] on input "Max entregas" at bounding box center [763, 266] width 90 height 27
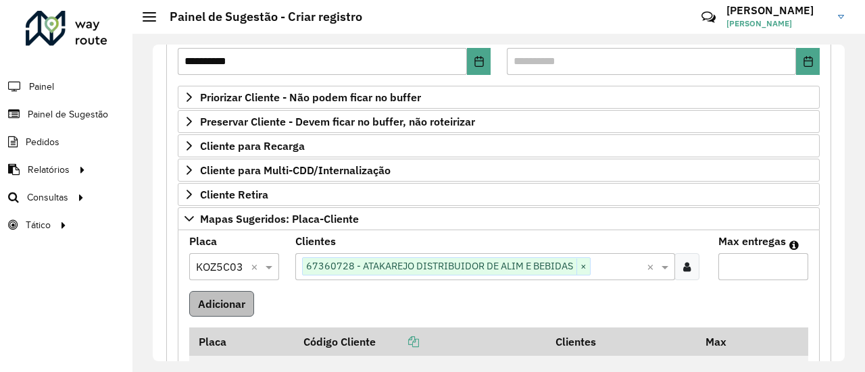
type input "*"
click at [208, 295] on button "Adicionar" at bounding box center [221, 304] width 65 height 26
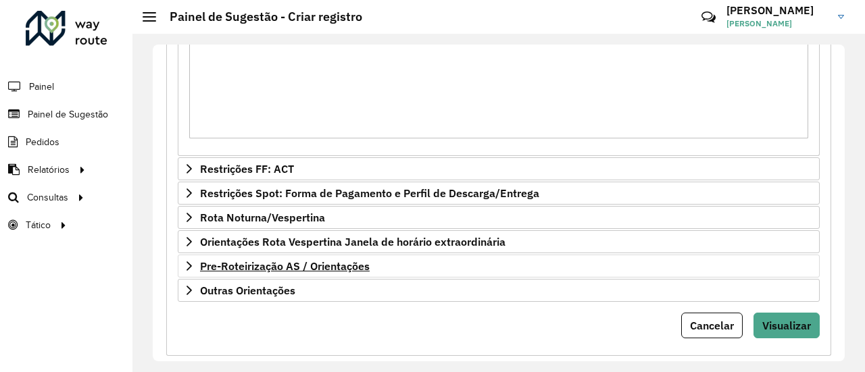
scroll to position [653, 0]
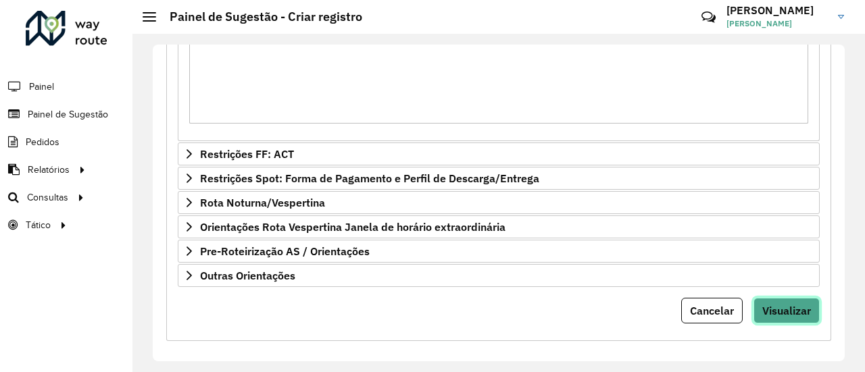
click at [793, 312] on button "Visualizar" at bounding box center [786, 311] width 66 height 26
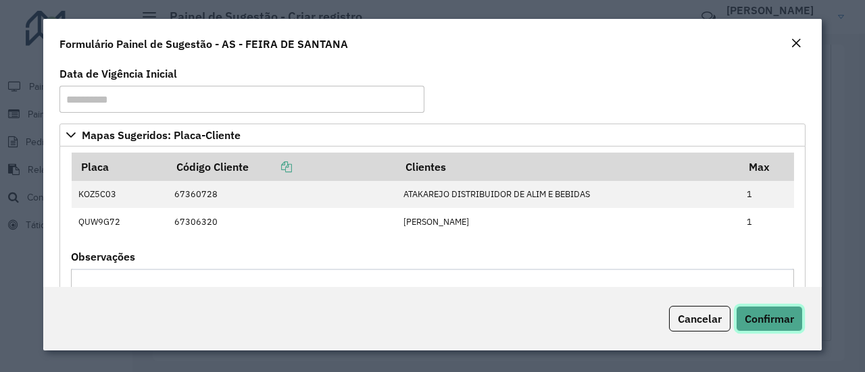
click at [782, 313] on span "Confirmar" at bounding box center [768, 319] width 49 height 14
